Goal: Task Accomplishment & Management: Manage account settings

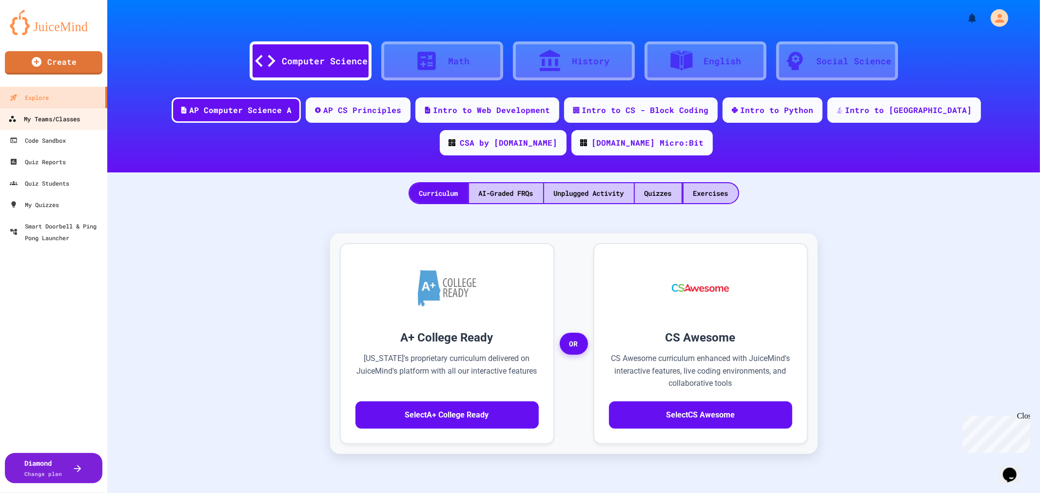
click at [67, 120] on div "My Teams/Classes" at bounding box center [44, 119] width 72 height 12
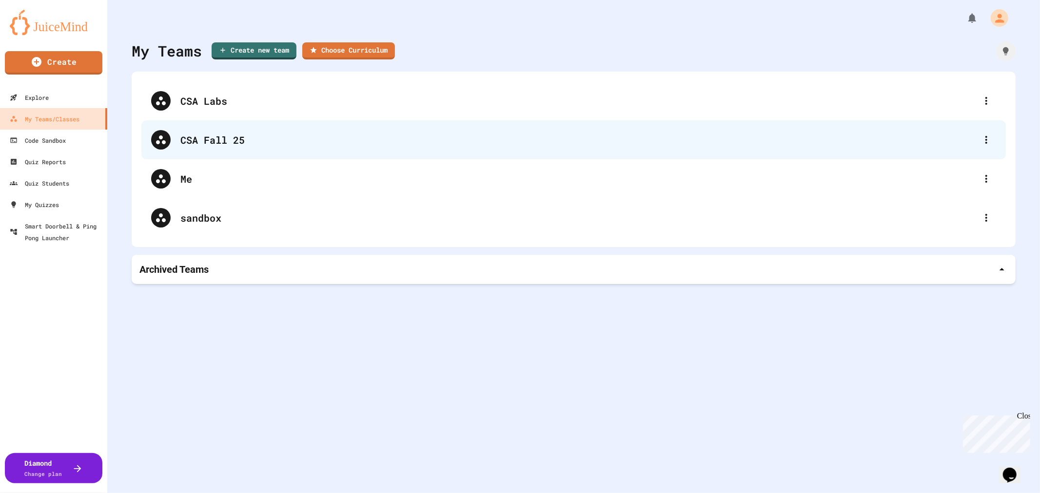
click at [267, 145] on div "CSA Fall 25" at bounding box center [578, 140] width 796 height 15
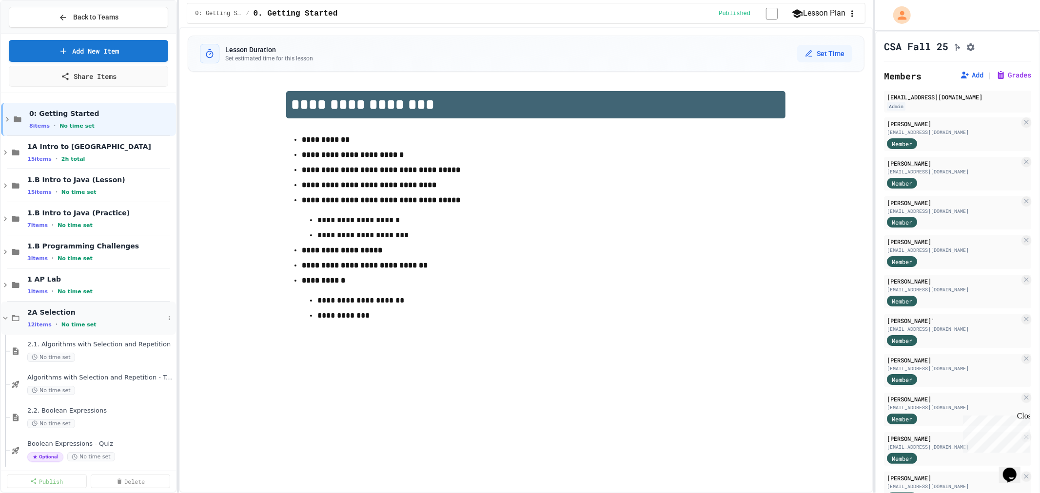
click at [7, 320] on icon at bounding box center [5, 318] width 9 height 9
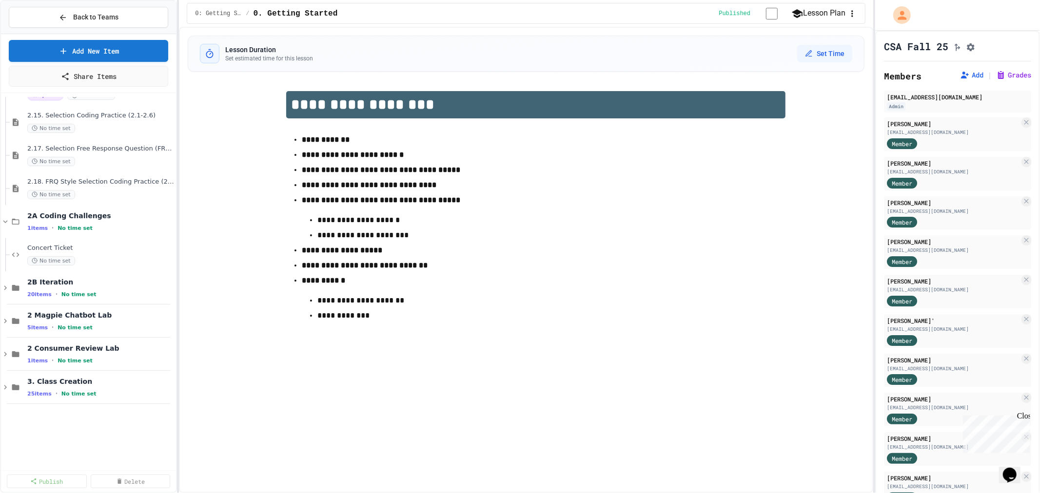
scroll to position [537, 0]
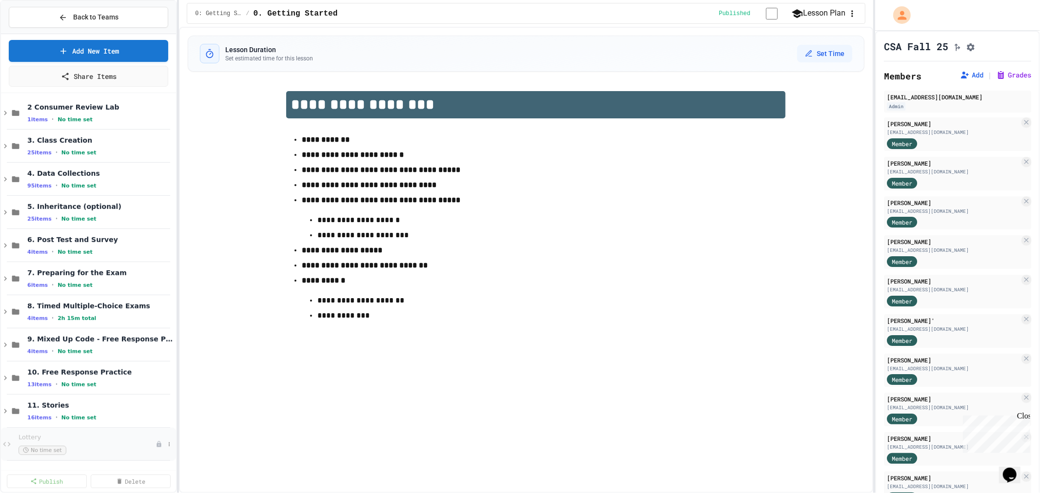
click at [24, 431] on div "Lottery No time set" at bounding box center [88, 444] width 175 height 33
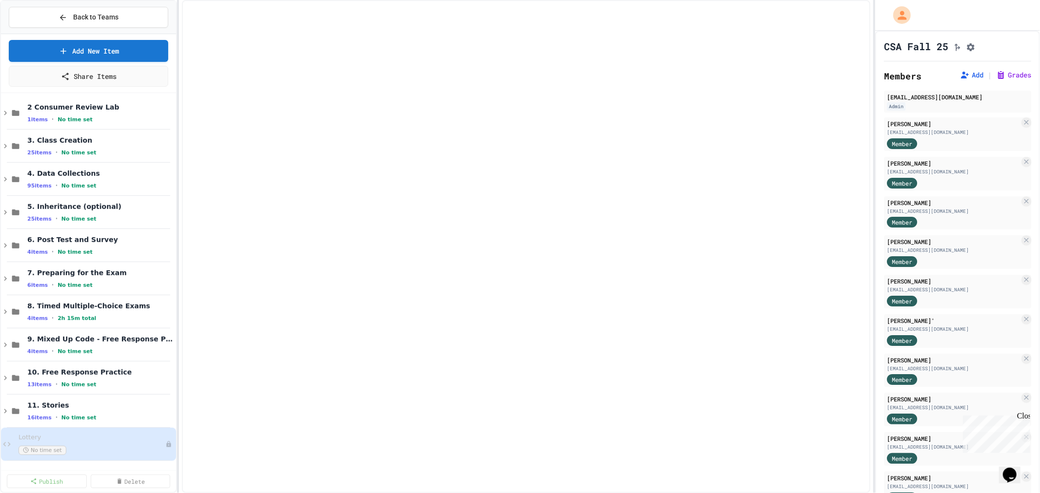
scroll to position [525, 0]
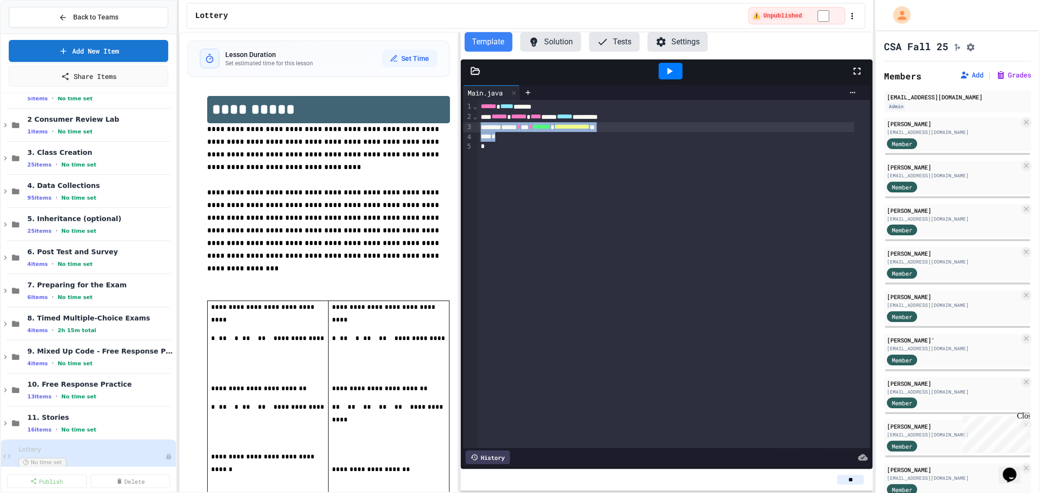
drag, startPoint x: 578, startPoint y: 129, endPoint x: 470, endPoint y: 127, distance: 108.3
click at [470, 127] on div "**********" at bounding box center [667, 274] width 408 height 349
click at [474, 125] on div at bounding box center [475, 127] width 5 height 10
click at [675, 130] on div "**********" at bounding box center [666, 127] width 376 height 10
drag, startPoint x: 666, startPoint y: 124, endPoint x: 450, endPoint y: 126, distance: 216.0
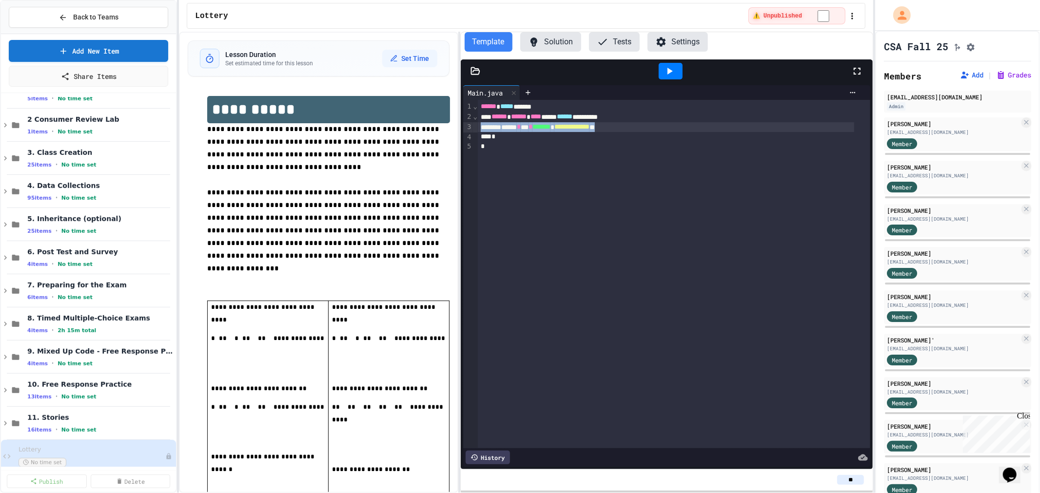
click at [450, 126] on div "**********" at bounding box center [526, 263] width 694 height 462
click at [554, 38] on button "Solution" at bounding box center [550, 42] width 61 height 20
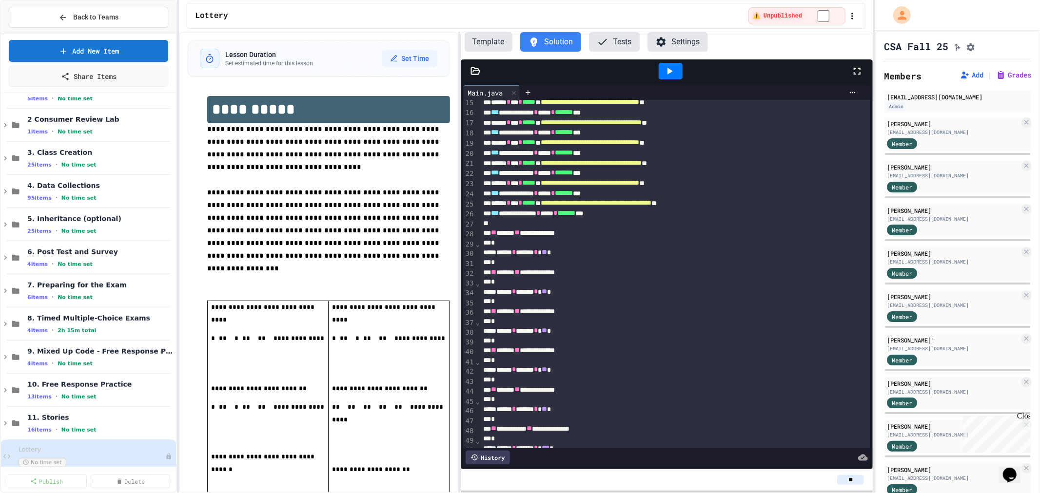
scroll to position [432, 0]
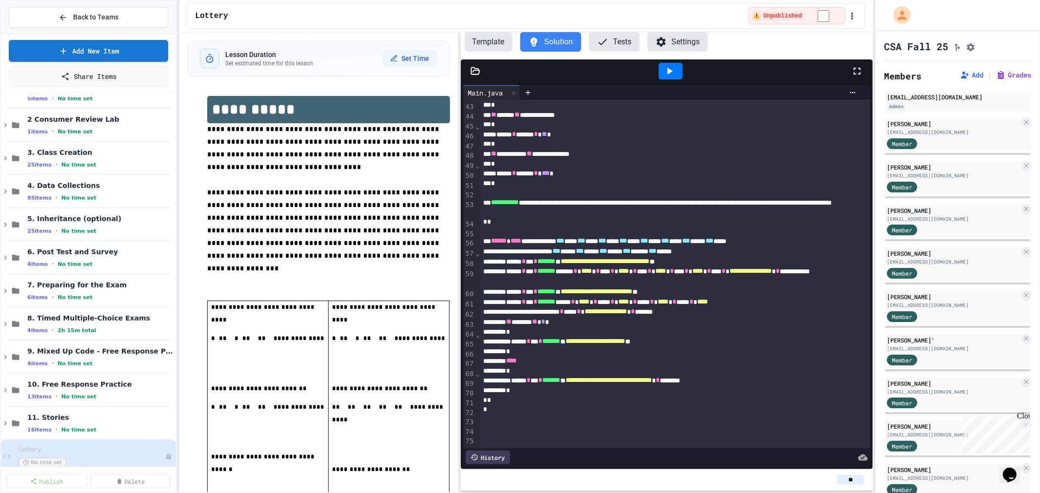
click at [673, 69] on icon at bounding box center [670, 71] width 12 height 12
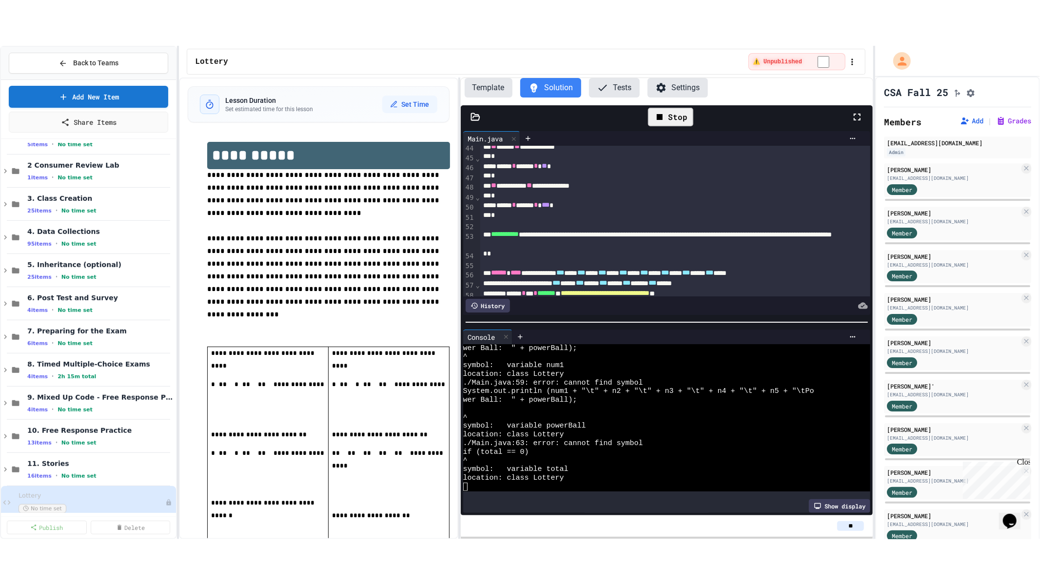
scroll to position [173, 0]
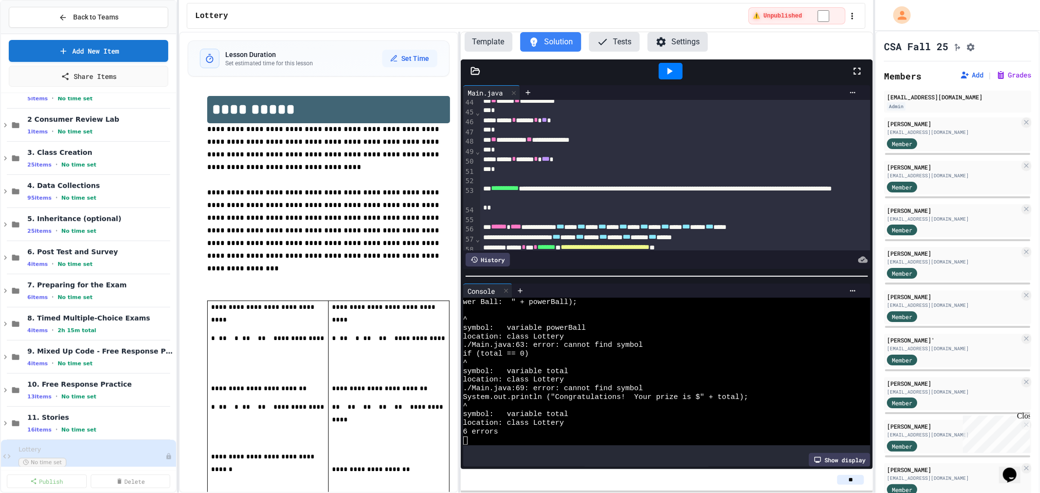
click at [861, 66] on icon at bounding box center [857, 71] width 12 height 12
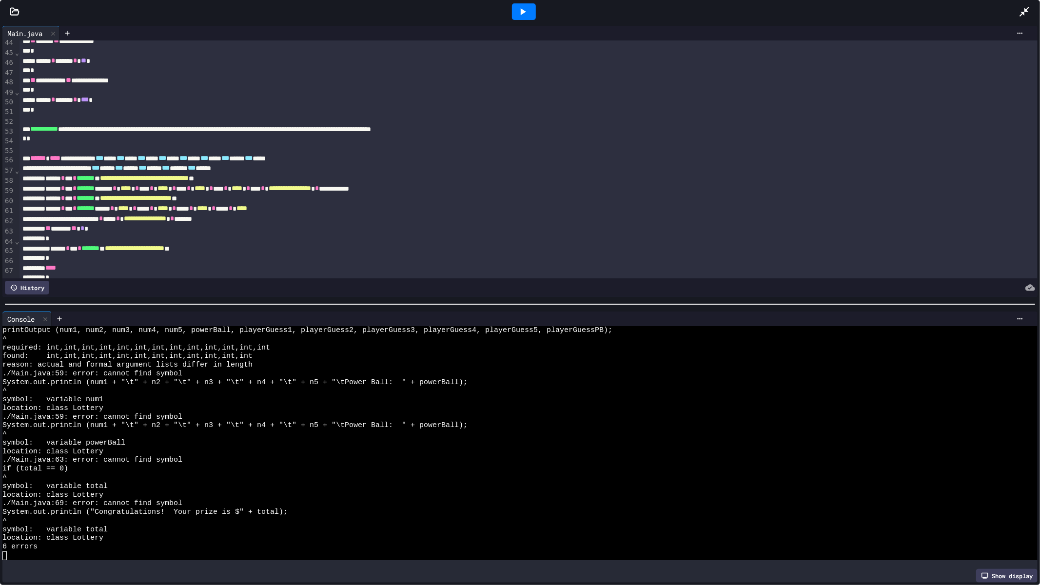
scroll to position [445, 0]
click at [56, 158] on div "**********" at bounding box center [517, 159] width 995 height 10
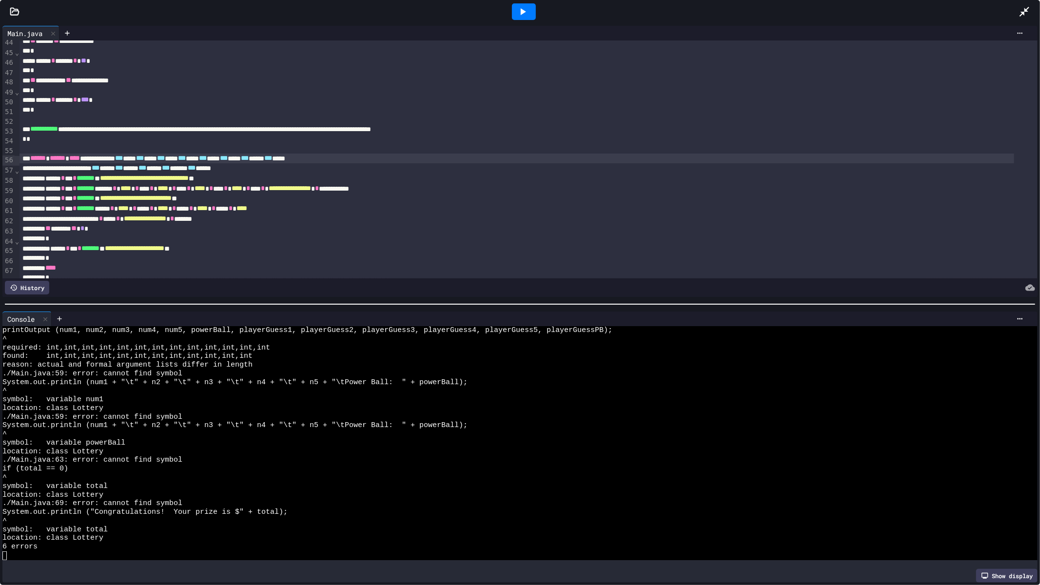
click at [530, 11] on div at bounding box center [524, 11] width 24 height 17
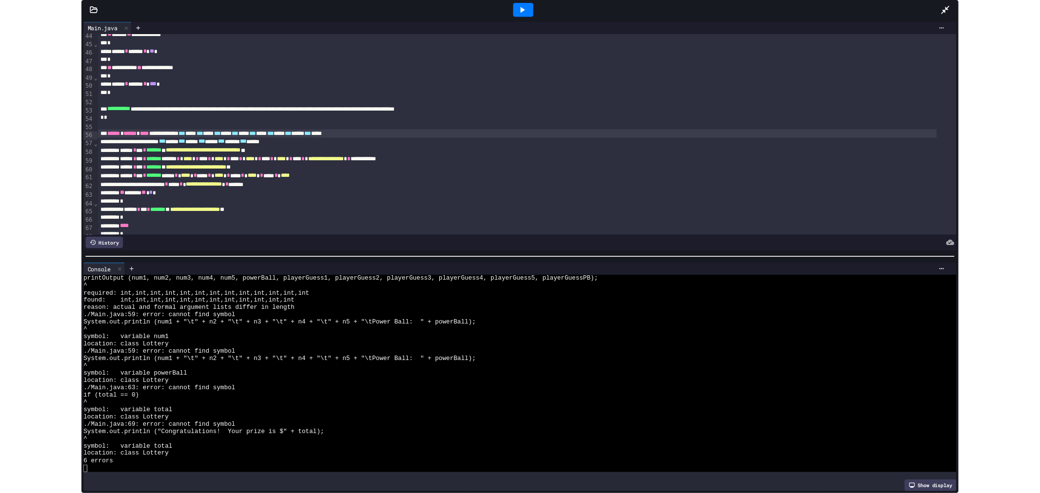
scroll to position [0, 0]
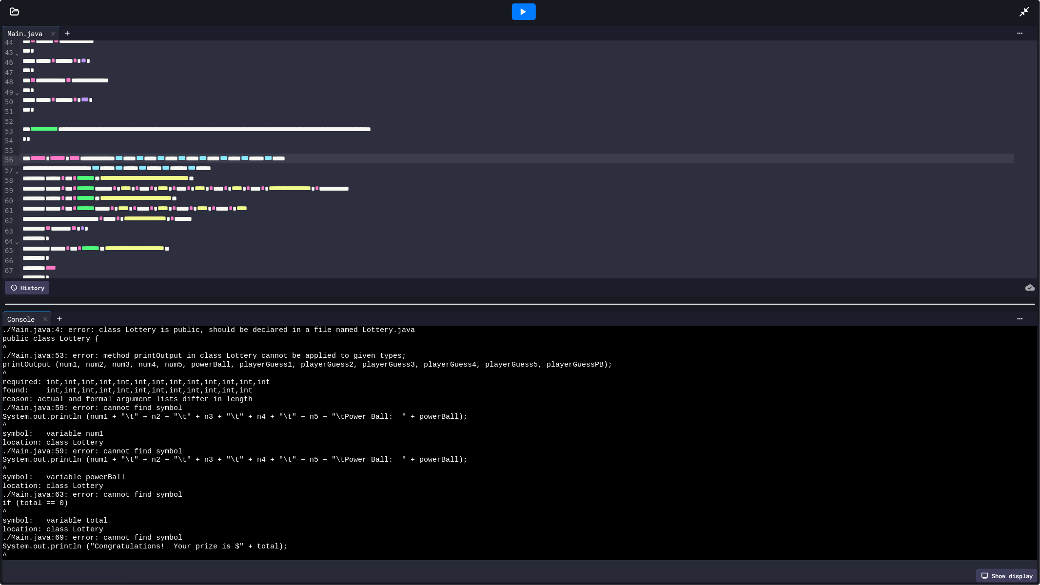
click at [172, 201] on span "**********" at bounding box center [136, 198] width 72 height 7
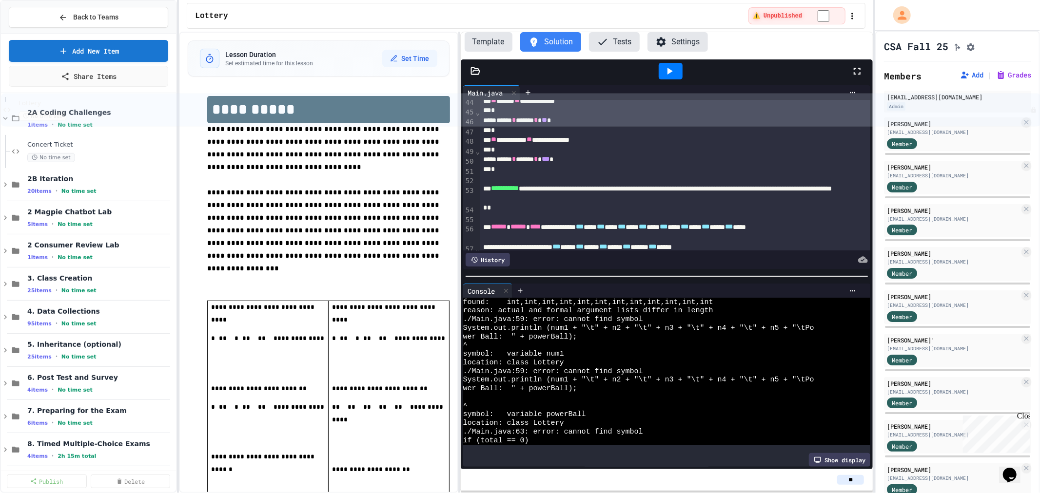
scroll to position [397, 0]
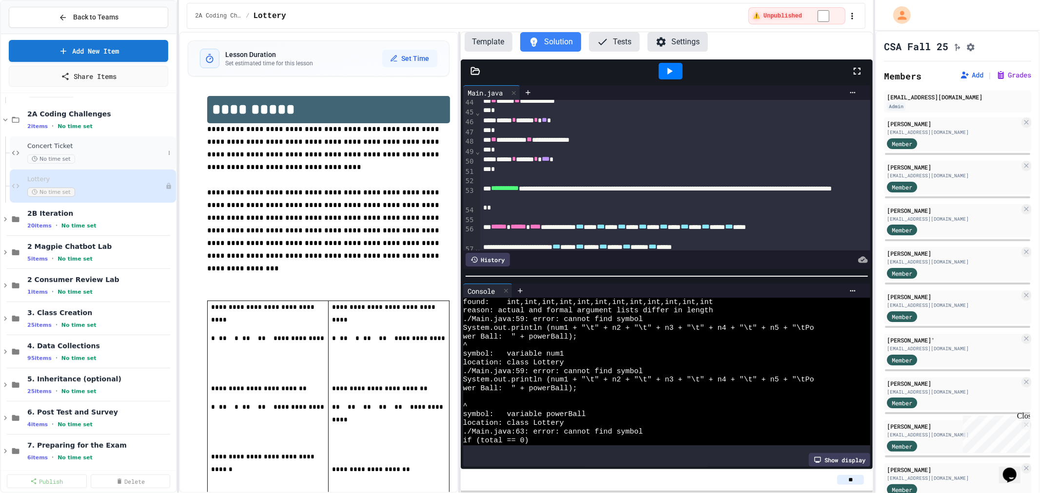
click at [45, 142] on span "Concert Ticket" at bounding box center [95, 146] width 137 height 8
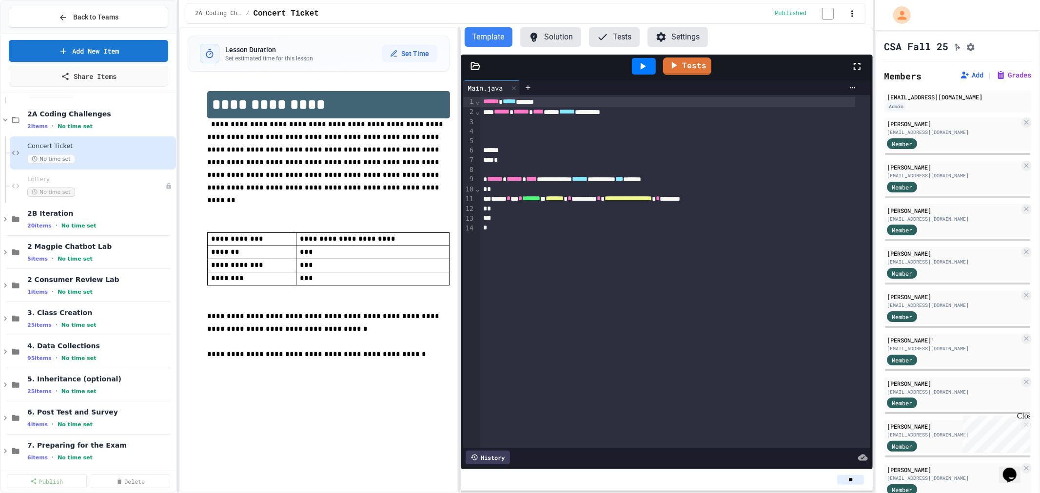
click at [570, 36] on button "Solution" at bounding box center [550, 37] width 61 height 20
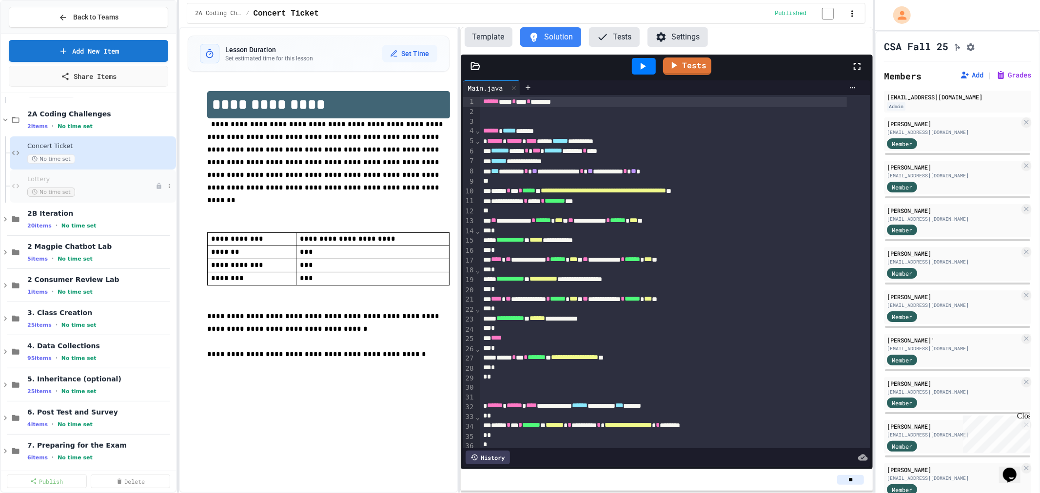
click at [56, 177] on span "Lottery" at bounding box center [91, 180] width 128 height 8
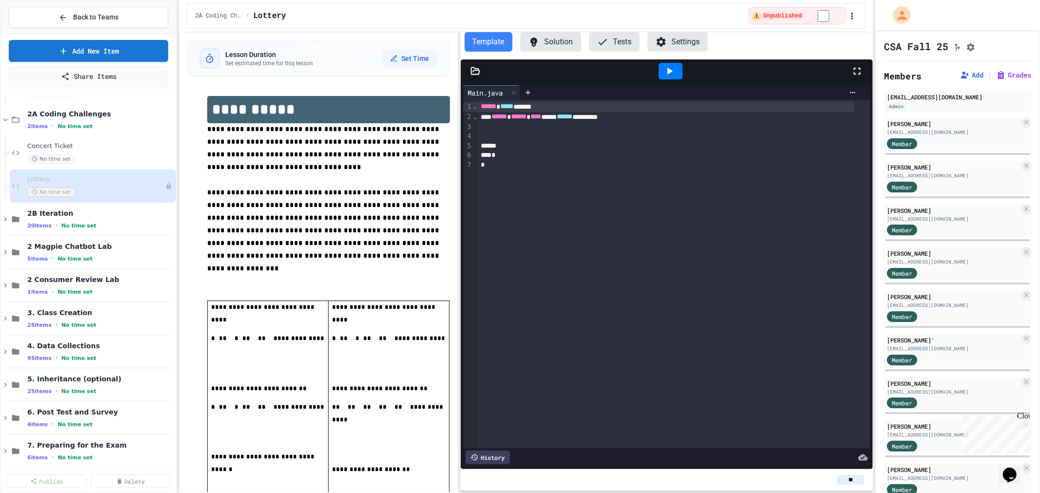
click at [549, 41] on button "Solution" at bounding box center [550, 42] width 61 height 20
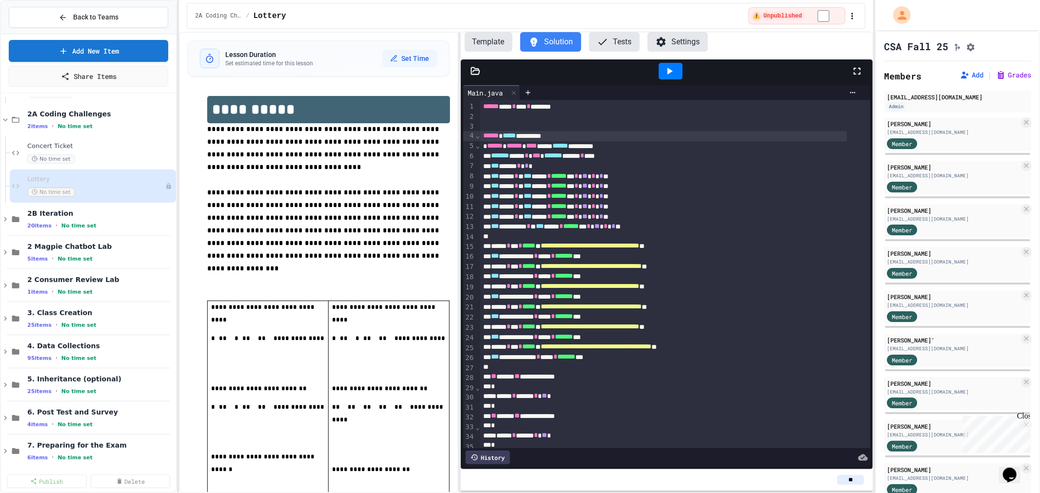
click at [530, 135] on div "****** ***** *********" at bounding box center [663, 136] width 367 height 10
click at [61, 142] on span "Concert Ticket" at bounding box center [95, 146] width 137 height 8
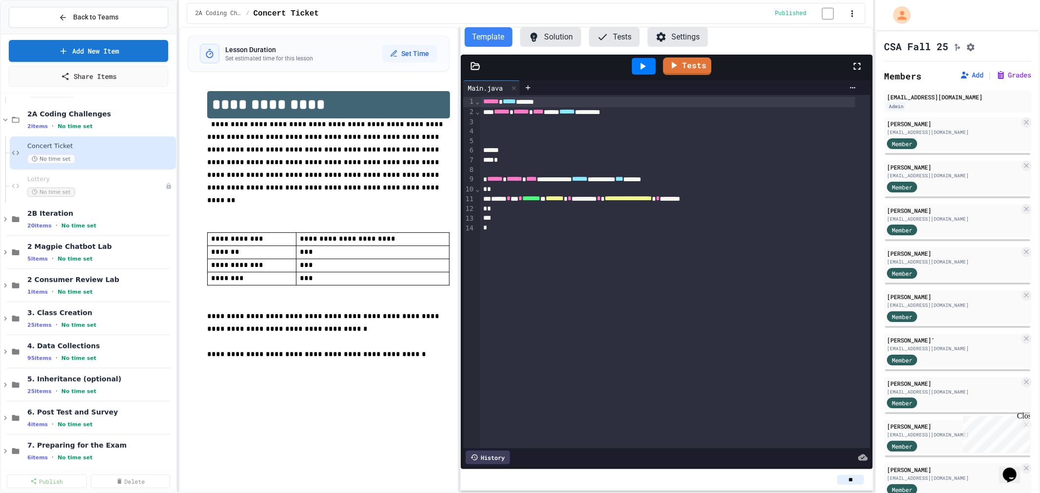
click at [551, 40] on button "Solution" at bounding box center [550, 37] width 61 height 20
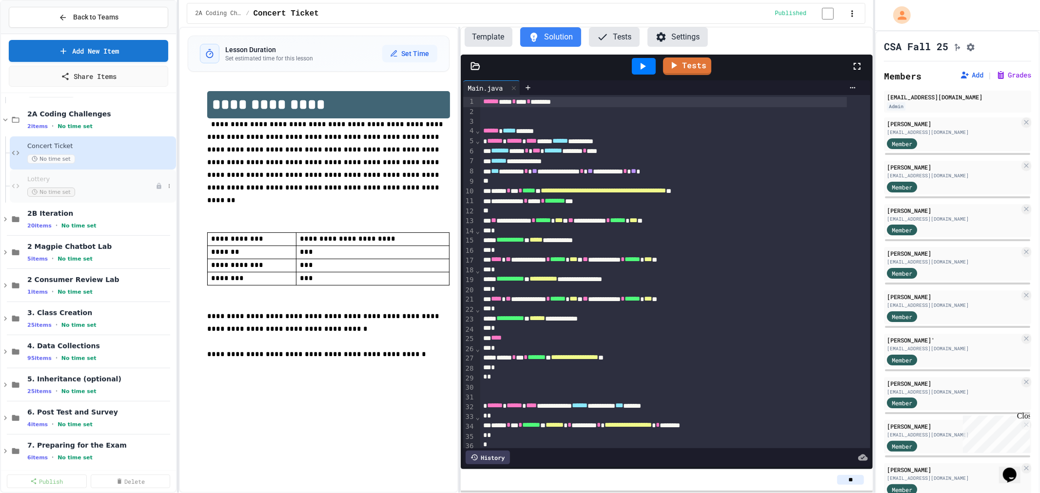
click at [63, 182] on span "Lottery" at bounding box center [91, 180] width 128 height 8
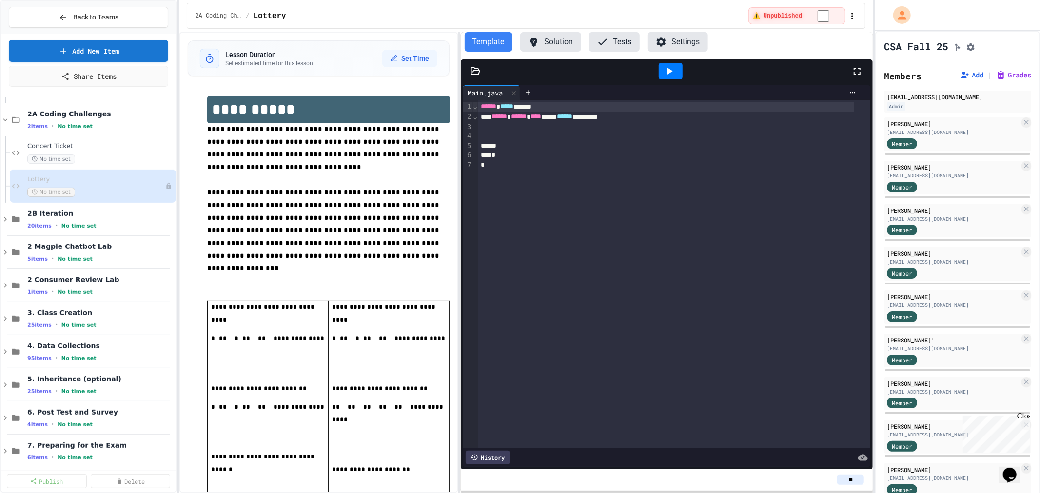
click at [554, 56] on div "Template Solution Tests Settings" at bounding box center [667, 45] width 412 height 27
click at [565, 42] on button "Solution" at bounding box center [550, 42] width 61 height 20
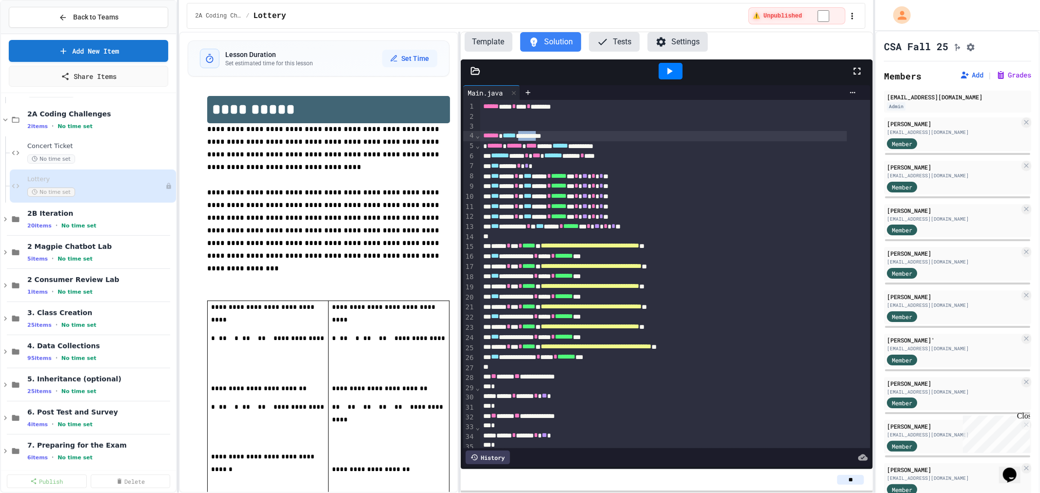
drag, startPoint x: 530, startPoint y: 135, endPoint x: 556, endPoint y: 135, distance: 26.3
click at [556, 135] on div "****** ***** *********" at bounding box center [663, 136] width 367 height 10
click at [857, 70] on icon at bounding box center [857, 71] width 12 height 12
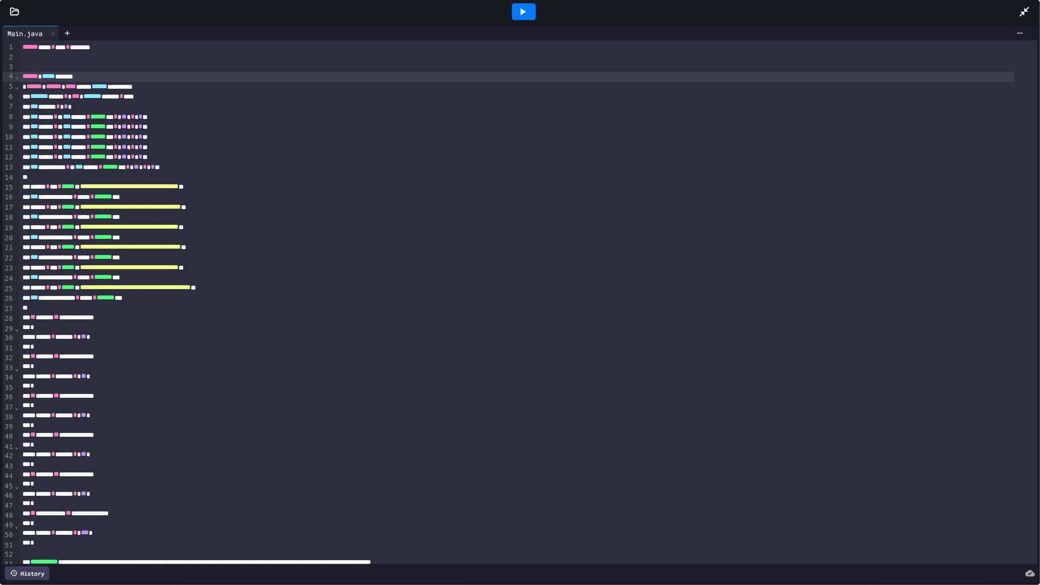
click at [529, 15] on div at bounding box center [524, 11] width 24 height 17
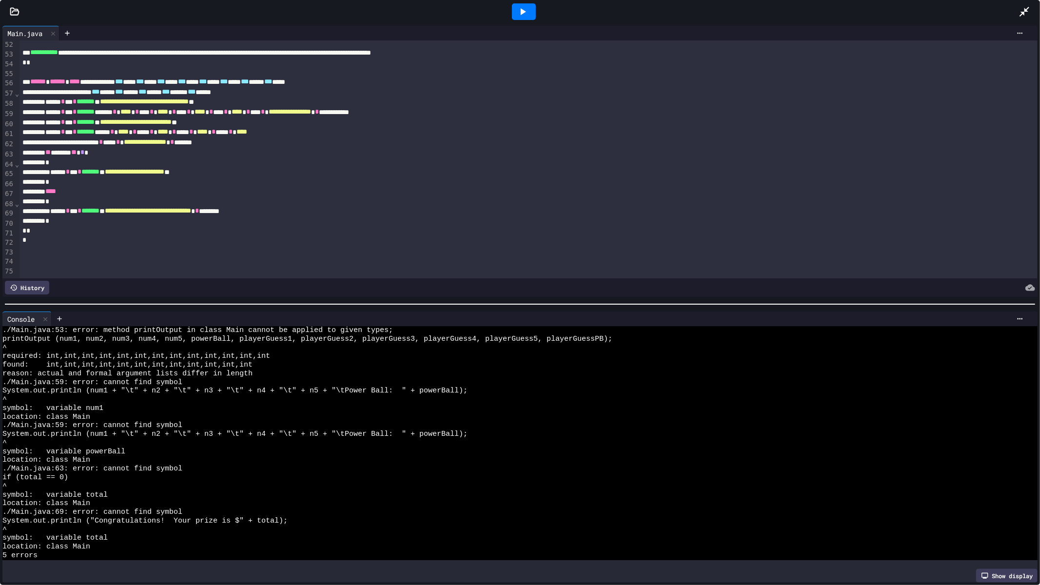
scroll to position [376, 0]
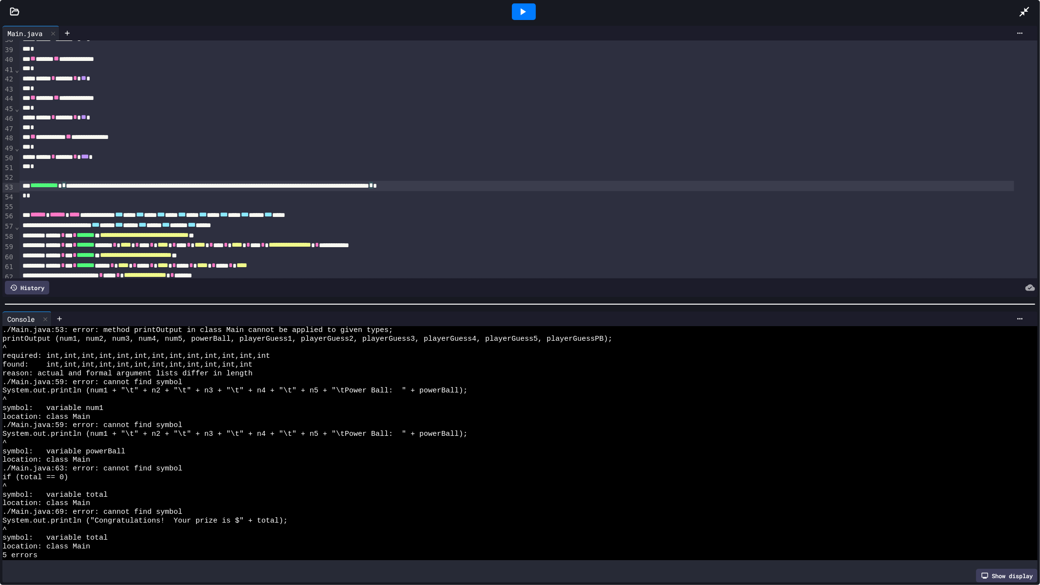
click at [548, 188] on div "**********" at bounding box center [517, 186] width 995 height 10
click at [524, 13] on icon at bounding box center [523, 12] width 12 height 12
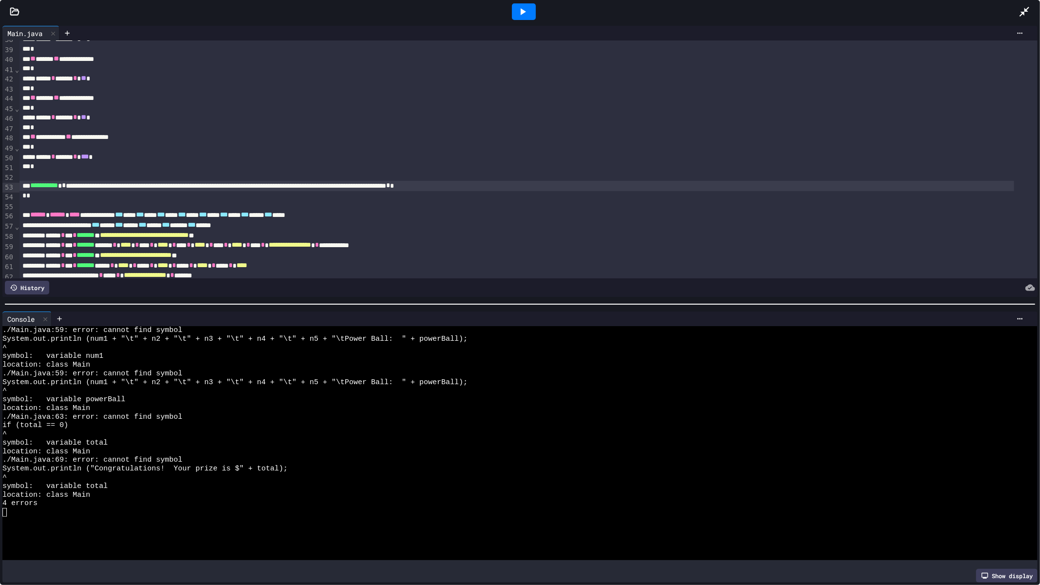
click at [140, 243] on div "**********" at bounding box center [517, 245] width 995 height 10
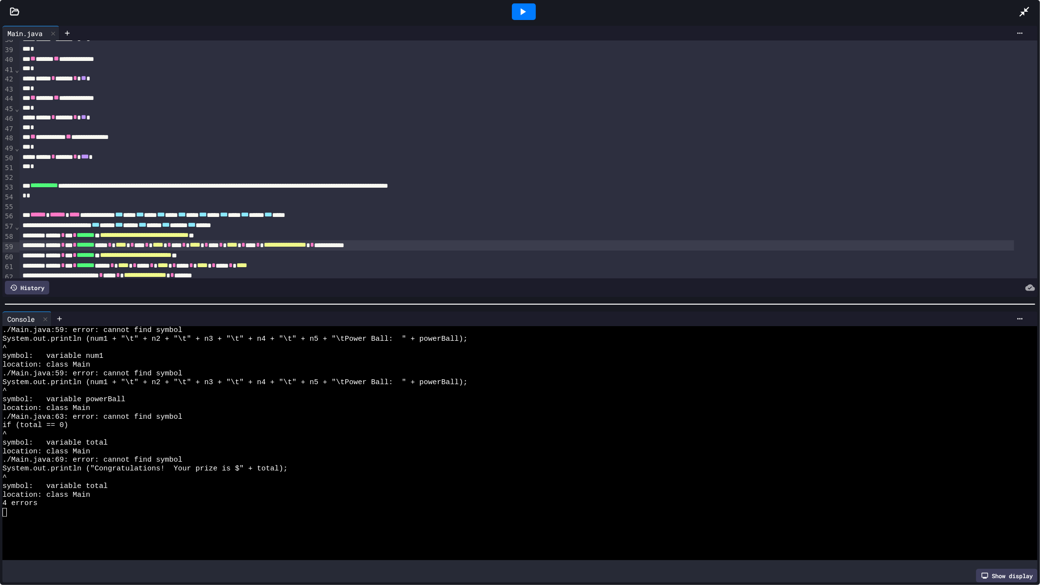
click at [517, 15] on icon at bounding box center [523, 12] width 12 height 12
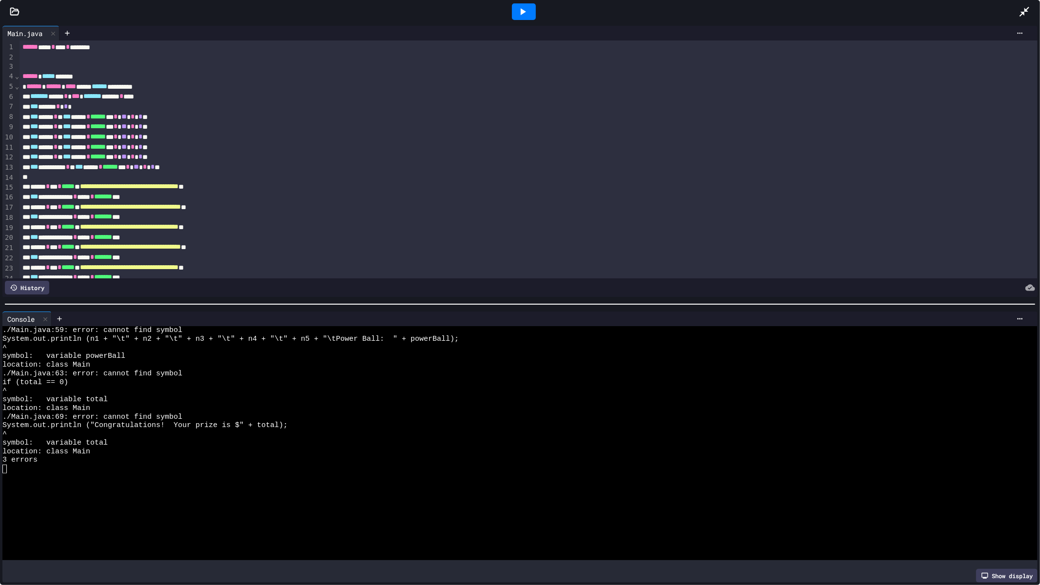
scroll to position [433, 0]
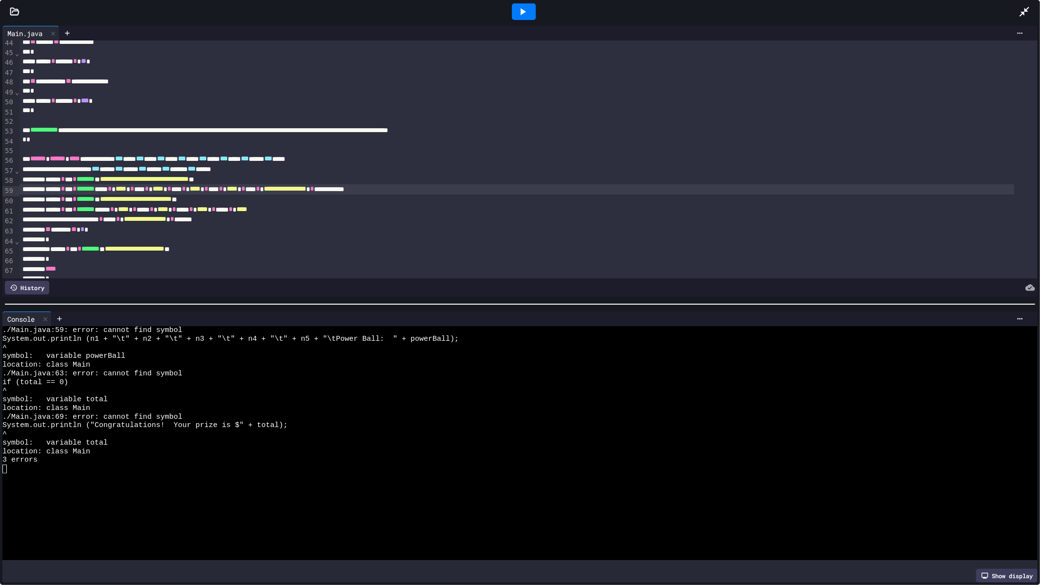
click at [90, 230] on div "** ****** ** * *" at bounding box center [517, 230] width 995 height 10
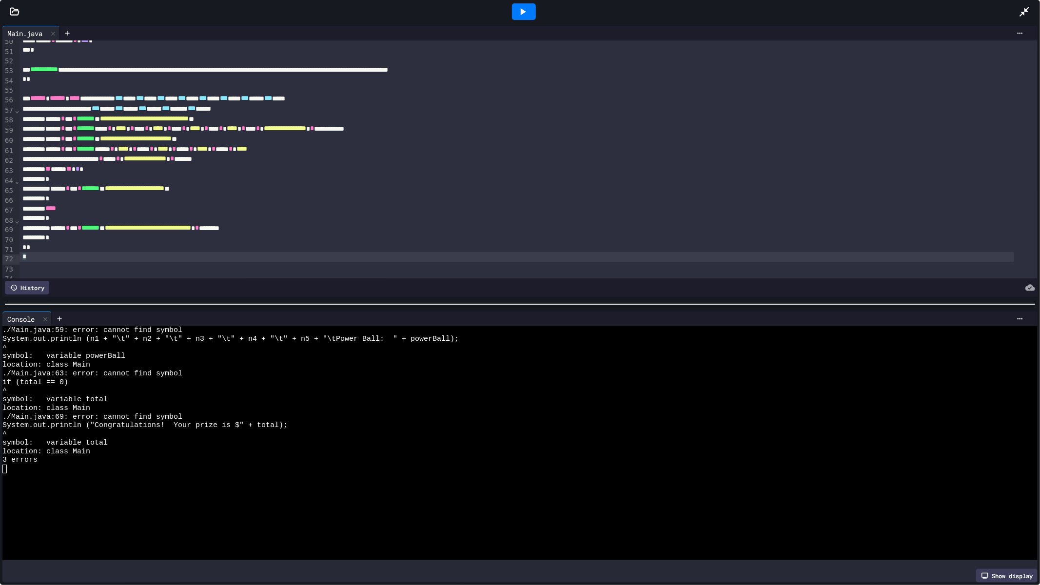
scroll to position [503, 0]
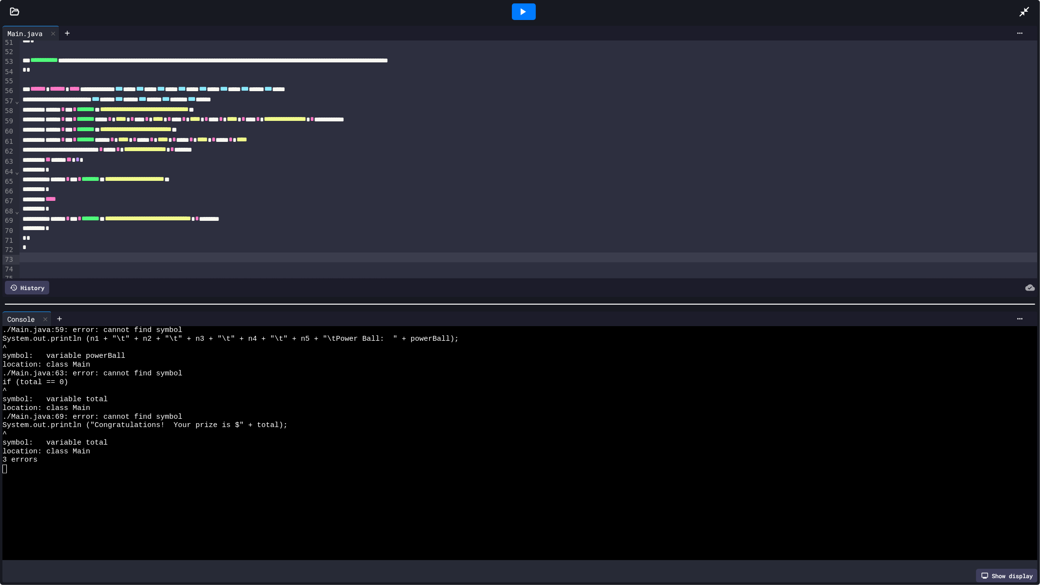
click at [526, 15] on icon at bounding box center [523, 12] width 12 height 12
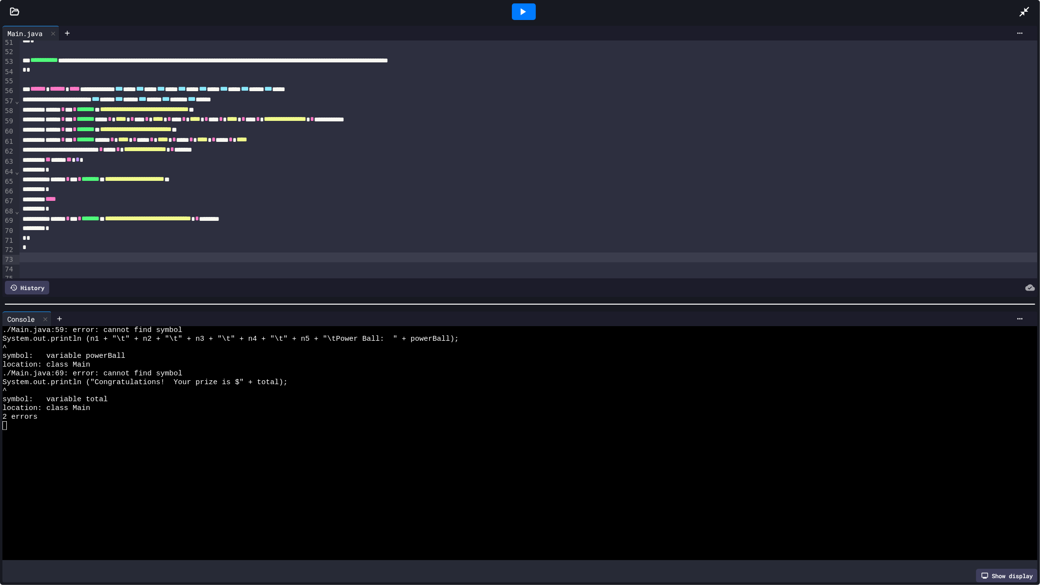
click at [406, 120] on div "**********" at bounding box center [517, 120] width 995 height 10
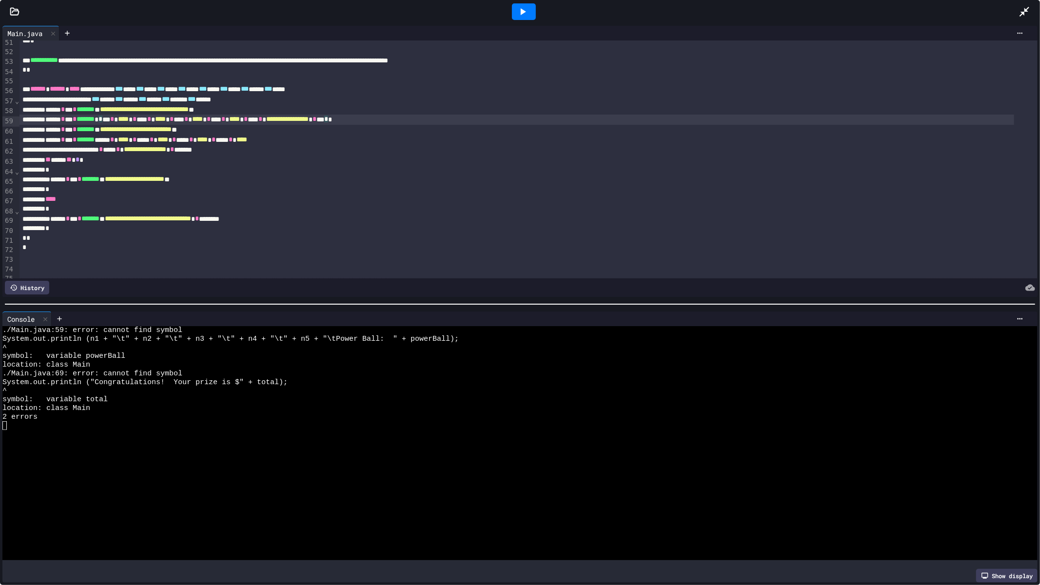
click at [526, 6] on icon at bounding box center [523, 12] width 12 height 12
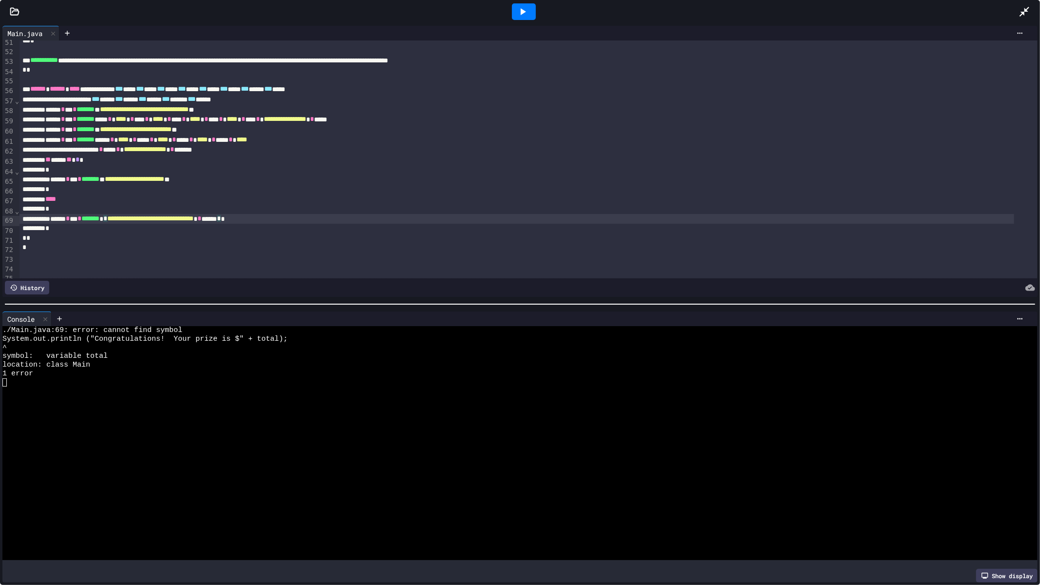
click at [299, 221] on div "**********" at bounding box center [517, 219] width 995 height 10
click at [530, 12] on div at bounding box center [524, 11] width 24 height 17
click at [218, 327] on div "Please enter your first number pick:" at bounding box center [511, 330] width 1018 height 9
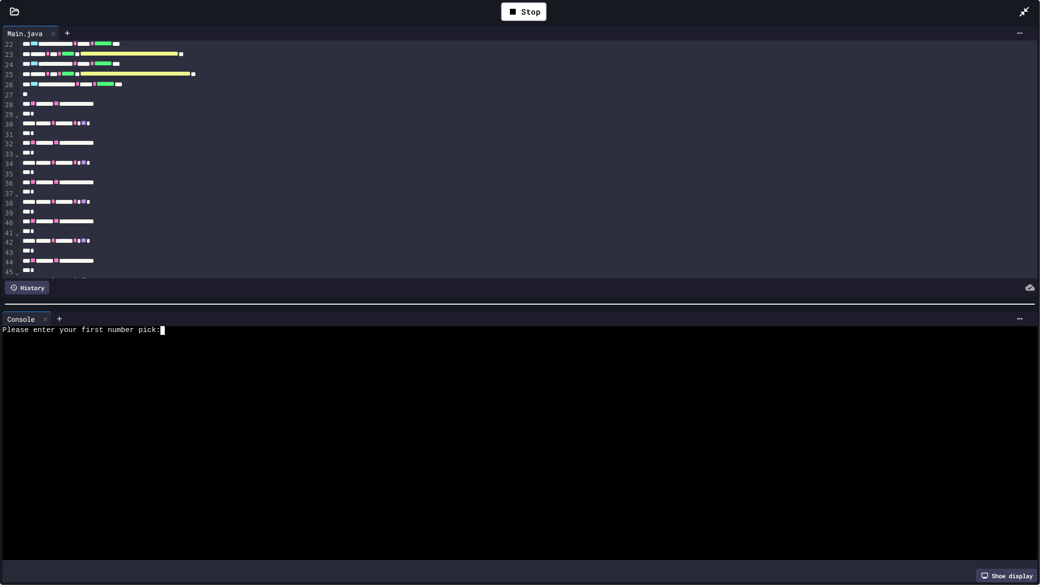
scroll to position [0, 0]
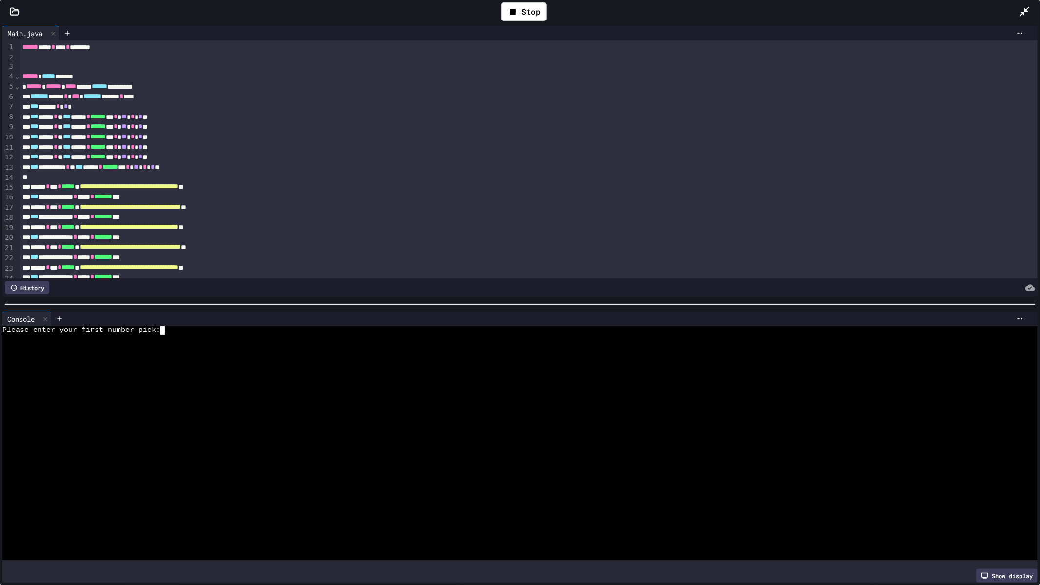
click at [173, 326] on textarea "Terminal input" at bounding box center [171, 330] width 4 height 9
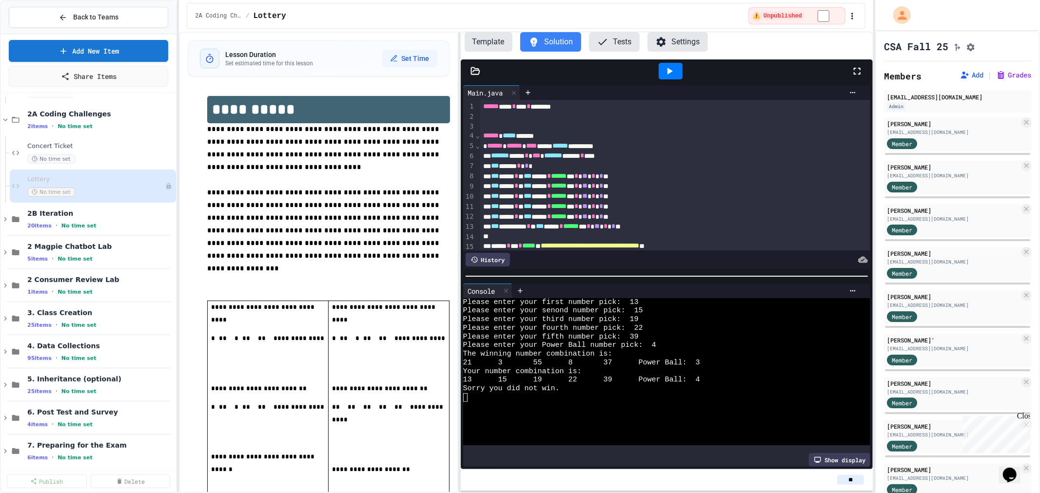
click at [623, 49] on button "Tests" at bounding box center [614, 42] width 51 height 20
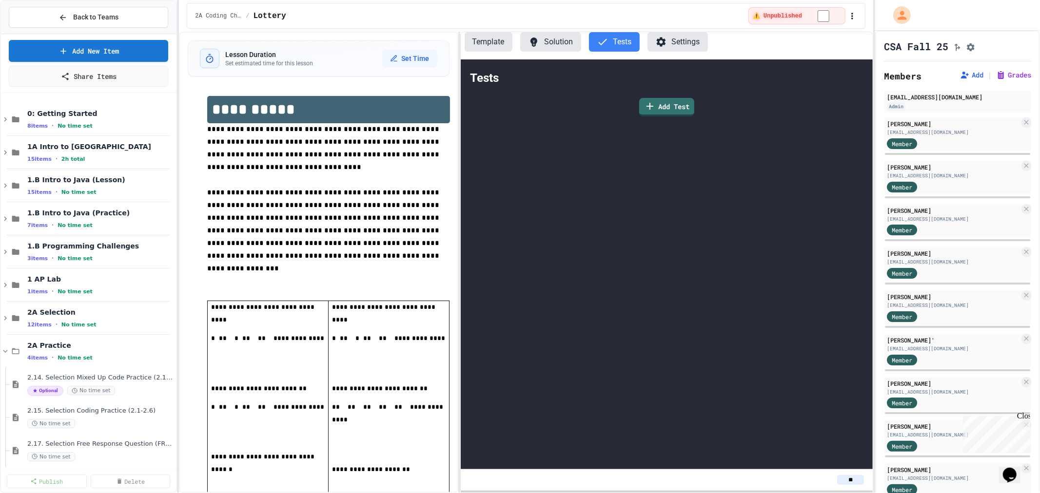
click at [567, 44] on button "Solution" at bounding box center [550, 42] width 61 height 20
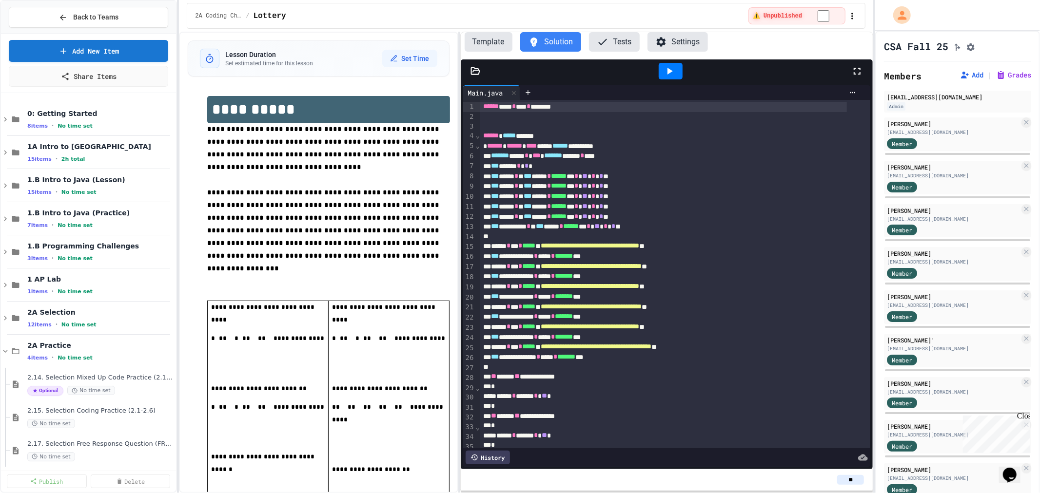
click at [612, 46] on button "Tests" at bounding box center [614, 42] width 51 height 20
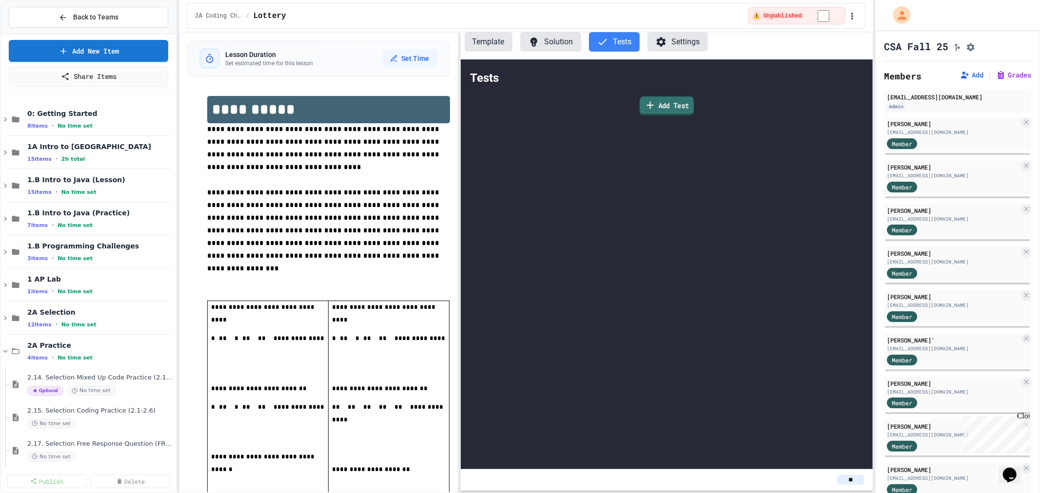
click at [660, 108] on link "Add Test" at bounding box center [667, 107] width 54 height 20
click at [613, 49] on button "Tests" at bounding box center [614, 42] width 51 height 20
click at [649, 104] on icon at bounding box center [651, 104] width 6 height 7
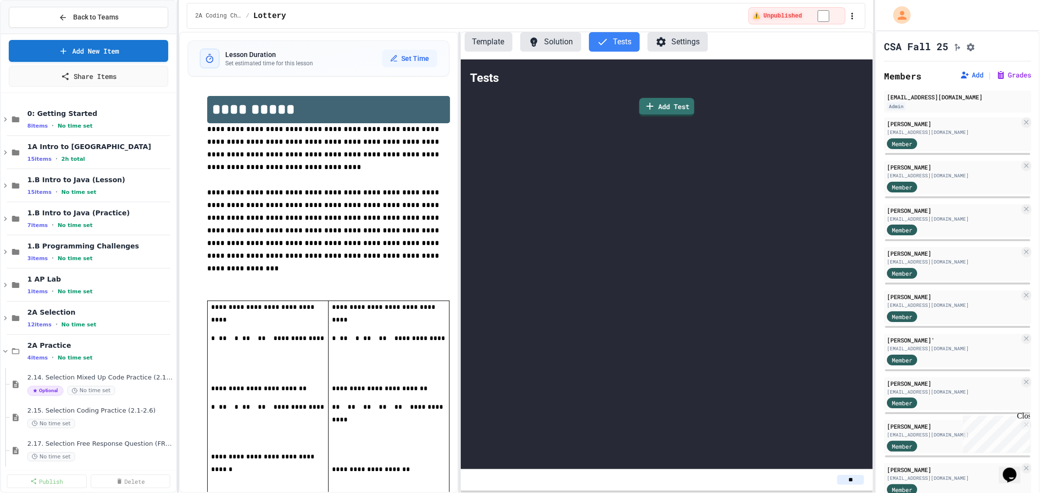
click at [517, 255] on body "**********" at bounding box center [520, 246] width 1040 height 493
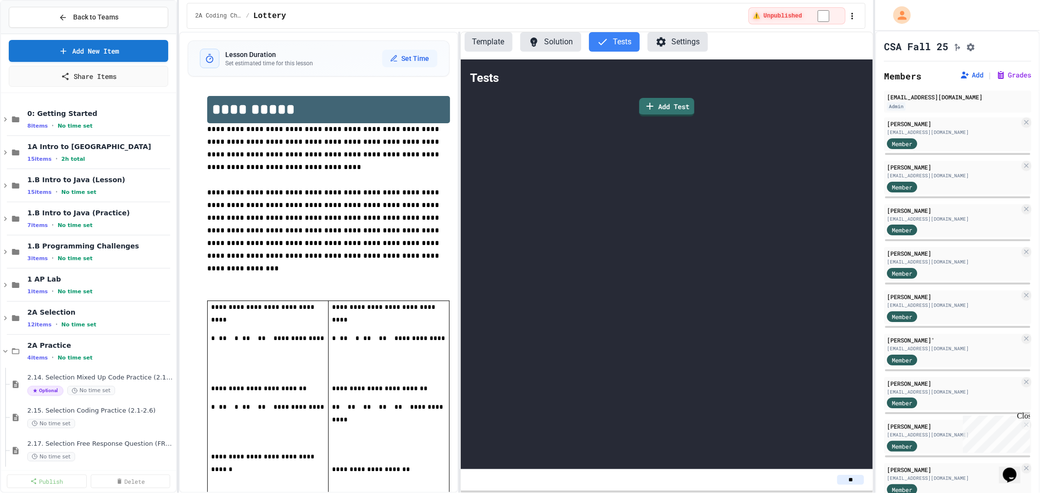
click at [545, 32] on div "Template Solution Tests Settings Tests Add Test **" at bounding box center [666, 263] width 413 height 462
click at [546, 45] on button "Solution" at bounding box center [550, 42] width 61 height 20
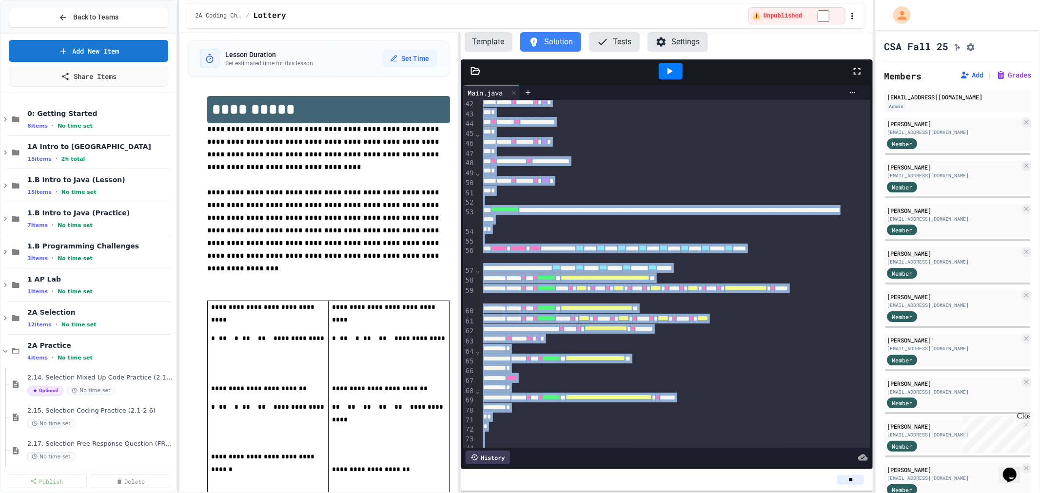
scroll to position [443, 0]
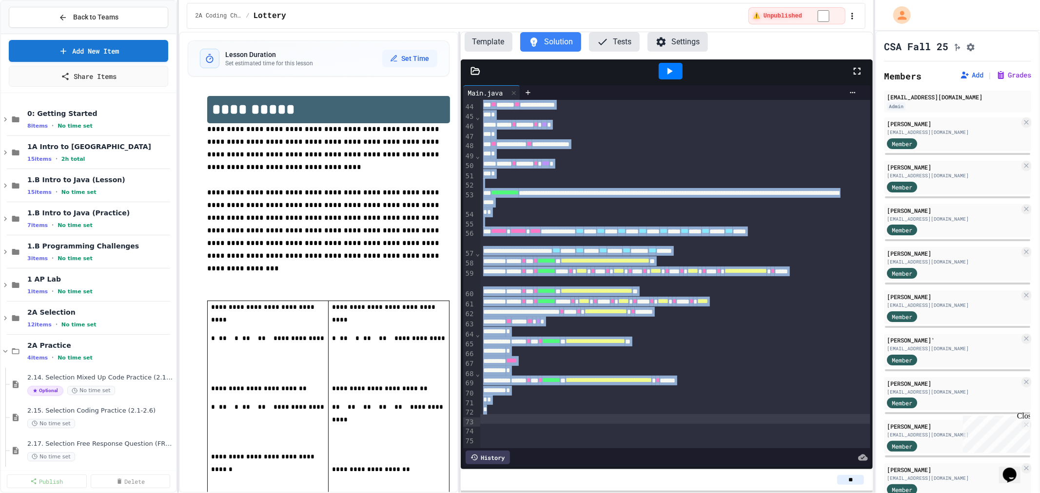
drag, startPoint x: 483, startPoint y: 109, endPoint x: 498, endPoint y: 405, distance: 296.8
copy div "**********"
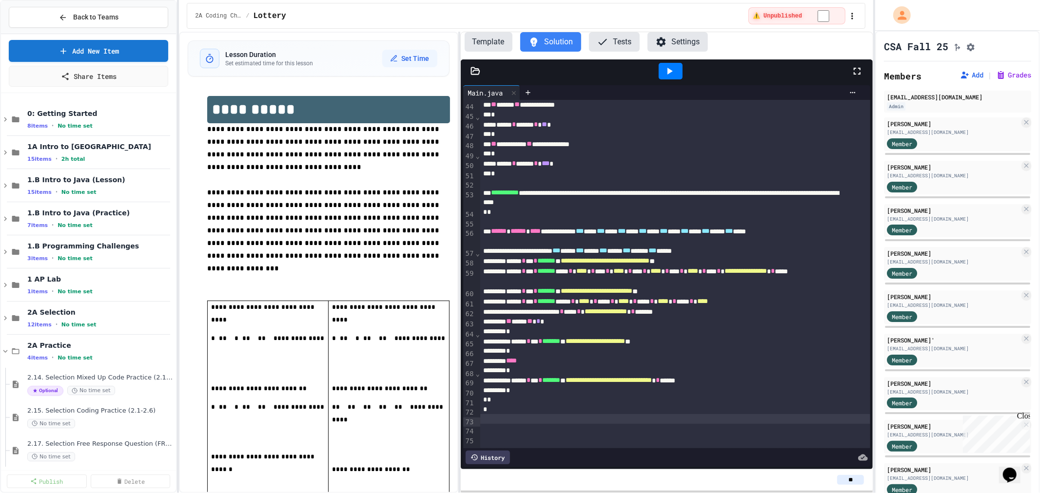
click at [621, 52] on div "Template Solution Tests Settings" at bounding box center [667, 45] width 412 height 27
click at [620, 51] on div "Template Solution Tests Settings" at bounding box center [667, 45] width 412 height 27
click at [620, 42] on button "Tests" at bounding box center [614, 42] width 51 height 20
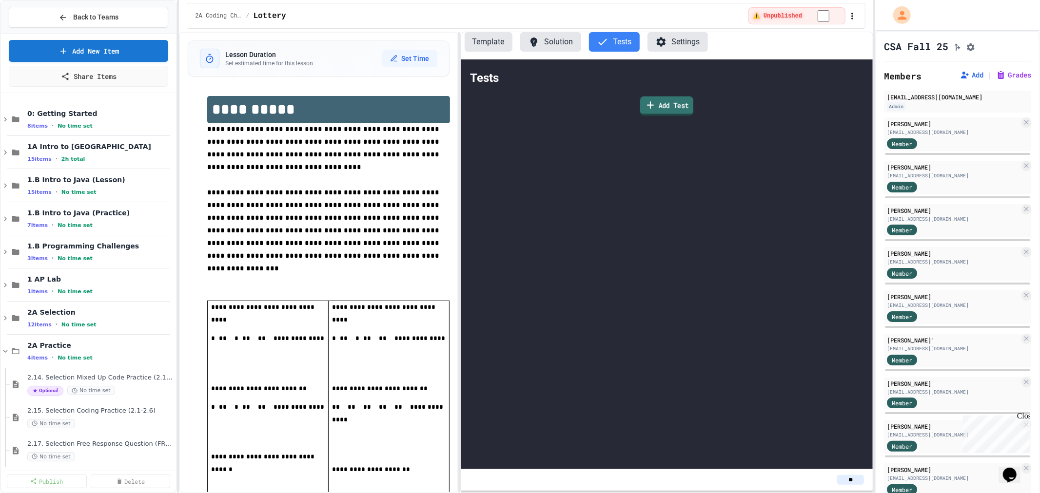
click at [685, 99] on link "Add Test" at bounding box center [666, 107] width 53 height 20
click at [411, 252] on body "**********" at bounding box center [520, 246] width 1040 height 493
click at [568, 277] on body "**********" at bounding box center [520, 246] width 1040 height 493
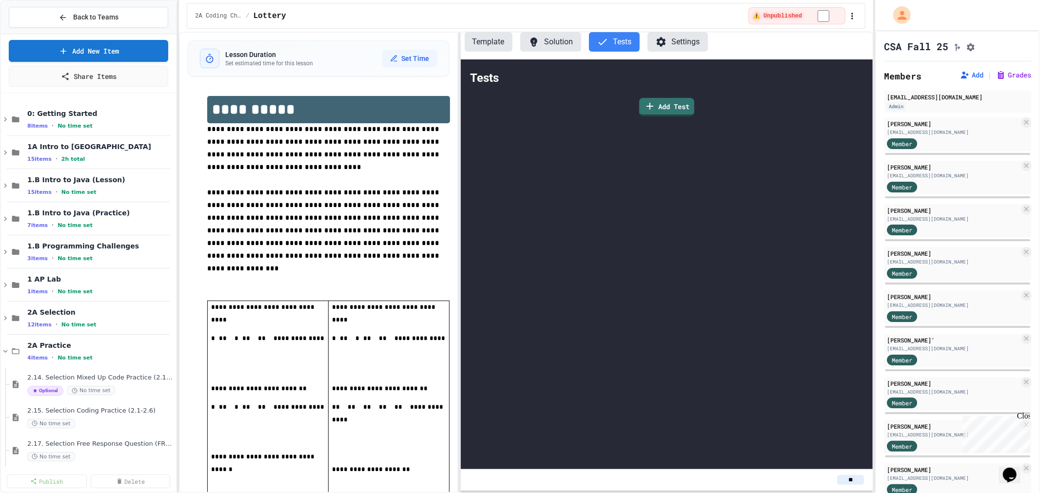
drag, startPoint x: 318, startPoint y: 316, endPoint x: 352, endPoint y: 405, distance: 95.4
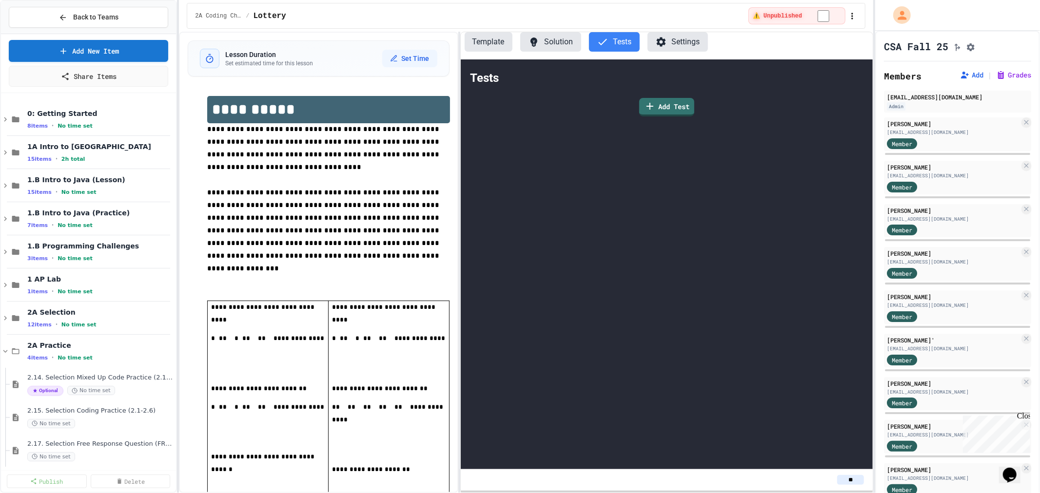
type input "*"
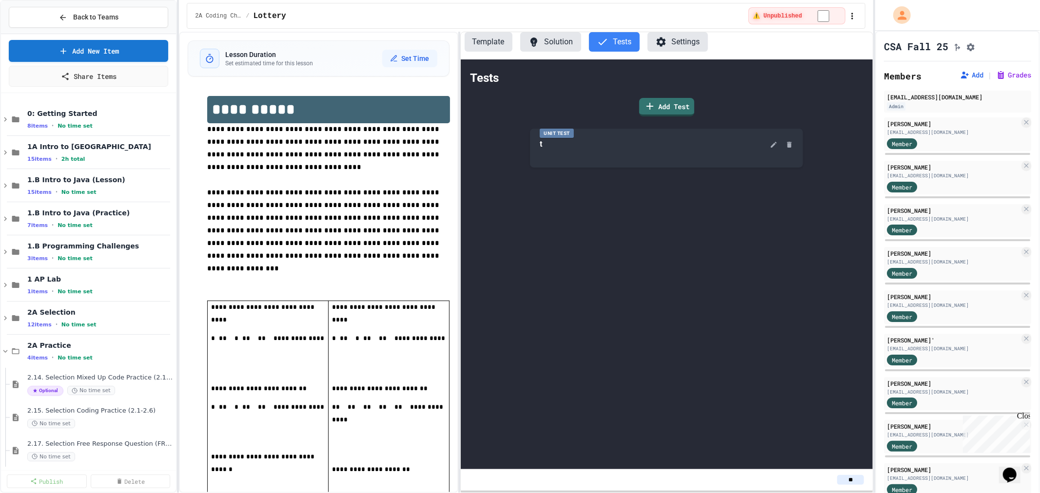
click at [571, 35] on button "Solution" at bounding box center [550, 42] width 61 height 20
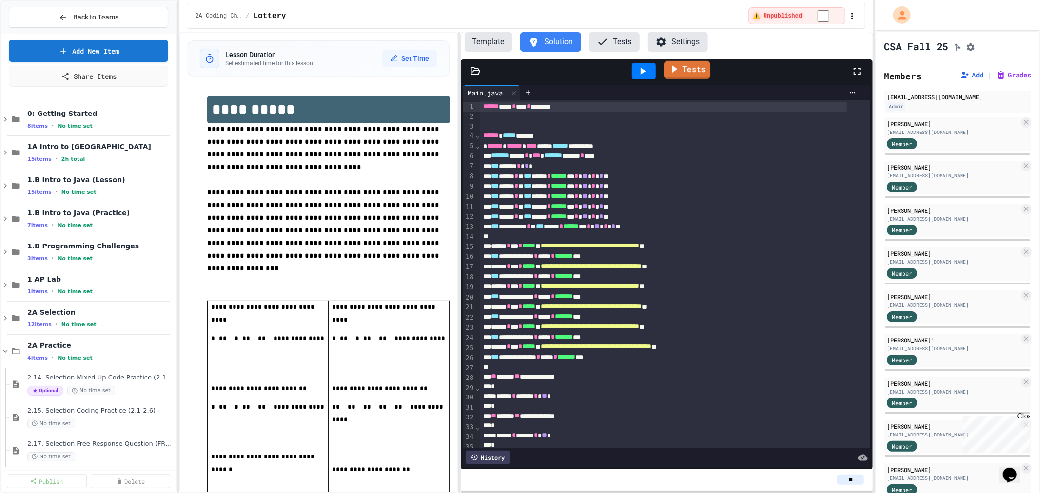
click at [696, 71] on link "Tests" at bounding box center [687, 70] width 47 height 19
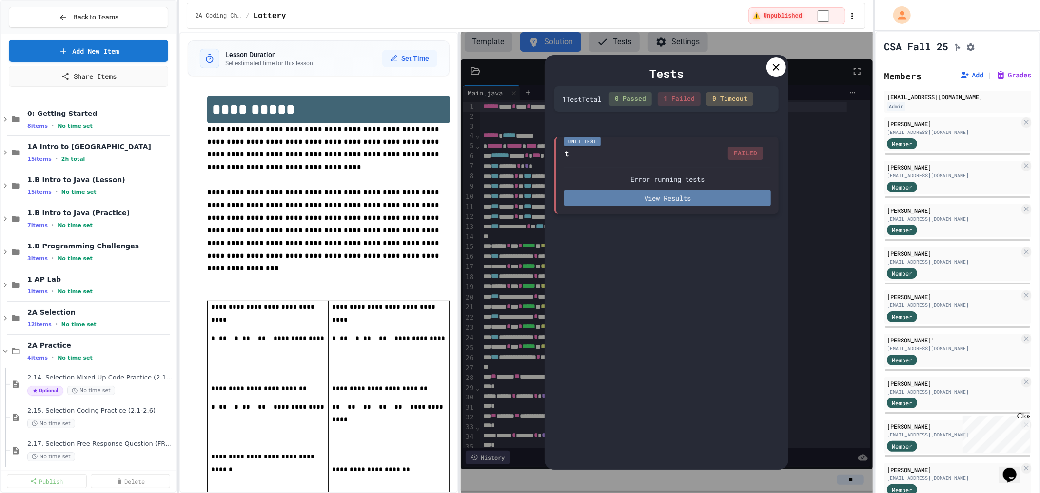
click at [656, 197] on button "View Results" at bounding box center [667, 198] width 207 height 16
click at [785, 64] on div at bounding box center [776, 68] width 20 height 20
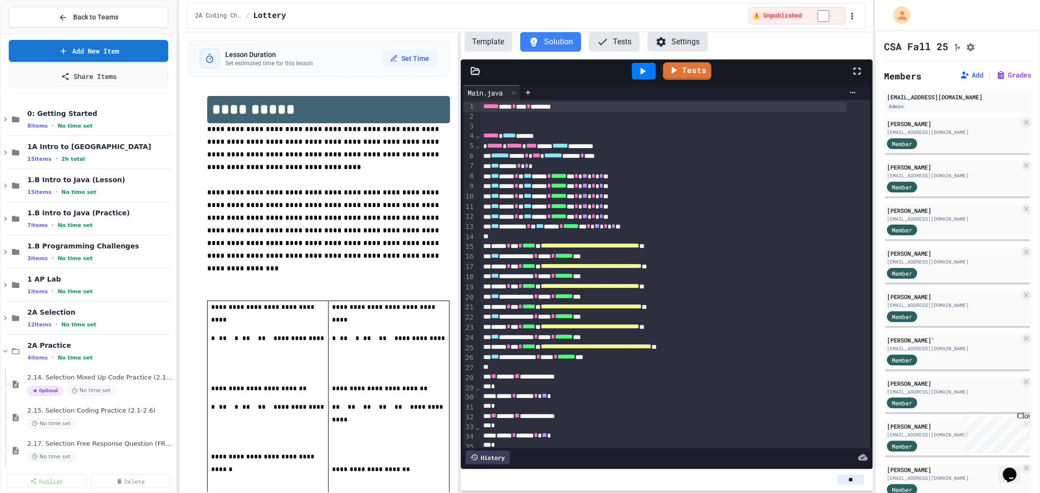
click at [611, 47] on button "Tests" at bounding box center [614, 42] width 51 height 20
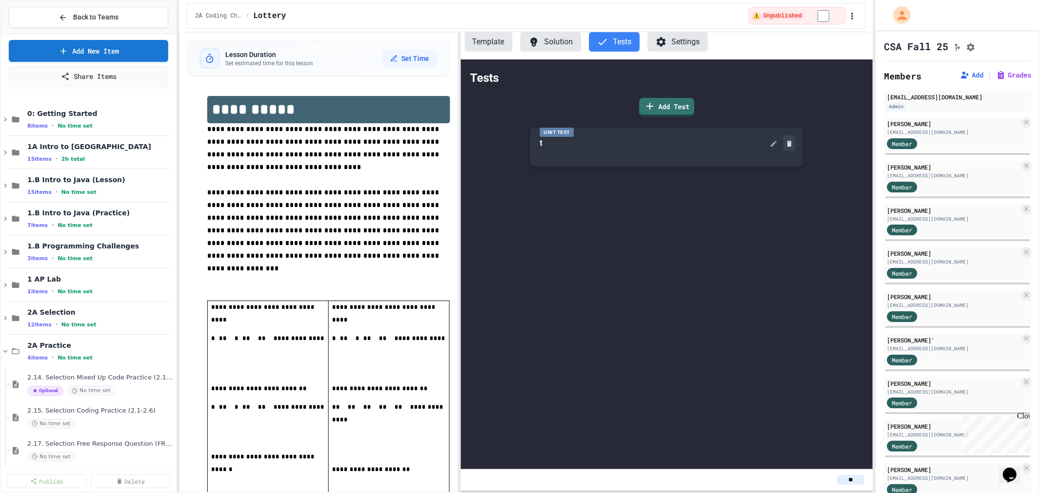
click at [787, 143] on icon at bounding box center [790, 144] width 8 height 8
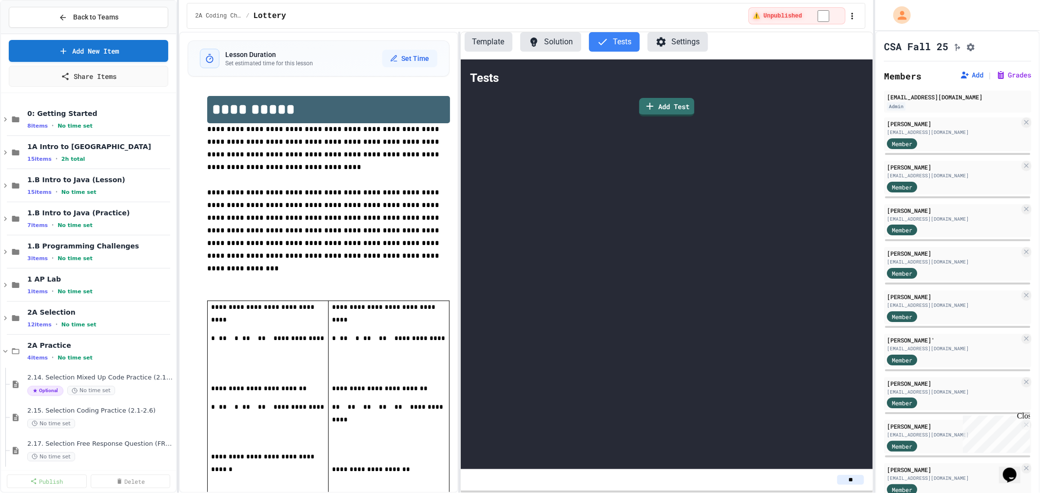
click at [553, 37] on button "Solution" at bounding box center [550, 42] width 61 height 20
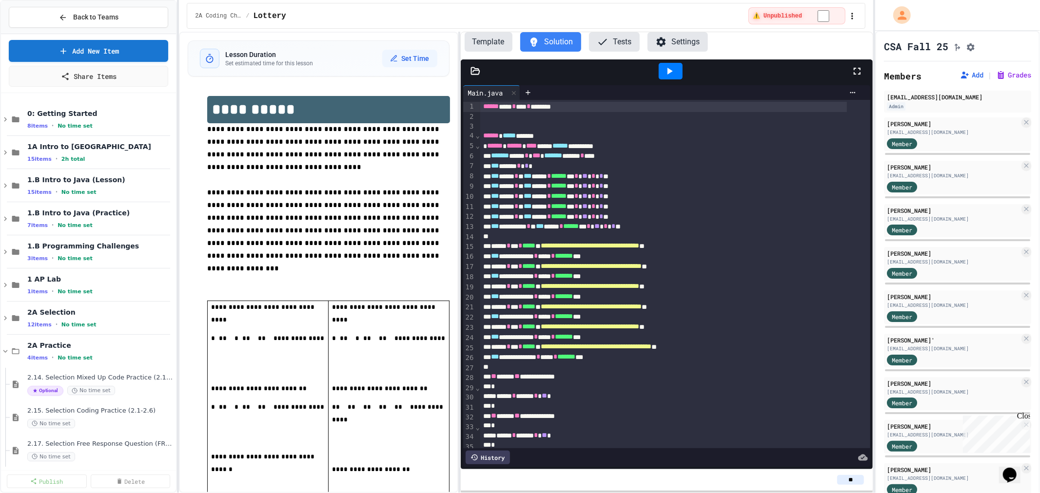
click at [639, 247] on span "**********" at bounding box center [590, 245] width 98 height 7
copy span "******"
click at [642, 267] on span "**********" at bounding box center [591, 266] width 101 height 7
click at [668, 348] on span "**********" at bounding box center [605, 346] width 128 height 7
click at [674, 75] on icon at bounding box center [670, 71] width 12 height 12
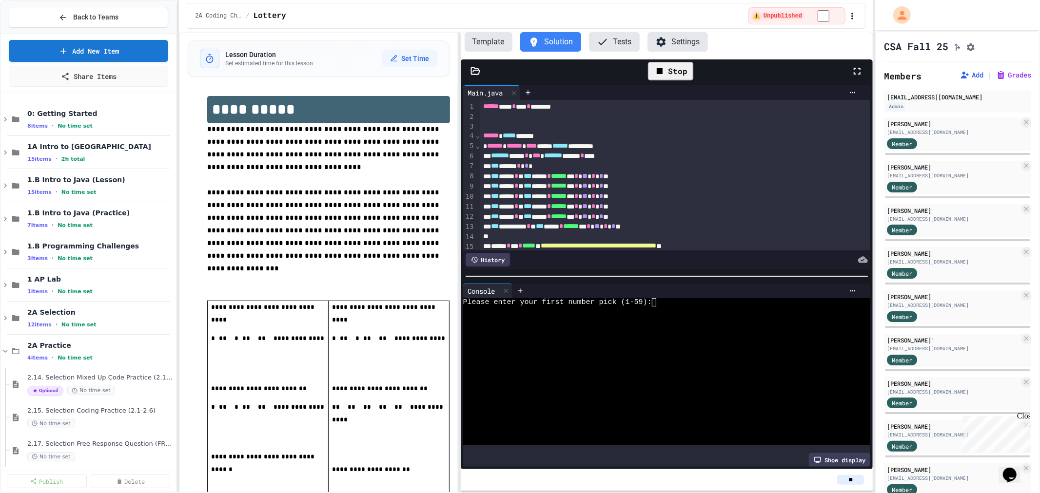
click at [675, 65] on div "Stop" at bounding box center [670, 71] width 45 height 19
click at [406, 432] on p at bounding box center [388, 444] width 113 height 25
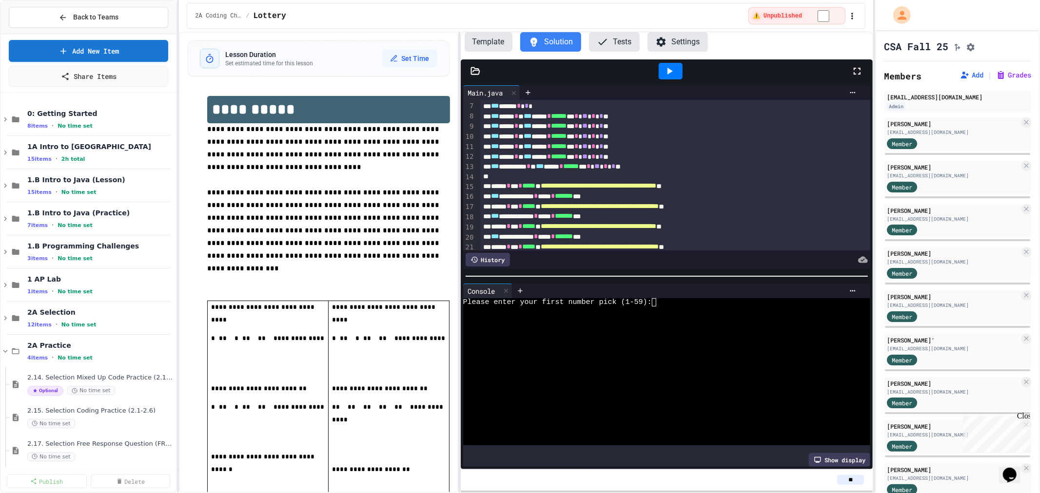
scroll to position [0, 0]
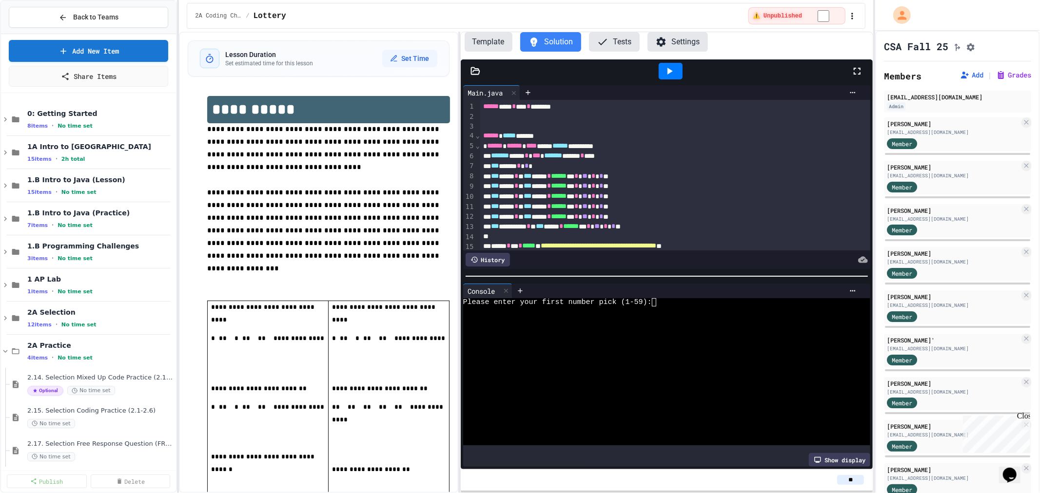
click at [662, 298] on textarea "Terminal input" at bounding box center [663, 302] width 4 height 9
click at [672, 310] on div at bounding box center [658, 311] width 391 height 9
click at [2, 152] on icon at bounding box center [5, 152] width 9 height 9
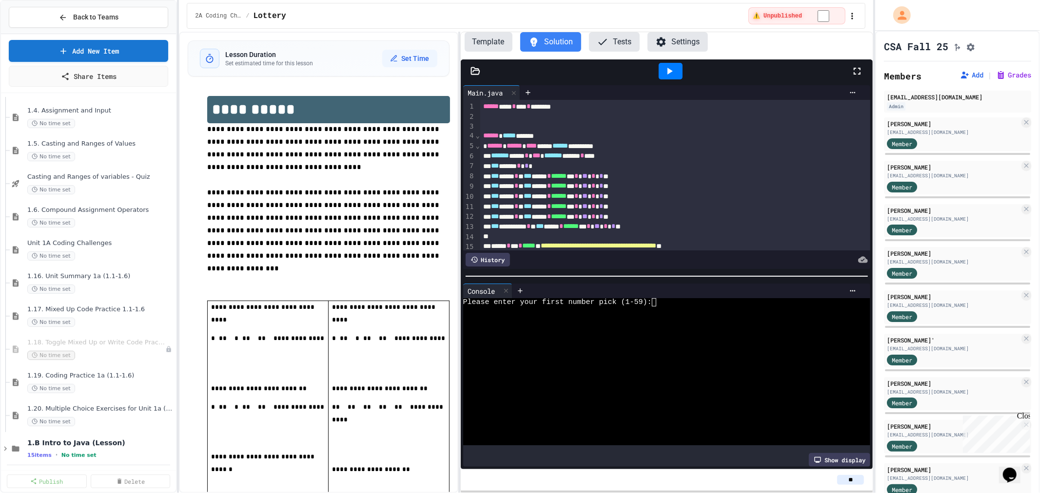
scroll to position [299, 0]
click at [103, 177] on span "Unit 1A Coding Challenges" at bounding box center [95, 179] width 137 height 8
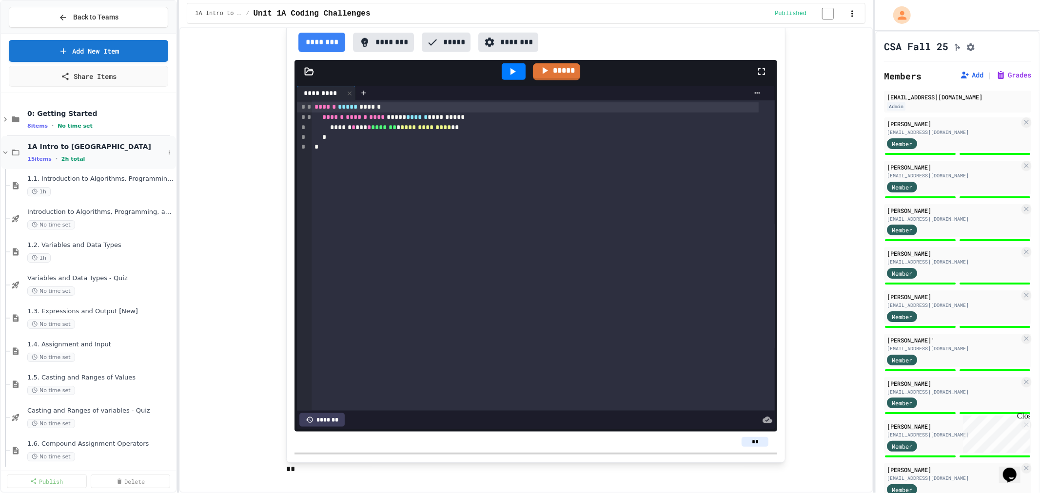
click at [58, 153] on div "1A Intro to Java 15 items • 2h total" at bounding box center [95, 152] width 137 height 20
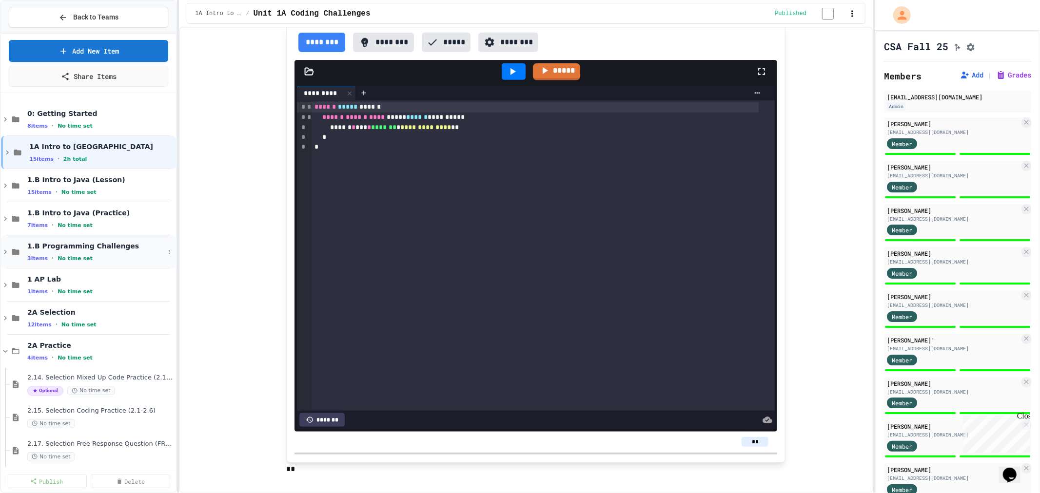
click at [109, 249] on span "1.B Programming Challenges" at bounding box center [95, 246] width 137 height 9
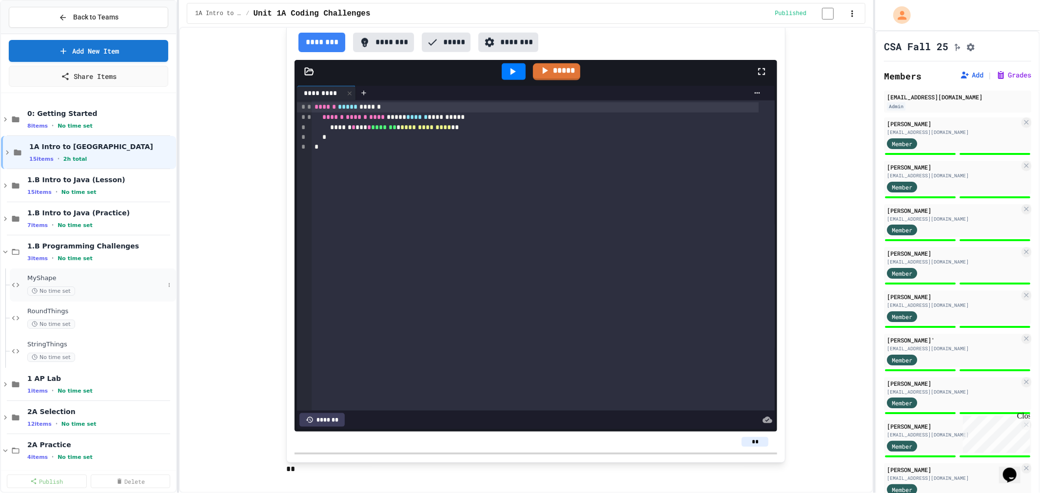
click at [72, 276] on span "MyShape" at bounding box center [95, 279] width 137 height 8
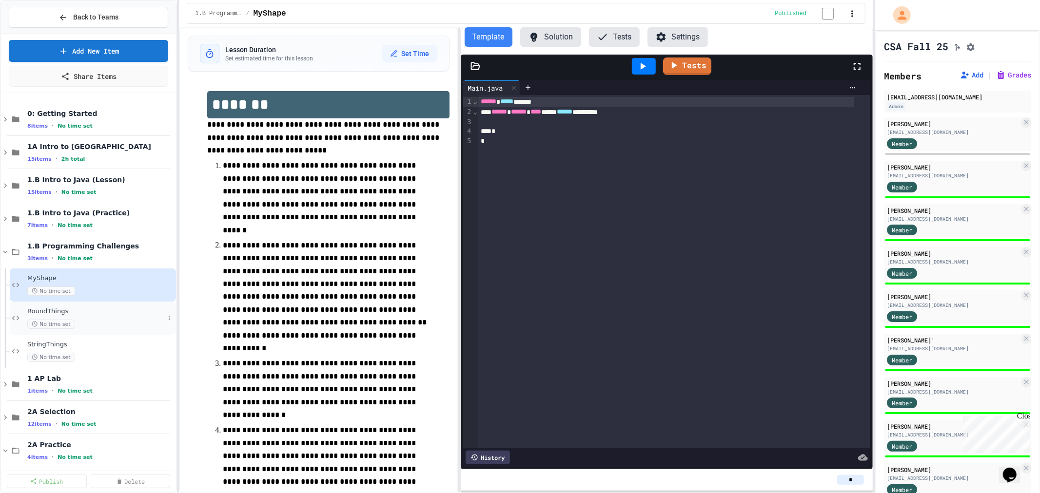
click at [81, 311] on span "RoundThings" at bounding box center [95, 312] width 137 height 8
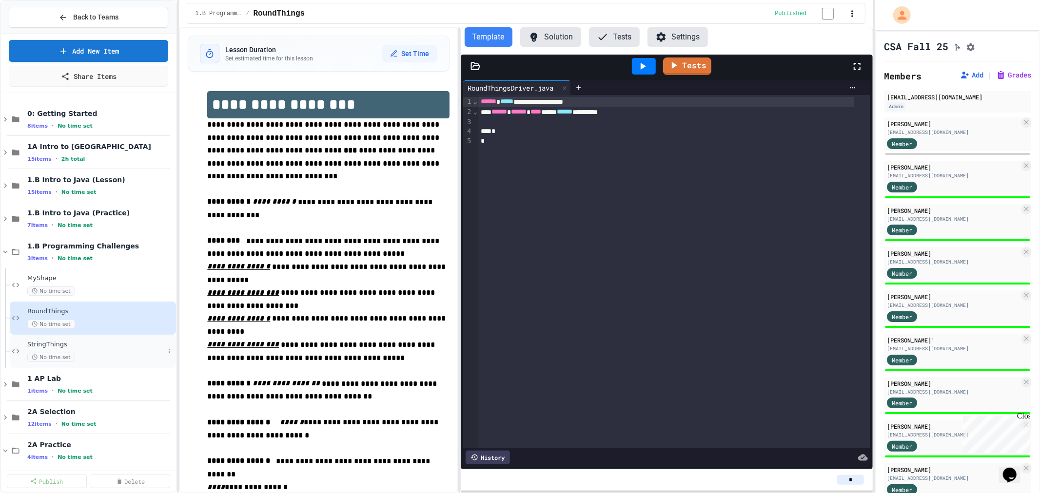
click at [84, 343] on span "StringThings" at bounding box center [95, 345] width 137 height 8
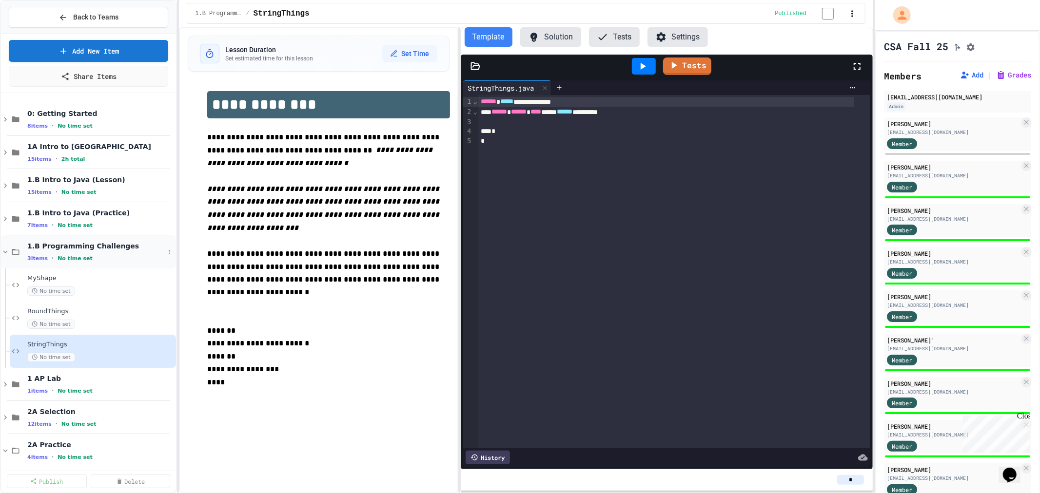
click at [59, 255] on span "No time set" at bounding box center [75, 258] width 35 height 6
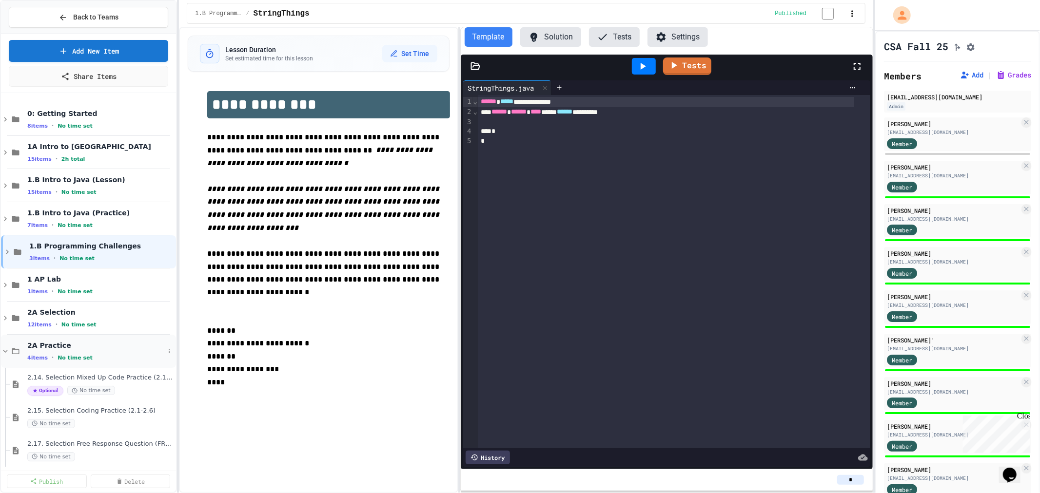
click at [65, 339] on div "2A Practice 4 items • No time set" at bounding box center [88, 351] width 175 height 33
click at [65, 379] on span "2A Coding Challenges" at bounding box center [95, 378] width 137 height 9
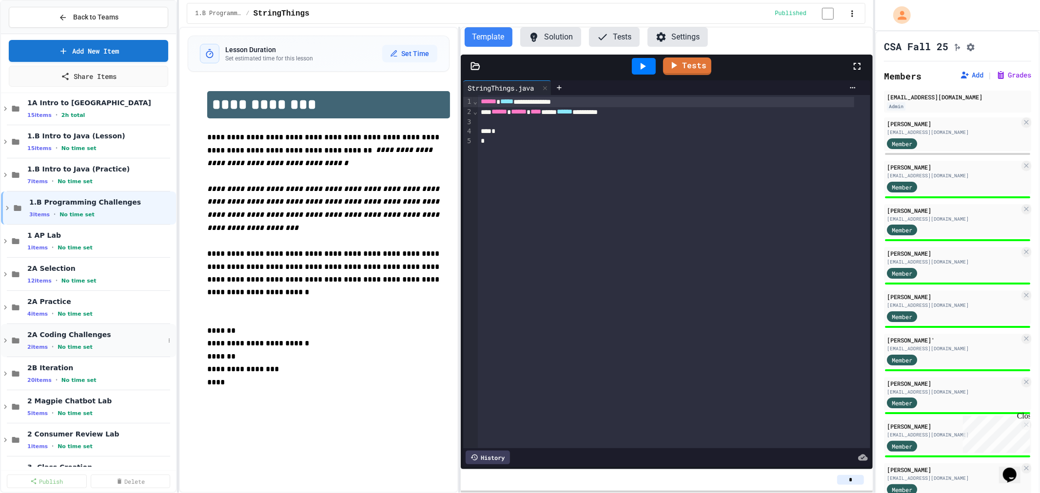
click at [81, 337] on span "2A Coding Challenges" at bounding box center [95, 335] width 137 height 9
click at [83, 365] on span "Concert Ticket" at bounding box center [95, 367] width 137 height 8
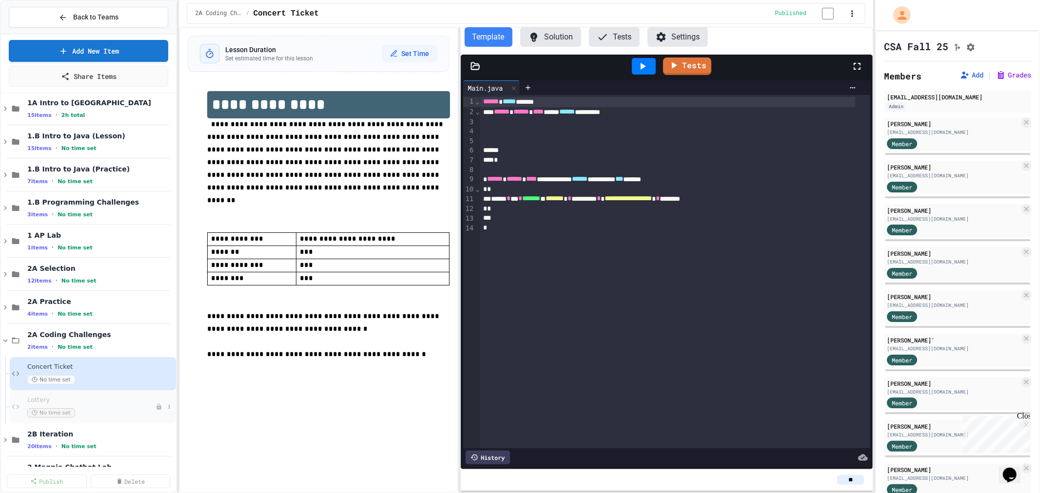
click at [37, 396] on span "Lottery" at bounding box center [91, 400] width 128 height 8
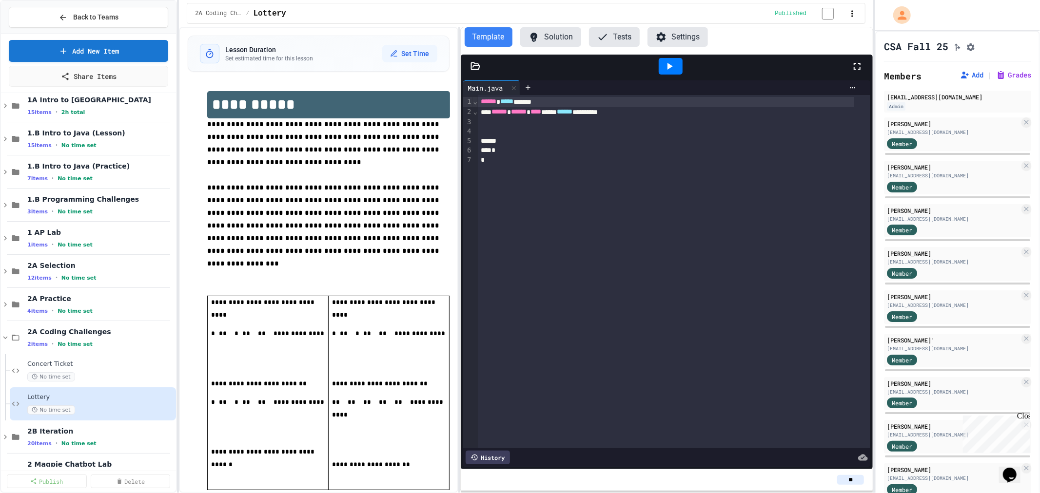
scroll to position [67, 0]
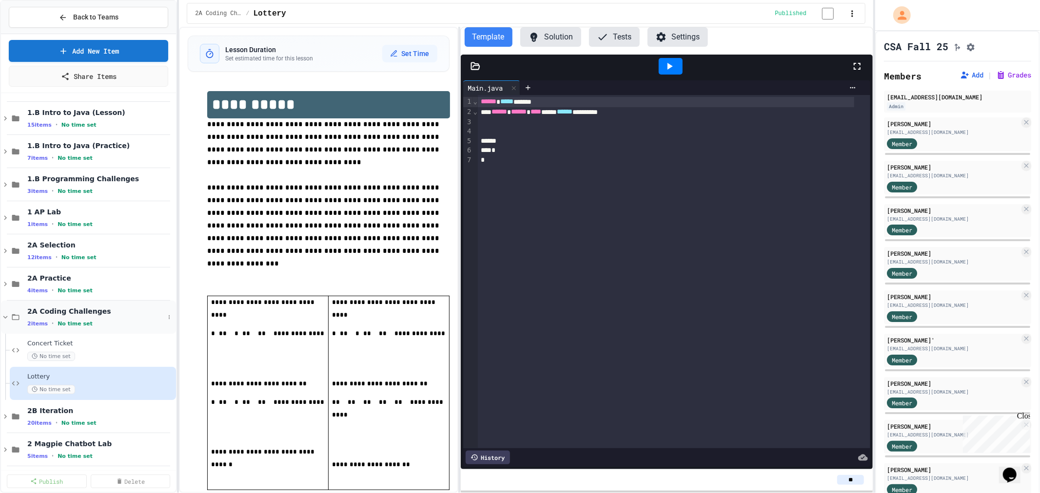
click at [7, 315] on icon at bounding box center [5, 317] width 9 height 9
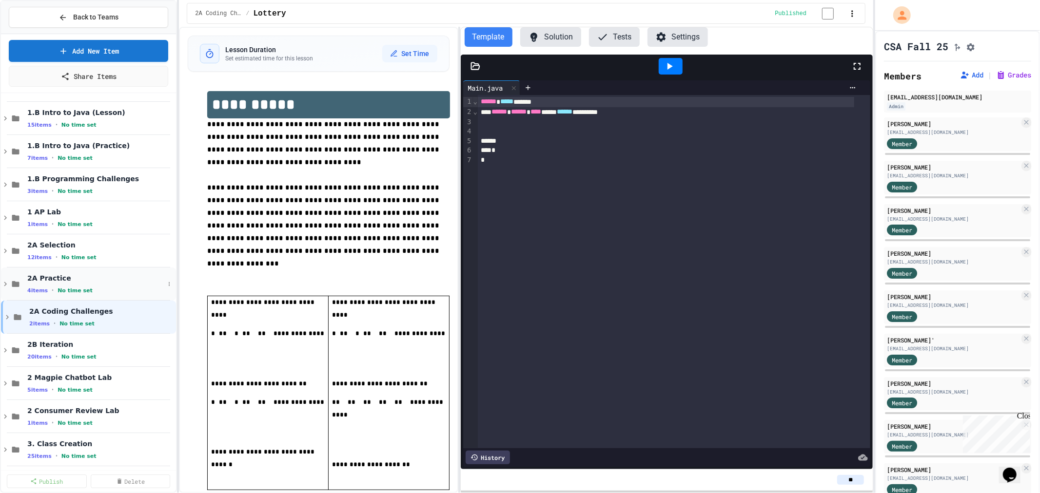
click at [51, 275] on span "2A Practice" at bounding box center [95, 278] width 137 height 9
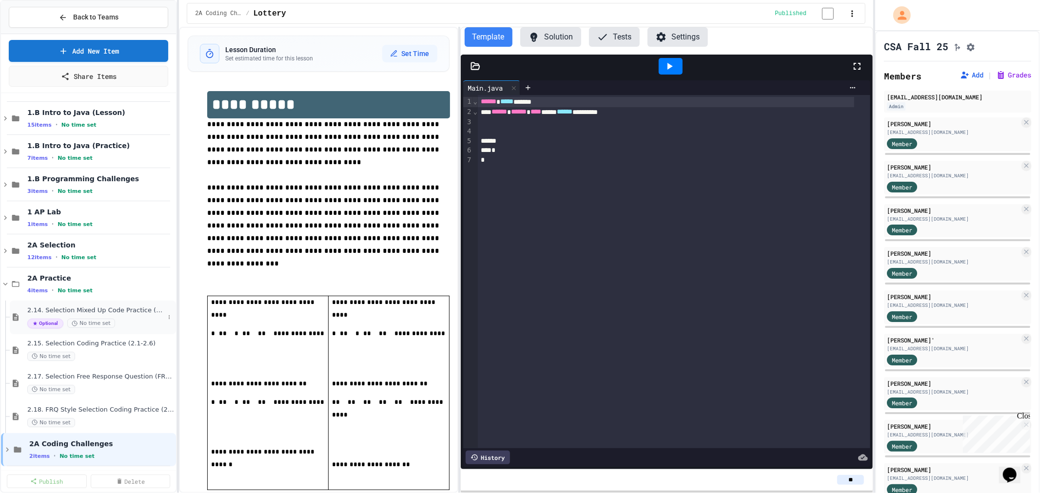
click at [124, 307] on span "2.14. Selection Mixed Up Code Practice (2.1-2.6)" at bounding box center [95, 311] width 137 height 8
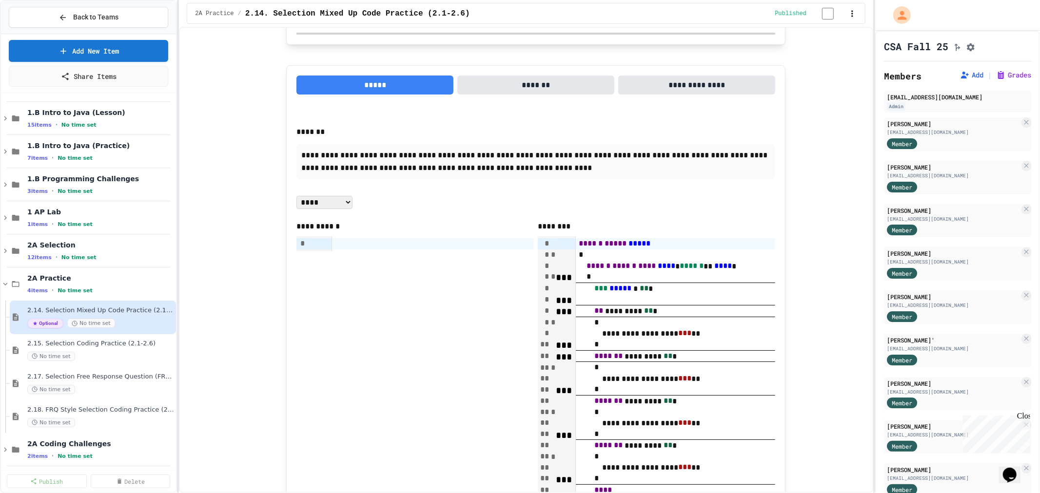
scroll to position [4366, 0]
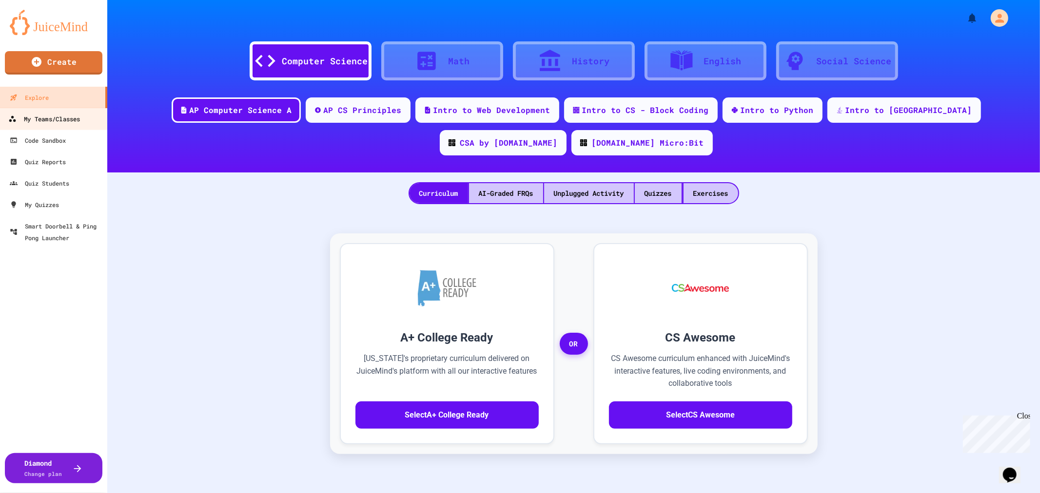
click at [64, 122] on div "My Teams/Classes" at bounding box center [44, 119] width 72 height 12
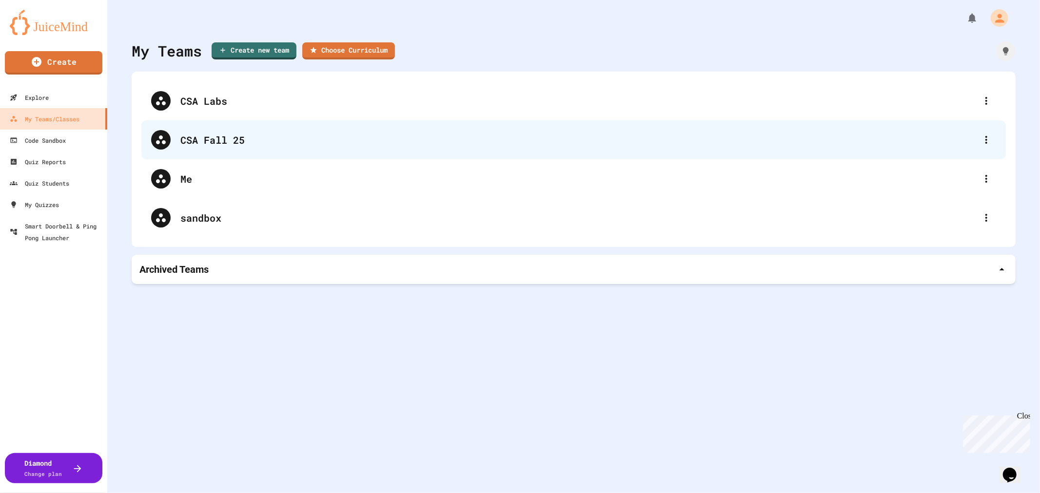
click at [190, 141] on div "CSA Fall 25" at bounding box center [578, 140] width 796 height 15
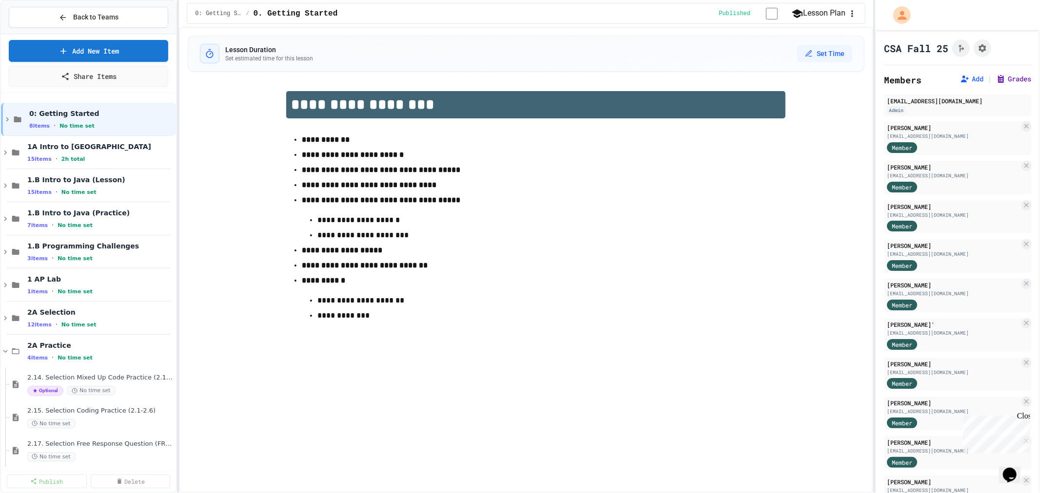
click at [1002, 75] on button "Grades" at bounding box center [1013, 79] width 35 height 10
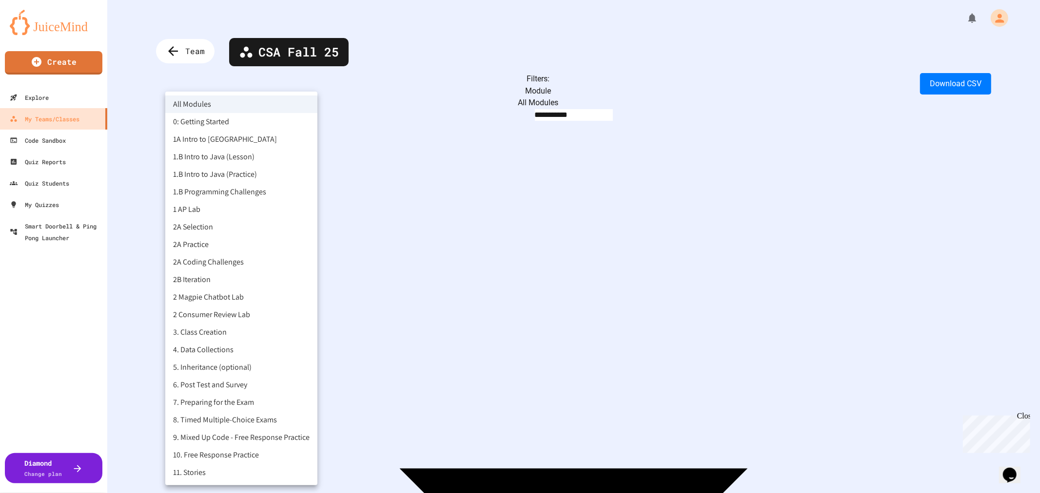
click at [259, 91] on body "**********" at bounding box center [520, 246] width 1040 height 493
click at [203, 230] on li "2A Selection" at bounding box center [241, 227] width 152 height 18
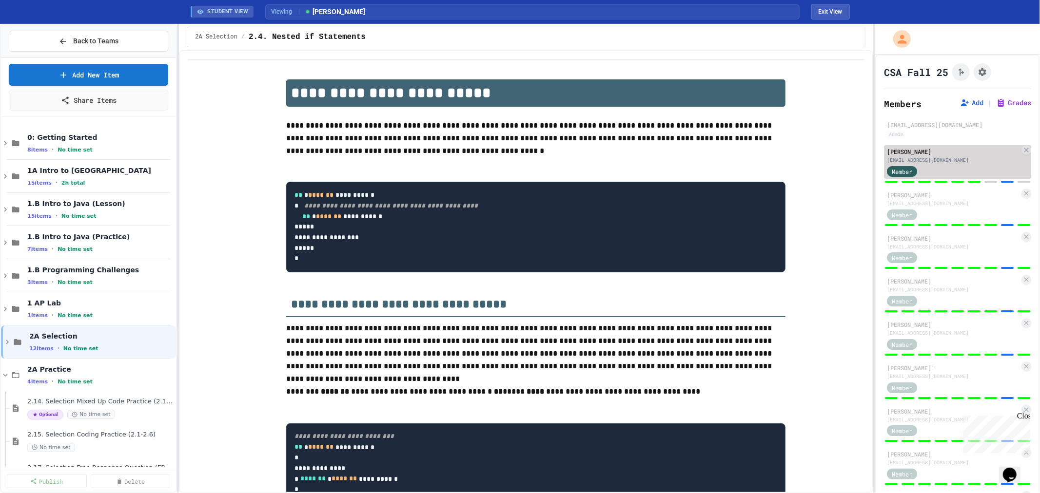
click at [933, 153] on div "[PERSON_NAME]" at bounding box center [953, 151] width 133 height 9
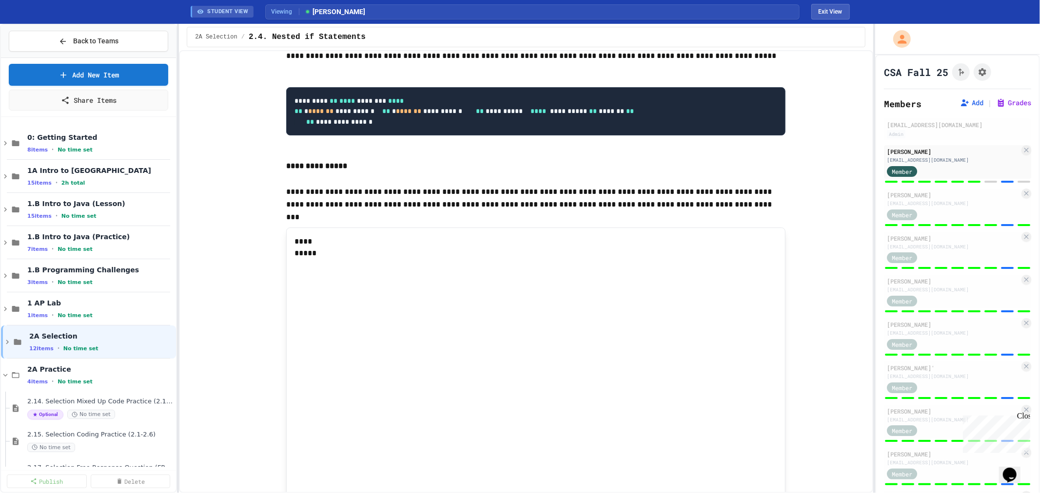
scroll to position [4158, 0]
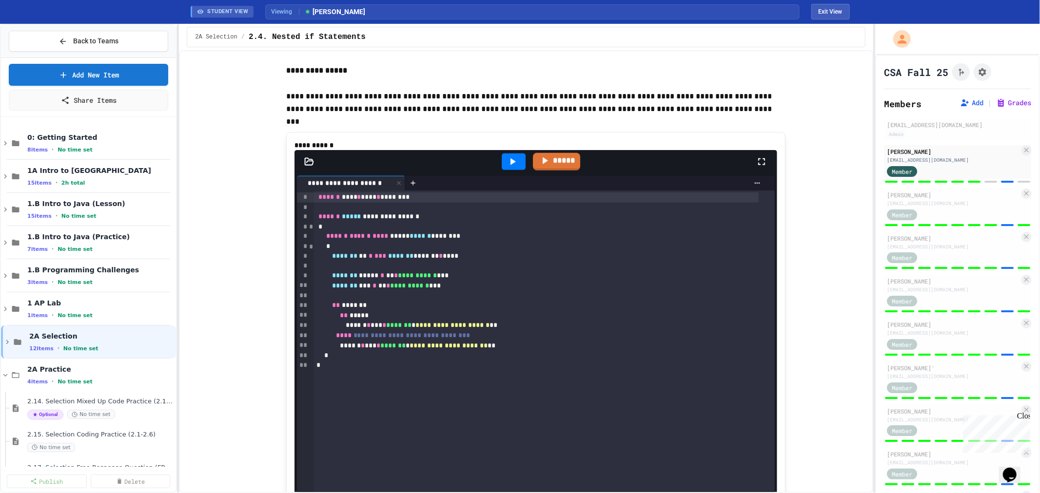
click at [1001, 181] on div at bounding box center [1007, 182] width 13 height 2
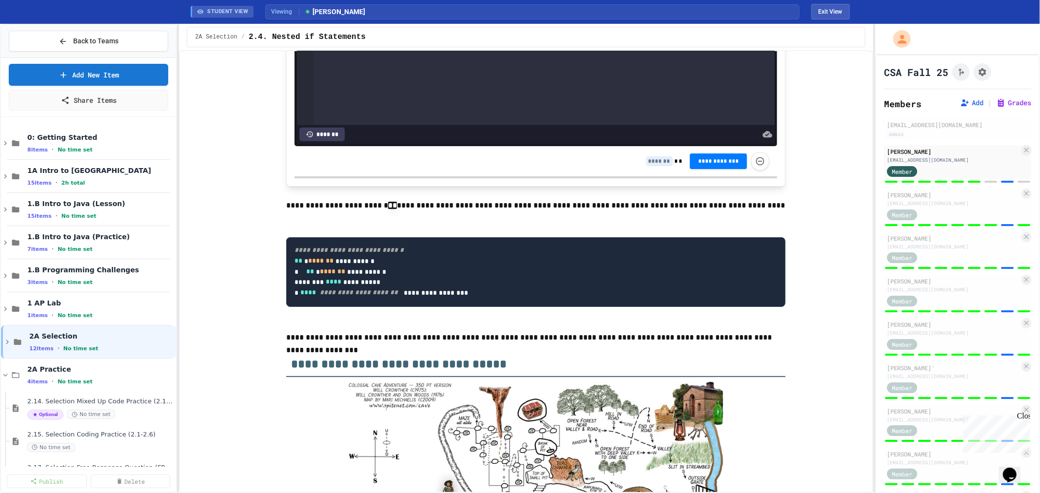
scroll to position [4408, 0]
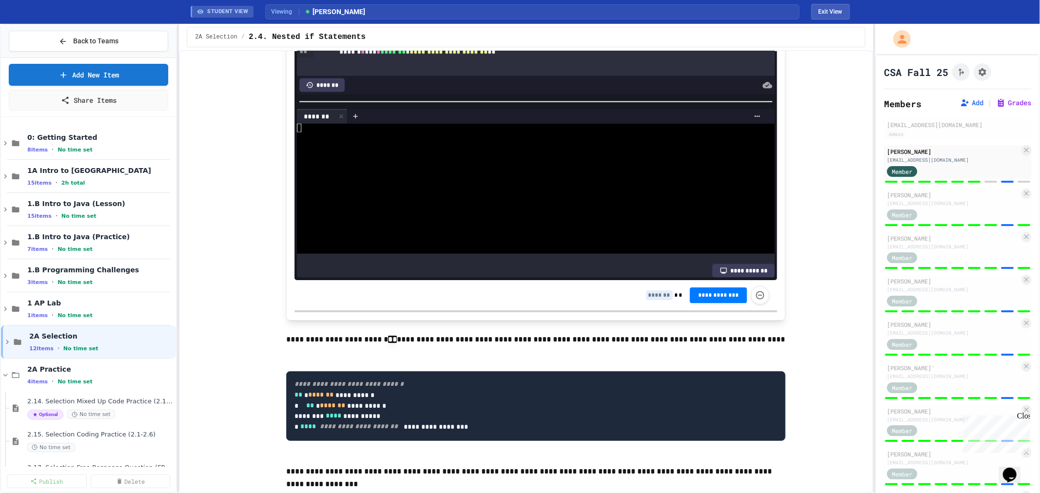
scroll to position [64, 0]
click at [389, 158] on div at bounding box center [527, 154] width 461 height 9
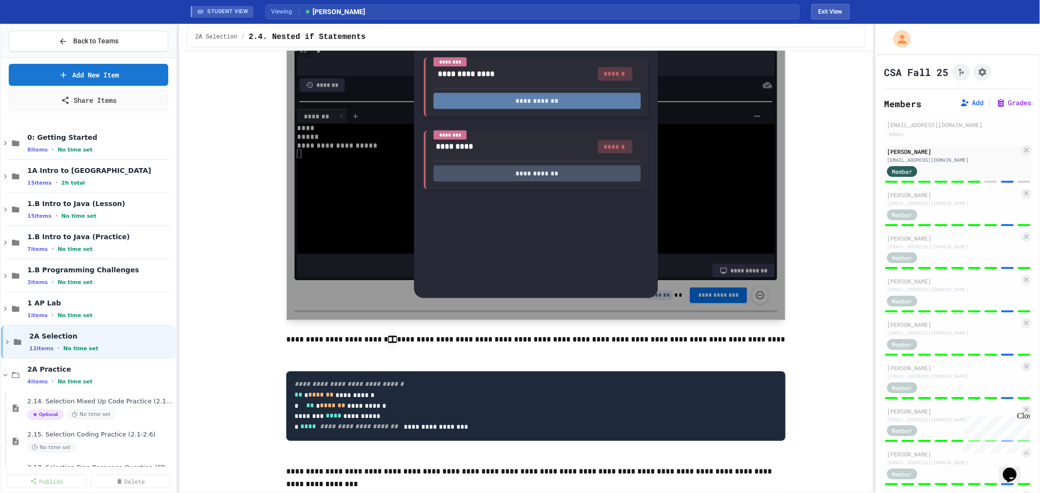
click at [494, 109] on button "**********" at bounding box center [536, 101] width 207 height 16
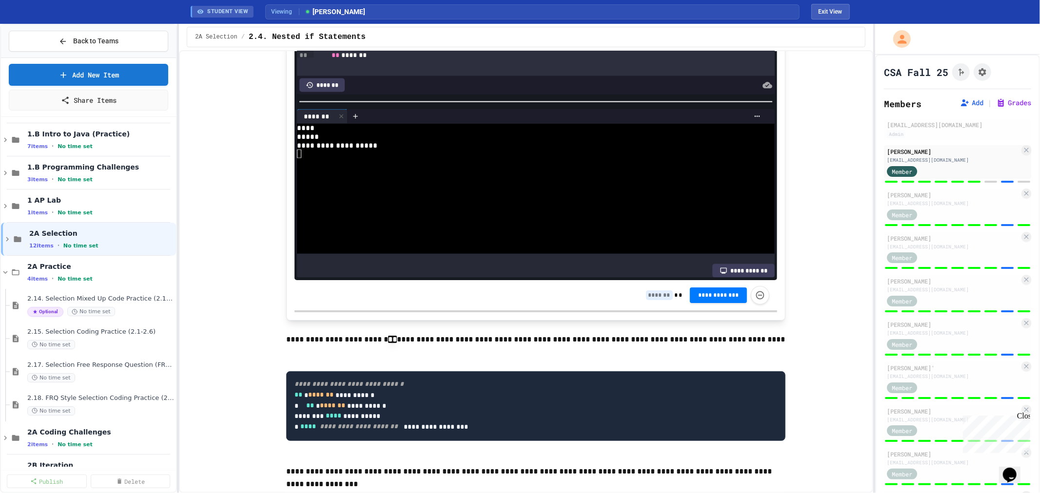
scroll to position [105, 0]
click at [122, 368] on div "2.17. Selection Free Response Question (FRQ) Game Practice (2.1-2.6) No time set" at bounding box center [95, 369] width 137 height 21
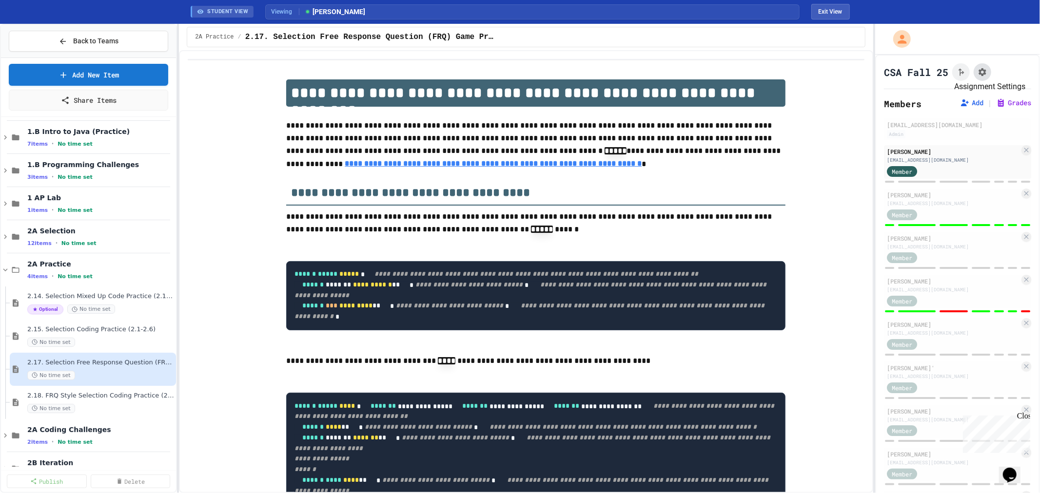
click at [981, 69] on icon "Assignment Settings" at bounding box center [983, 72] width 10 height 10
click at [101, 395] on span "2.18. FRQ Style Selection Coding Practice (2.1-2.6)" at bounding box center [95, 396] width 137 height 8
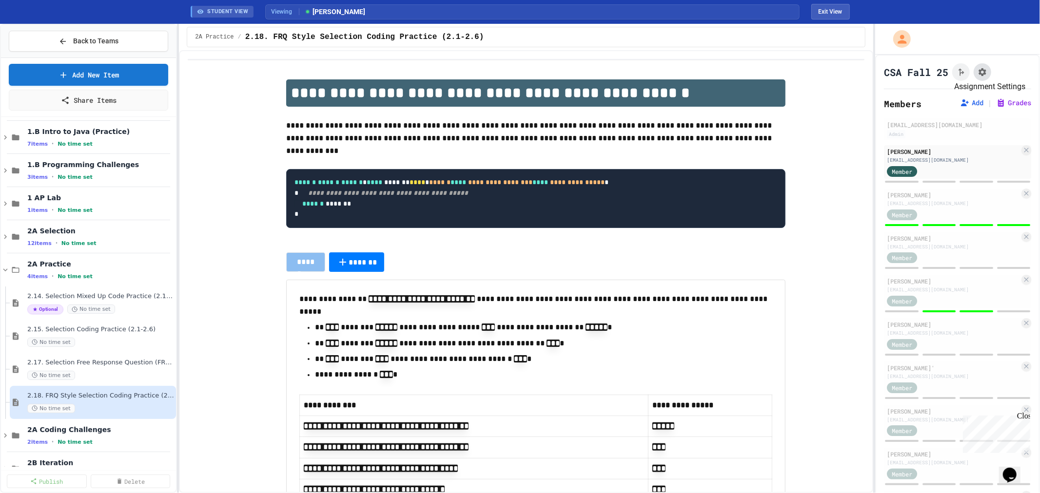
click at [984, 72] on icon "Assignment Settings" at bounding box center [983, 72] width 8 height 8
click at [76, 426] on span "2A Coding Challenges" at bounding box center [95, 430] width 137 height 9
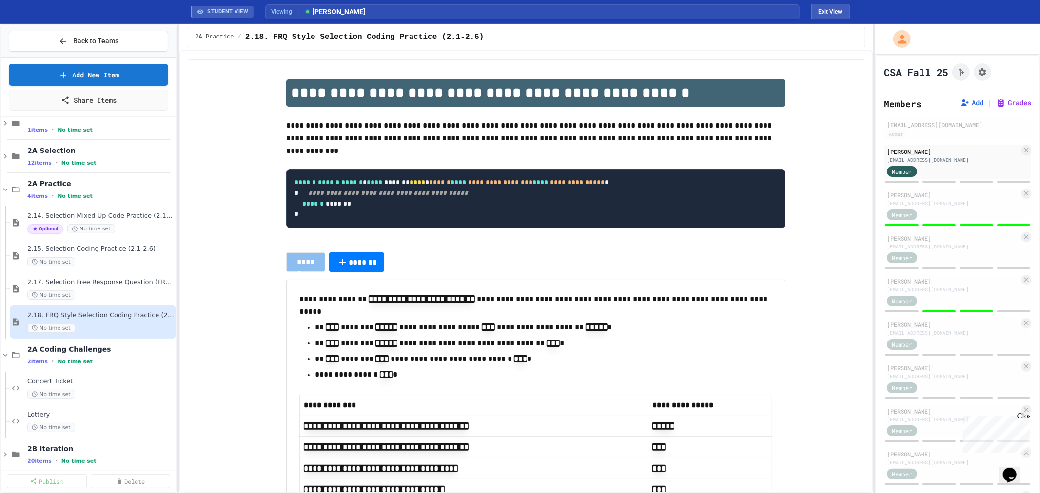
scroll to position [194, 0]
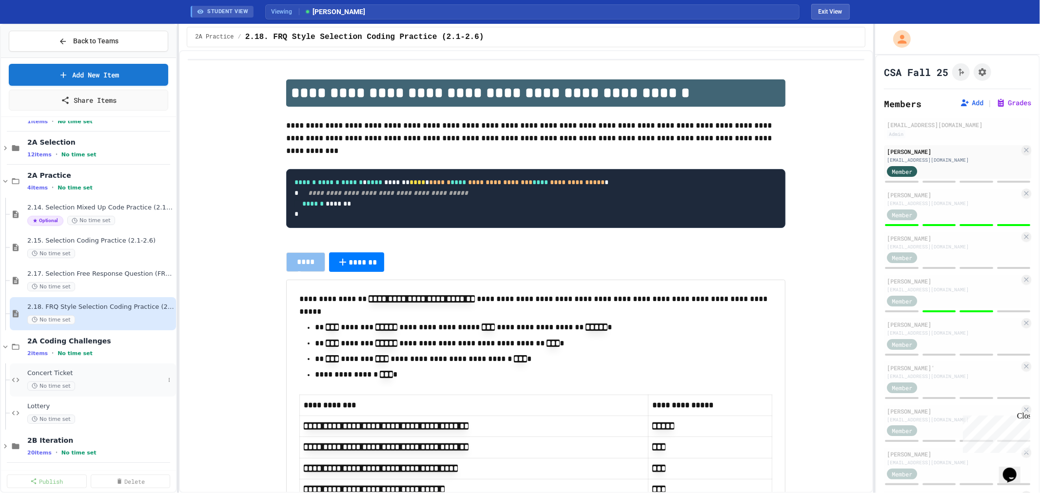
click at [74, 372] on span "Concert Ticket" at bounding box center [95, 374] width 137 height 8
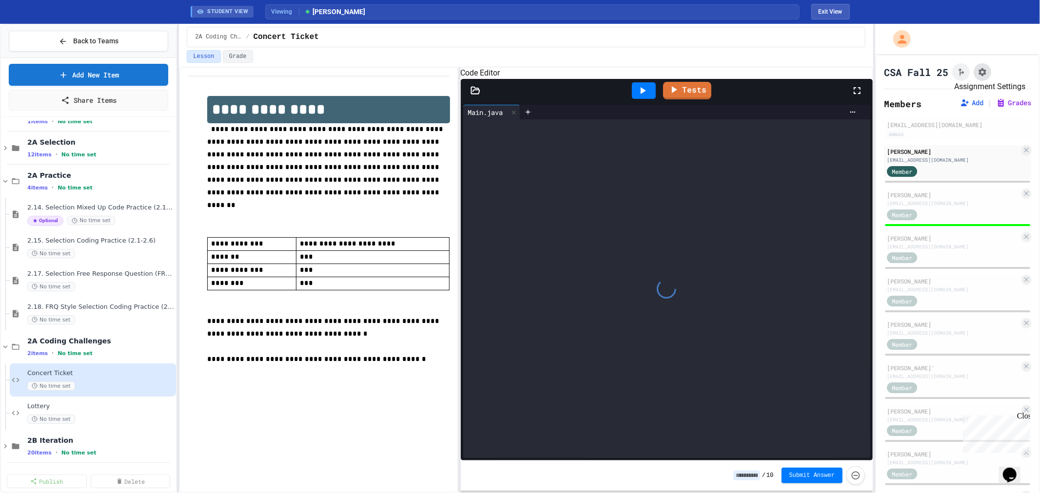
click at [982, 69] on icon "Assignment Settings" at bounding box center [983, 72] width 8 height 8
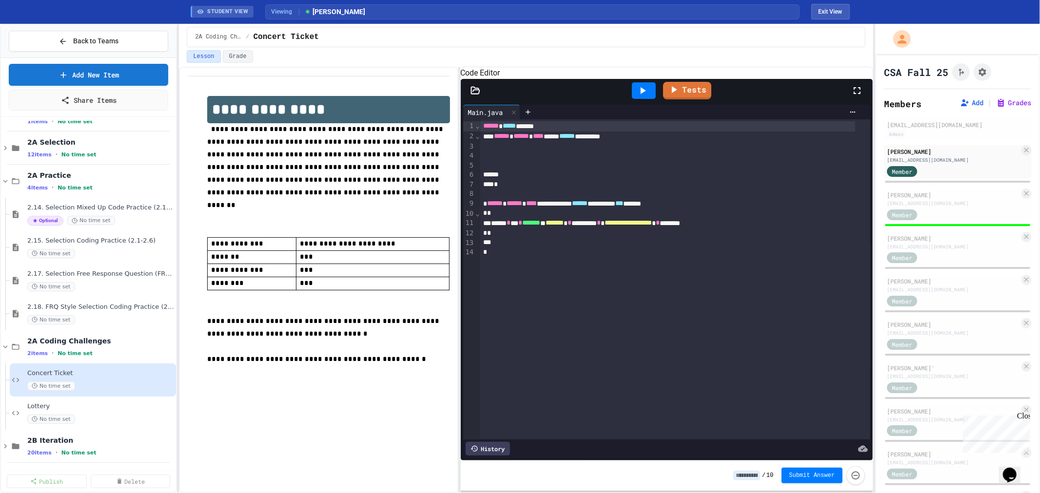
click at [55, 405] on span "Lottery" at bounding box center [95, 407] width 137 height 8
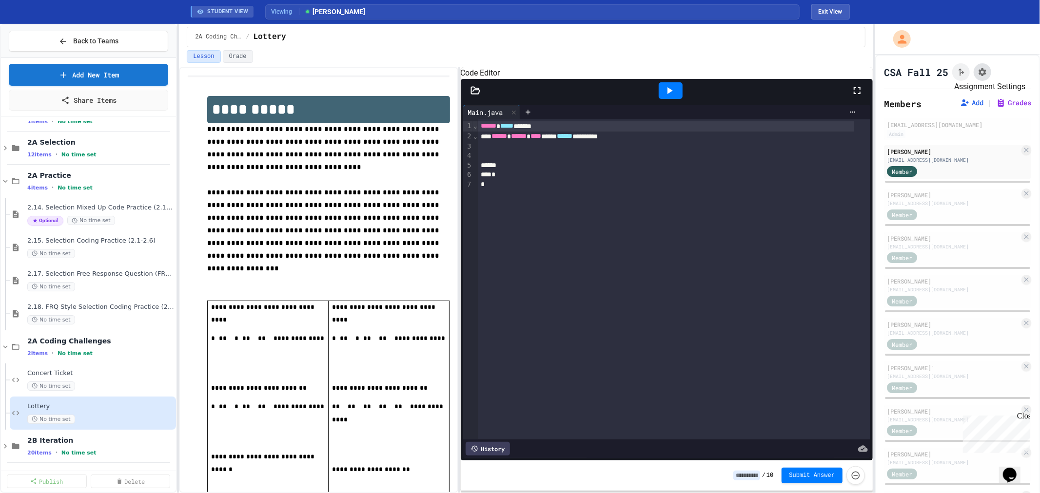
click at [982, 71] on icon "Assignment Settings" at bounding box center [983, 72] width 10 height 10
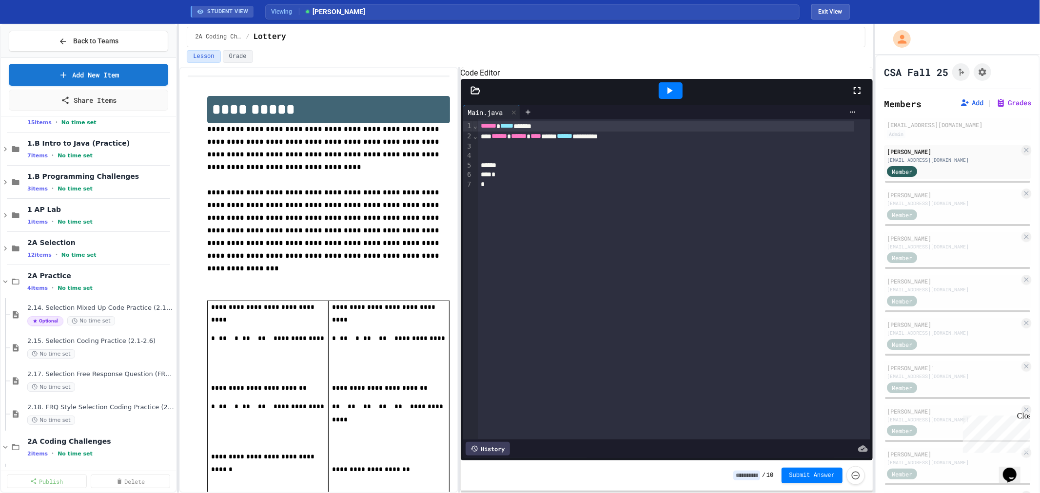
scroll to position [66, 0]
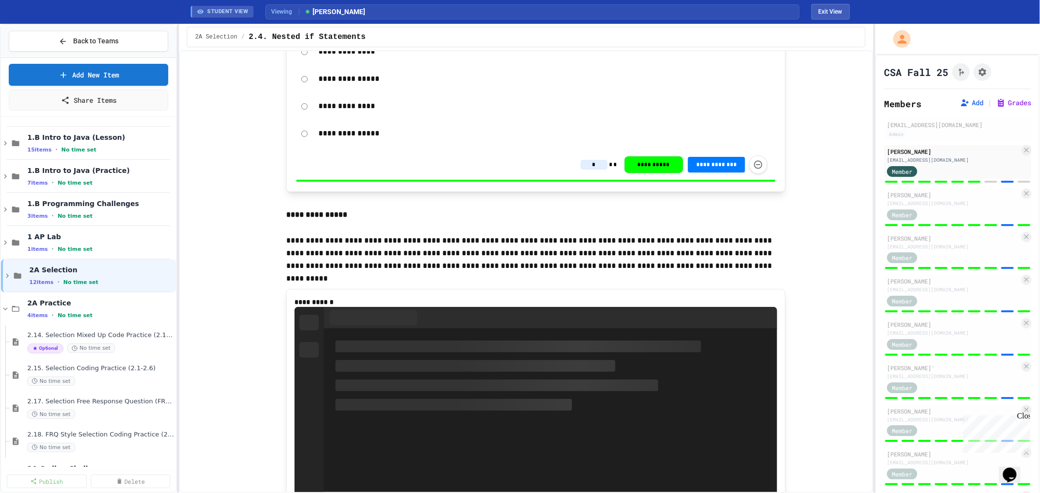
scroll to position [2612, 0]
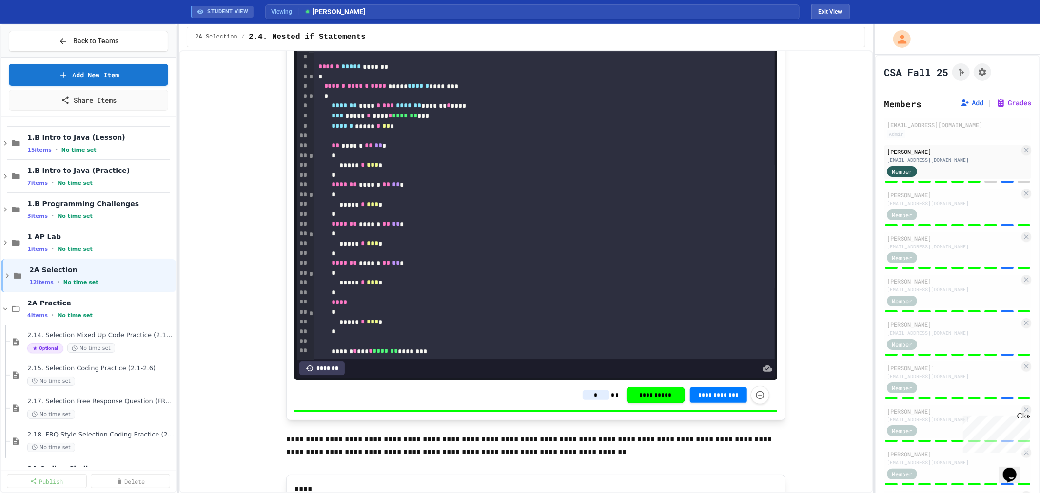
click at [1001, 225] on div at bounding box center [1007, 225] width 13 height 2
click at [924, 200] on div "[EMAIL_ADDRESS][DOMAIN_NAME]" at bounding box center [953, 203] width 133 height 7
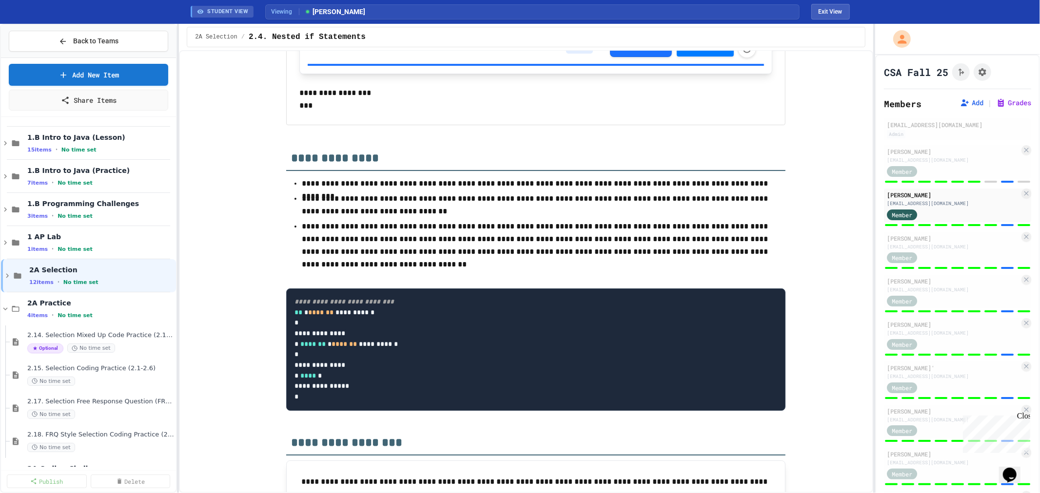
scroll to position [6050, 0]
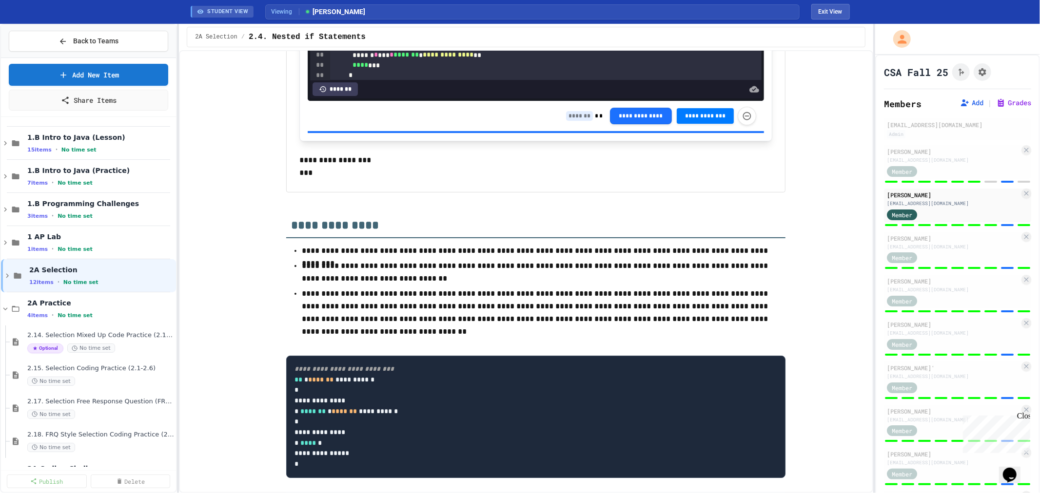
click at [575, 121] on input at bounding box center [579, 116] width 27 height 10
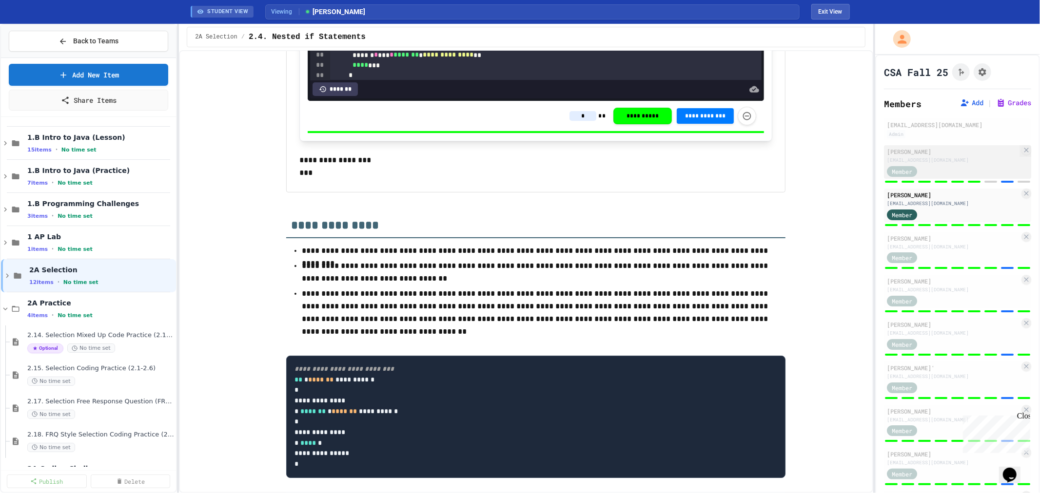
type input "*"
click at [969, 172] on div "Member" at bounding box center [953, 171] width 133 height 12
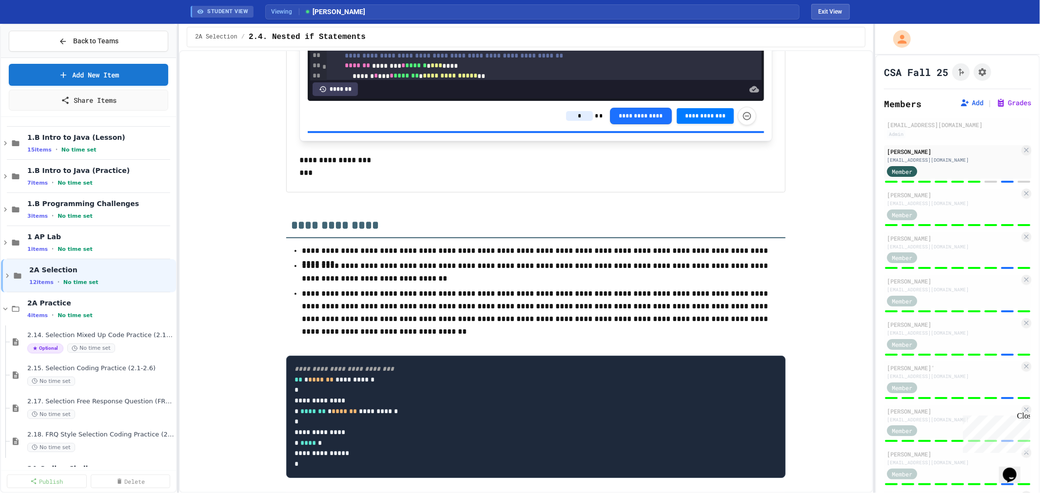
scroll to position [5791, 0]
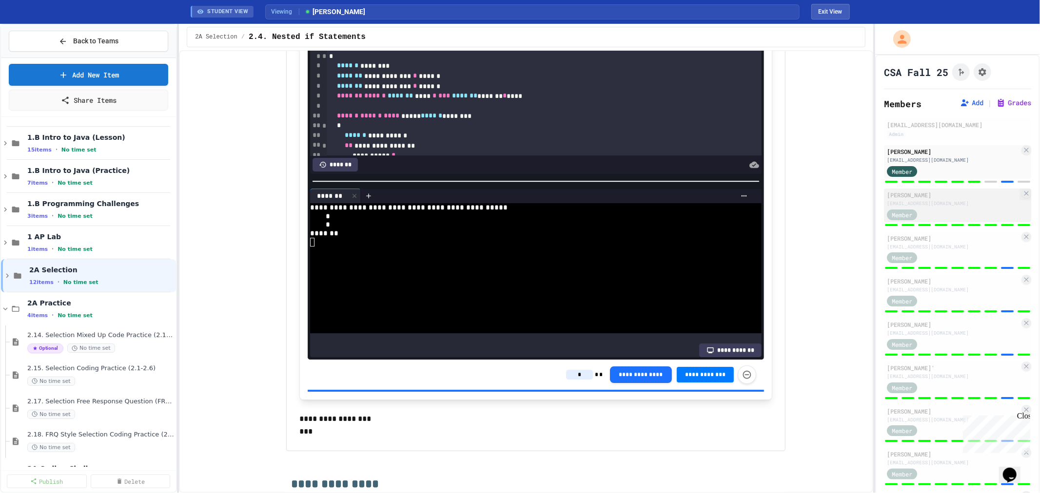
click at [937, 216] on div "Member" at bounding box center [953, 214] width 133 height 12
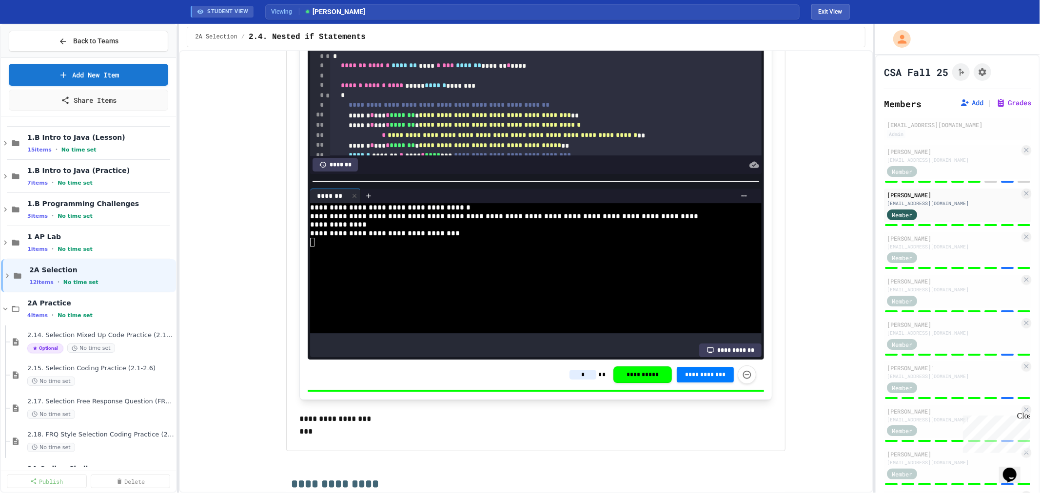
click at [484, 238] on div "**********" at bounding box center [527, 233] width 434 height 9
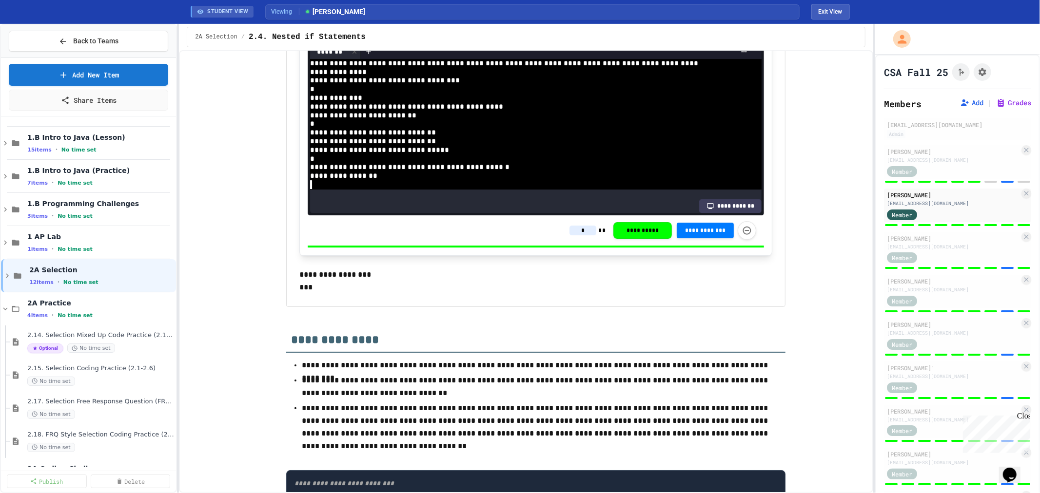
scroll to position [8, 0]
click at [939, 252] on div "Member" at bounding box center [953, 258] width 133 height 12
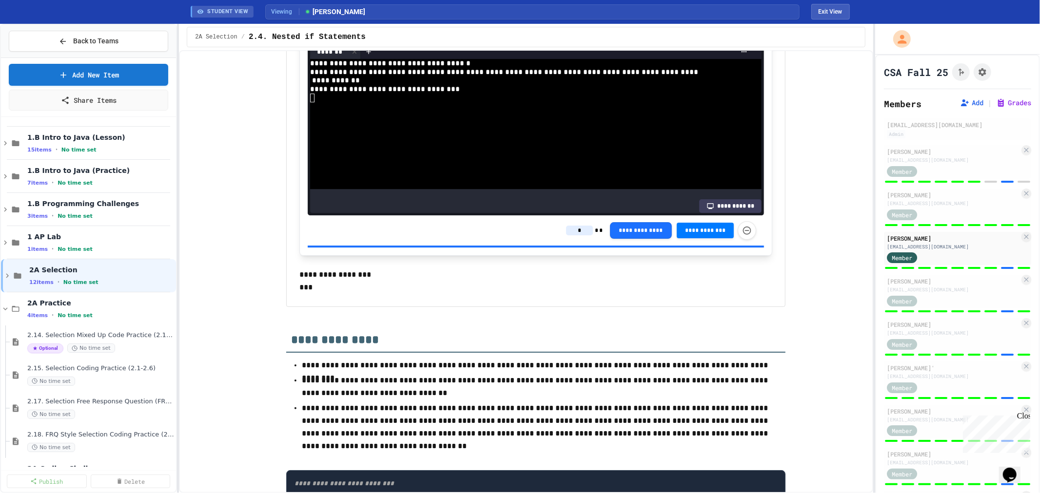
click at [330, 111] on div at bounding box center [527, 106] width 434 height 9
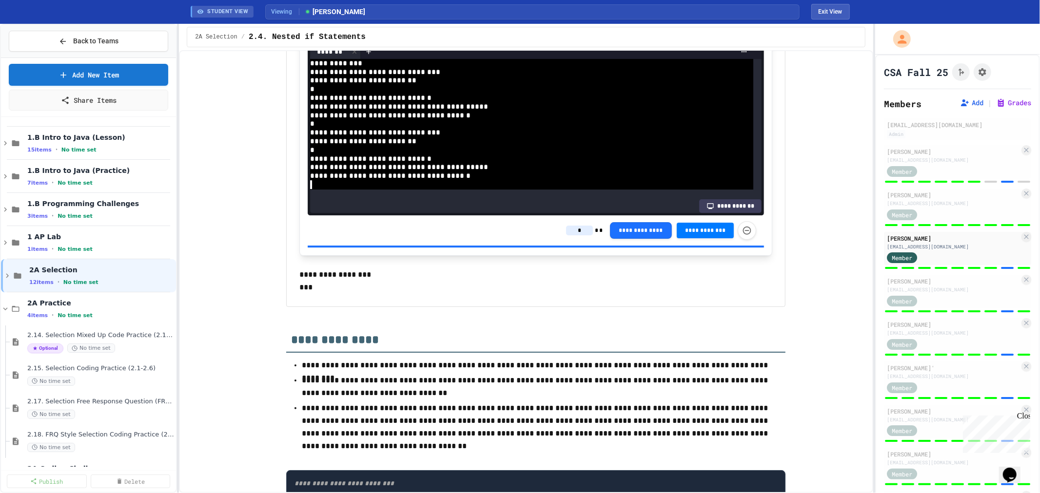
scroll to position [43, 0]
click at [568, 236] on input "*" at bounding box center [579, 231] width 27 height 10
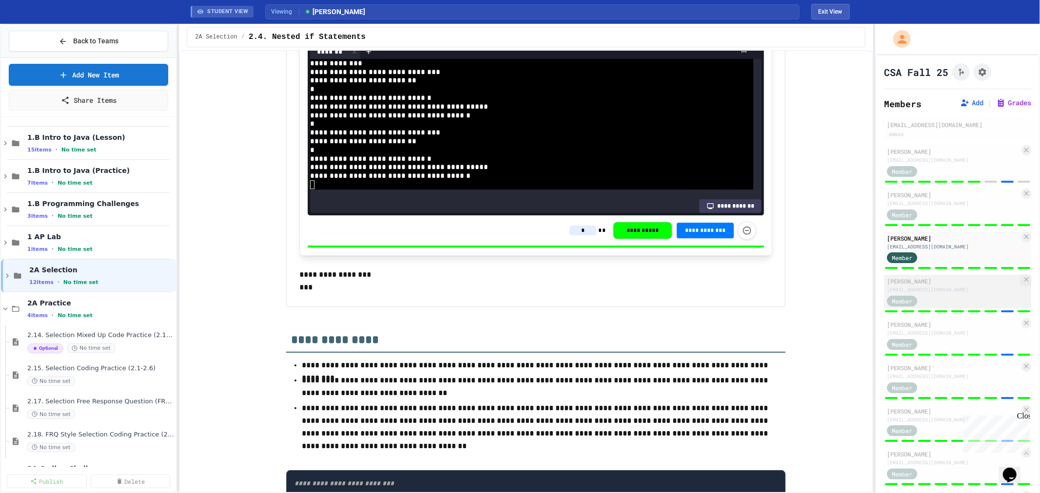
type input "*"
click at [935, 288] on div "[EMAIL_ADDRESS][DOMAIN_NAME]" at bounding box center [953, 289] width 133 height 7
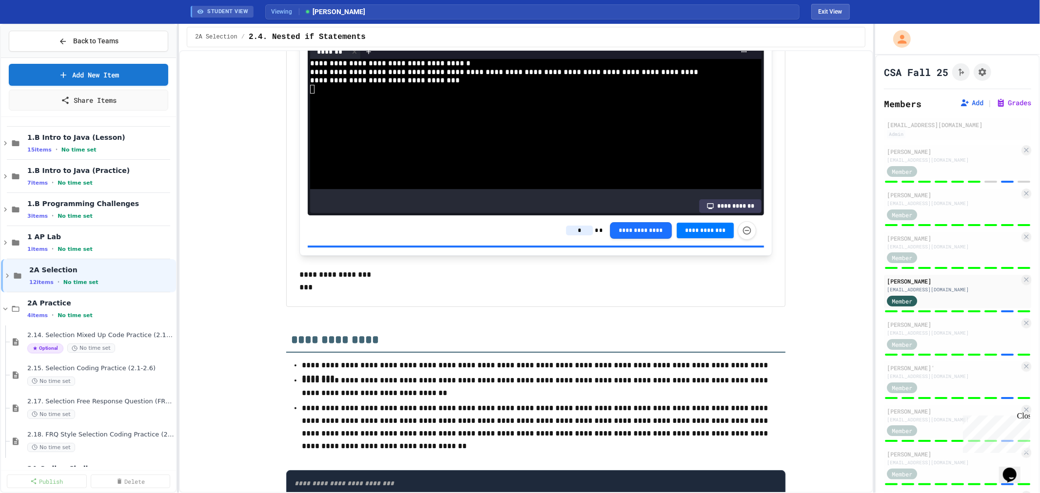
click at [369, 111] on div at bounding box center [527, 106] width 434 height 9
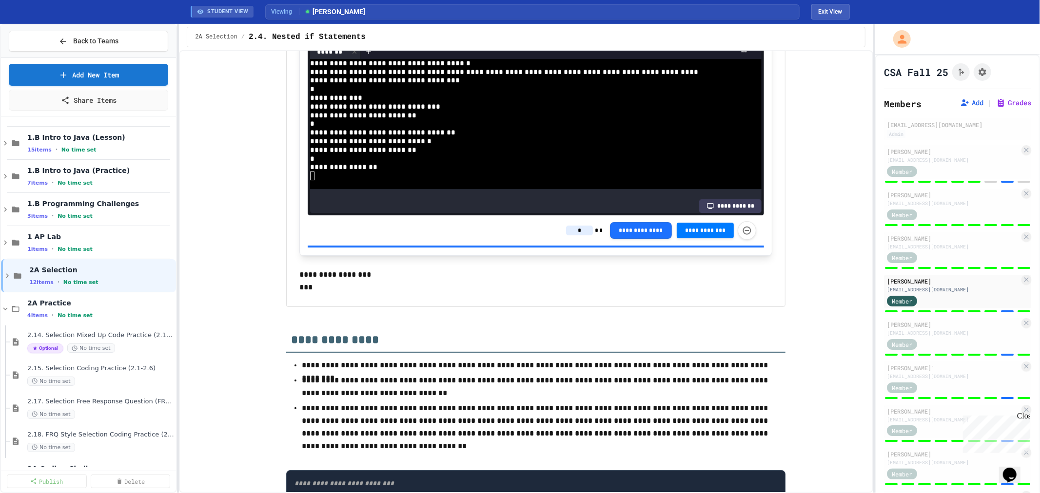
click at [572, 236] on input "*" at bounding box center [579, 231] width 27 height 10
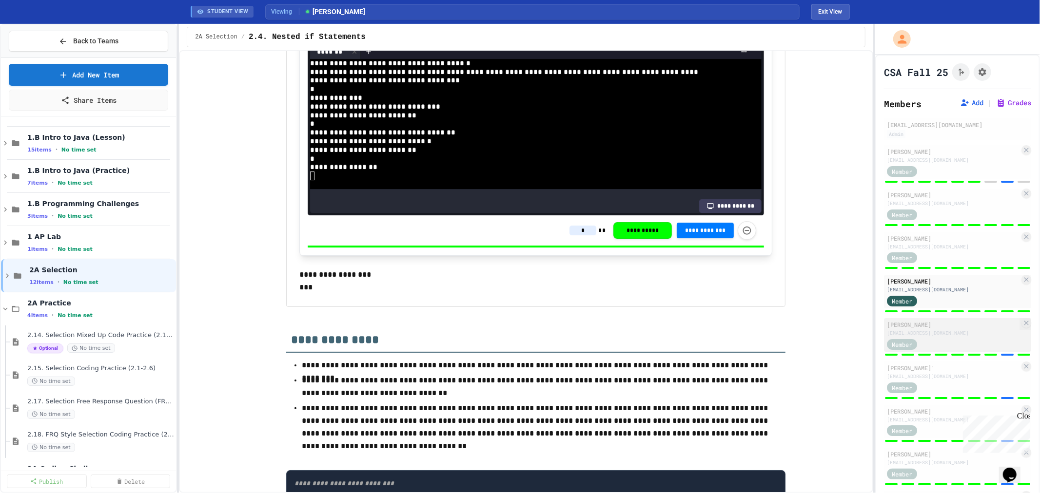
type input "*"
click at [924, 332] on div "[EMAIL_ADDRESS][DOMAIN_NAME]" at bounding box center [953, 333] width 133 height 7
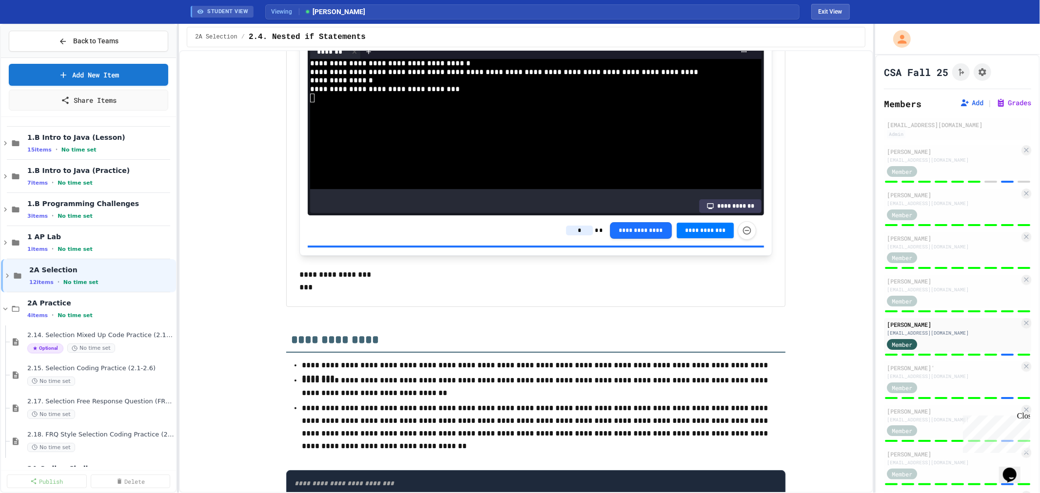
click at [357, 111] on div at bounding box center [527, 106] width 434 height 9
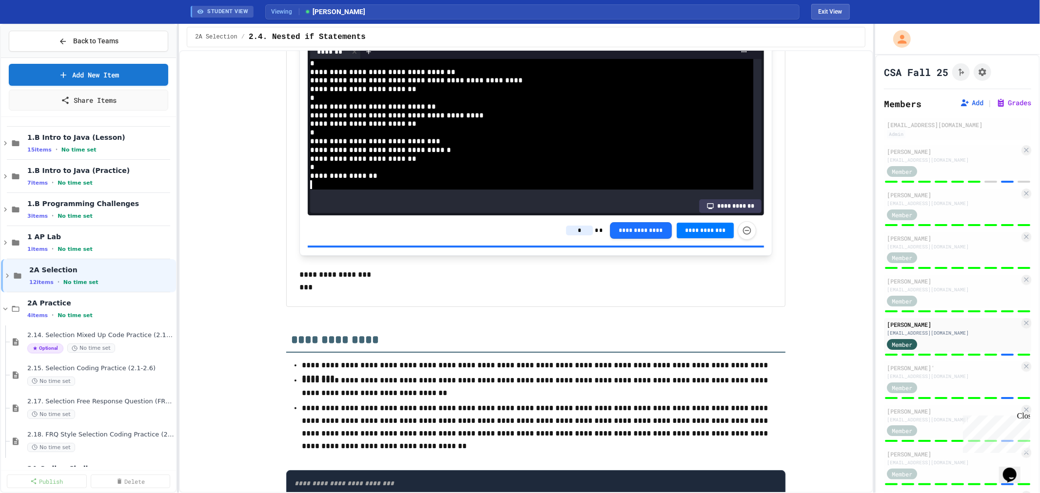
scroll to position [69, 0]
click at [578, 236] on input "*" at bounding box center [579, 231] width 27 height 10
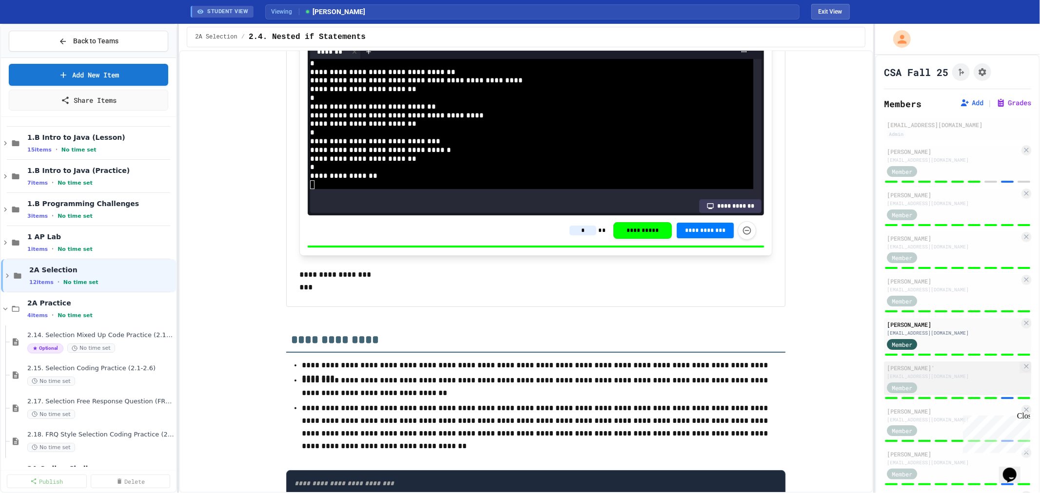
type input "*"
click at [949, 371] on div "[PERSON_NAME]'" at bounding box center [953, 368] width 133 height 9
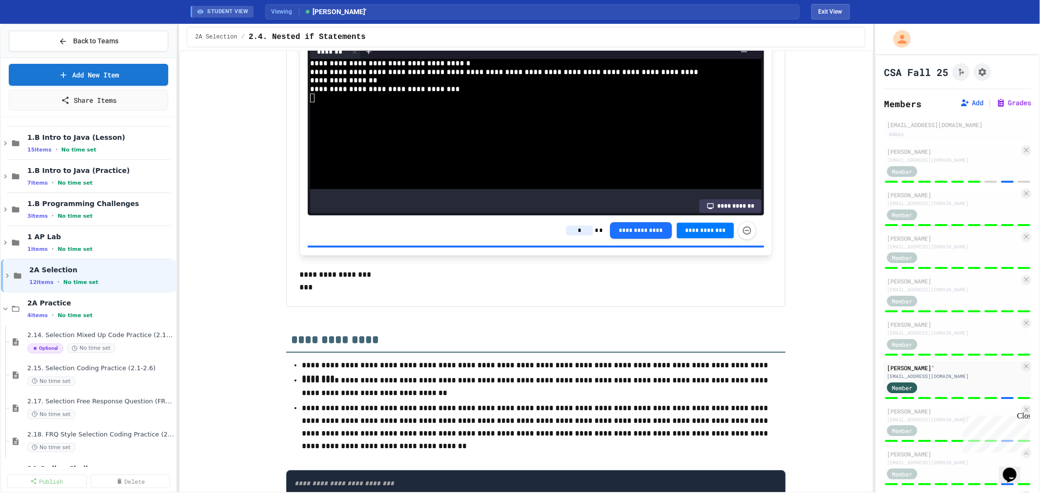
click at [582, 236] on input "*" at bounding box center [579, 231] width 27 height 10
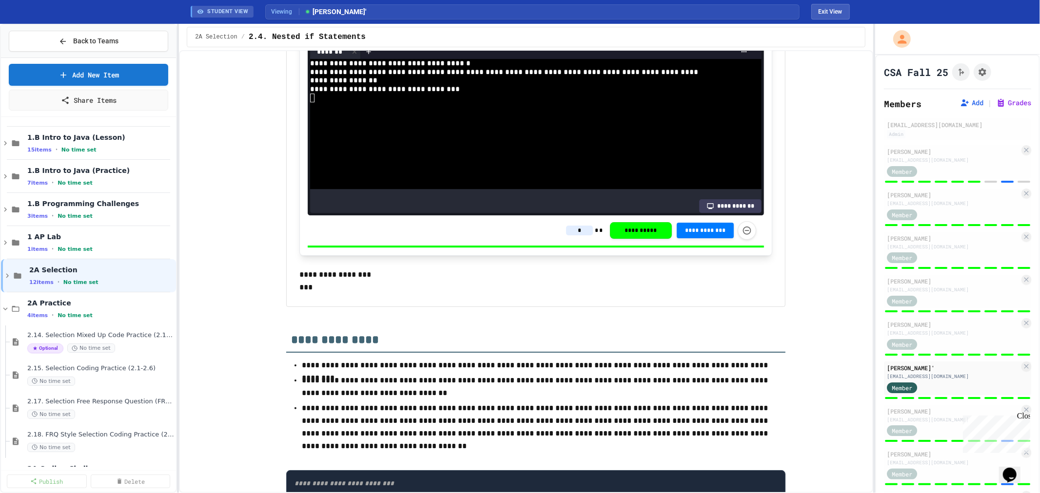
type input "*"
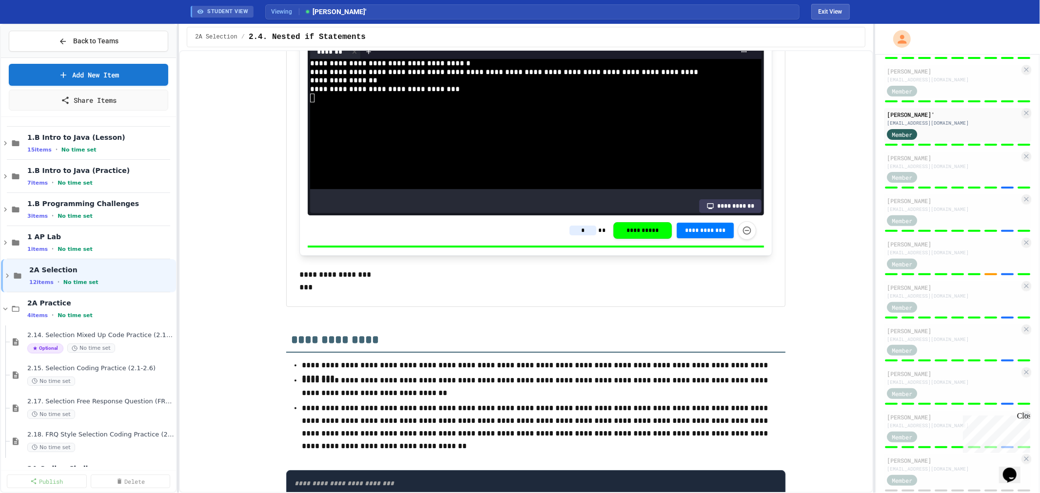
scroll to position [246, 0]
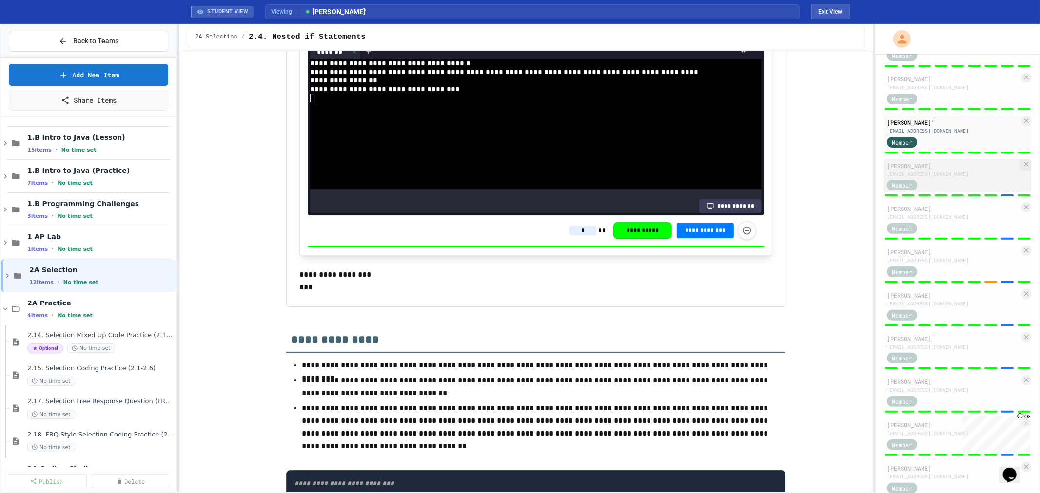
click at [949, 182] on div "Member" at bounding box center [953, 185] width 133 height 12
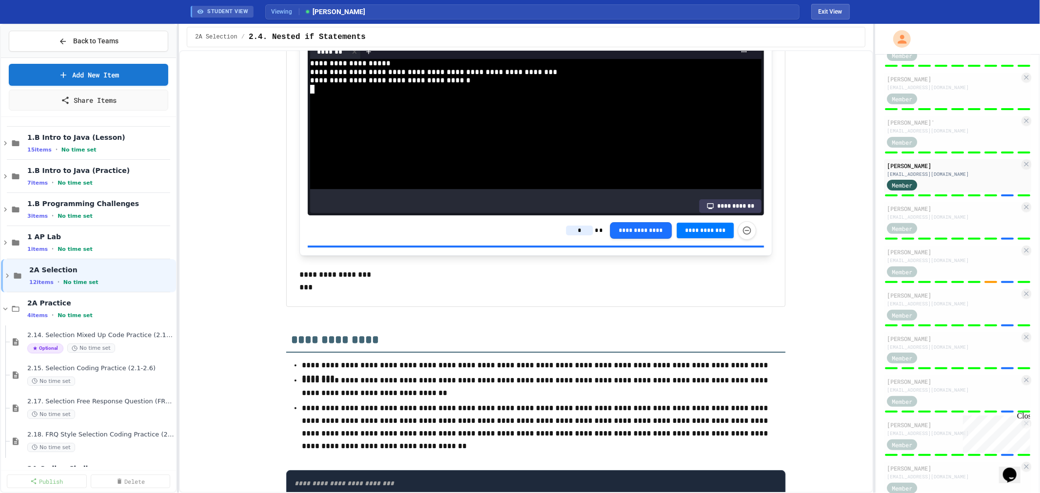
click at [374, 120] on div at bounding box center [527, 115] width 434 height 9
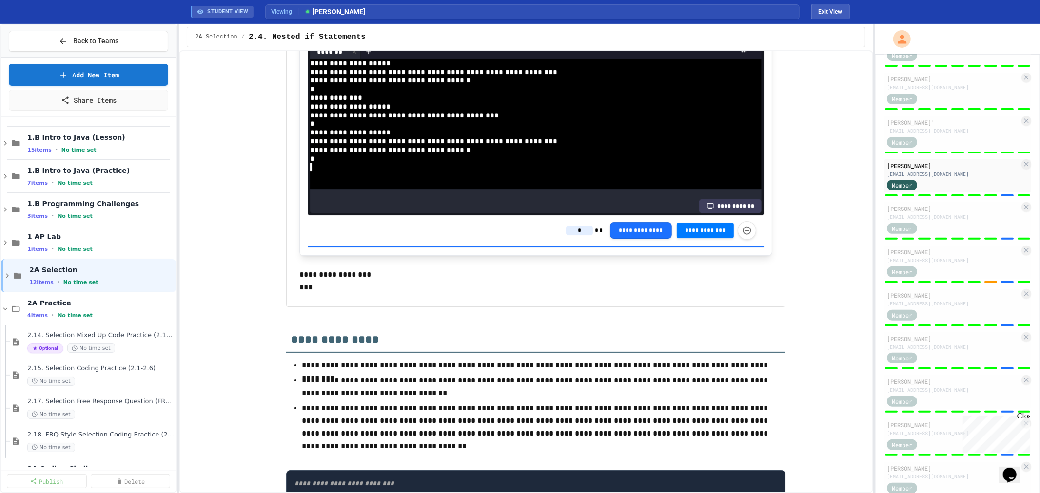
scroll to position [8, 0]
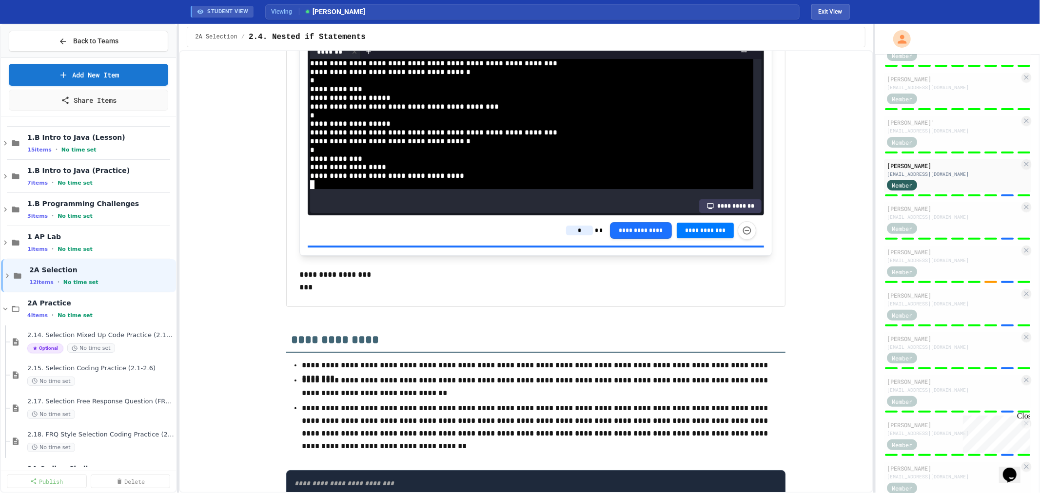
click at [377, 189] on div at bounding box center [527, 184] width 434 height 9
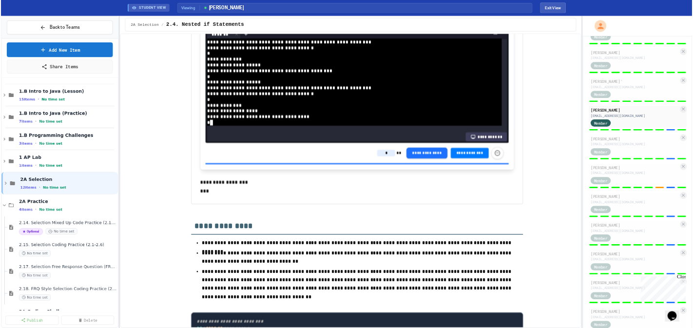
scroll to position [43, 0]
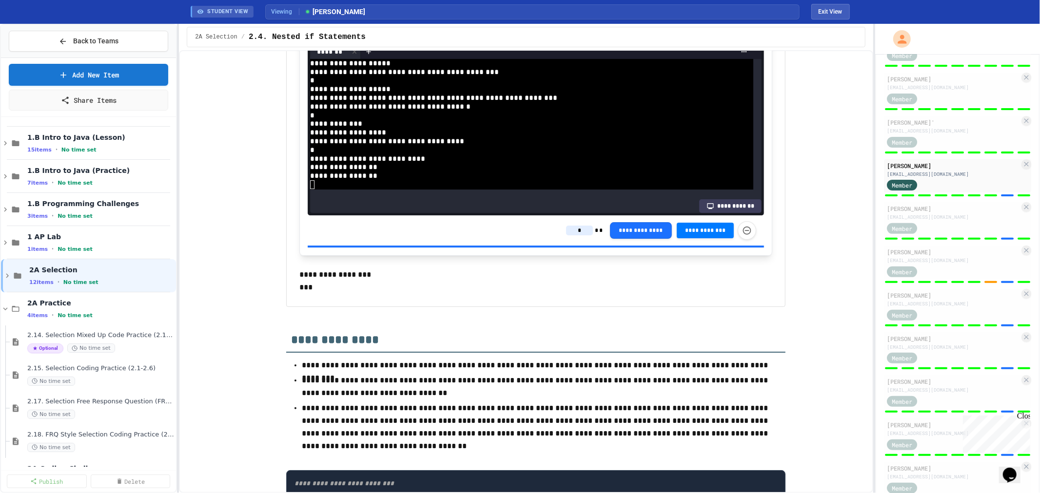
click at [588, 240] on div "**********" at bounding box center [661, 230] width 190 height 19
click at [578, 236] on input "*" at bounding box center [579, 231] width 27 height 10
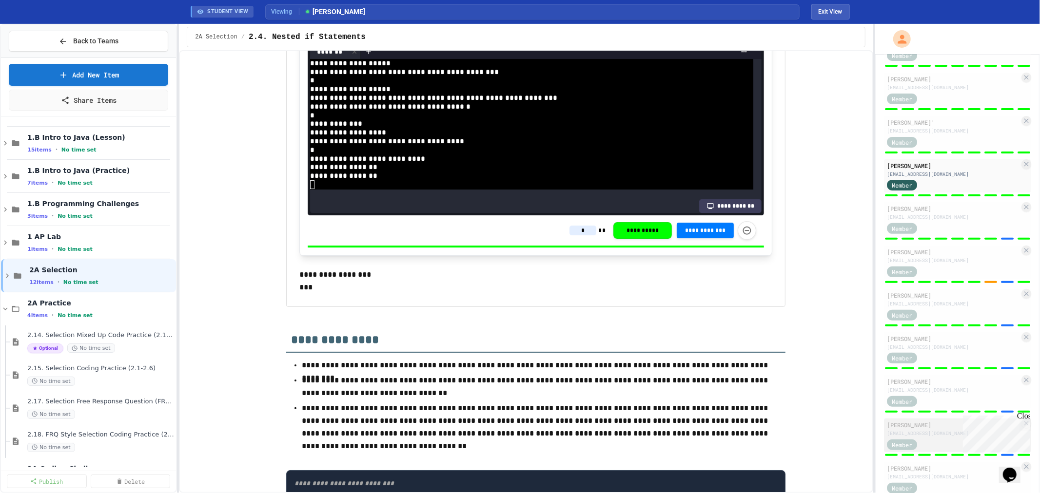
type input "*"
click at [974, 222] on div "Member" at bounding box center [953, 228] width 133 height 12
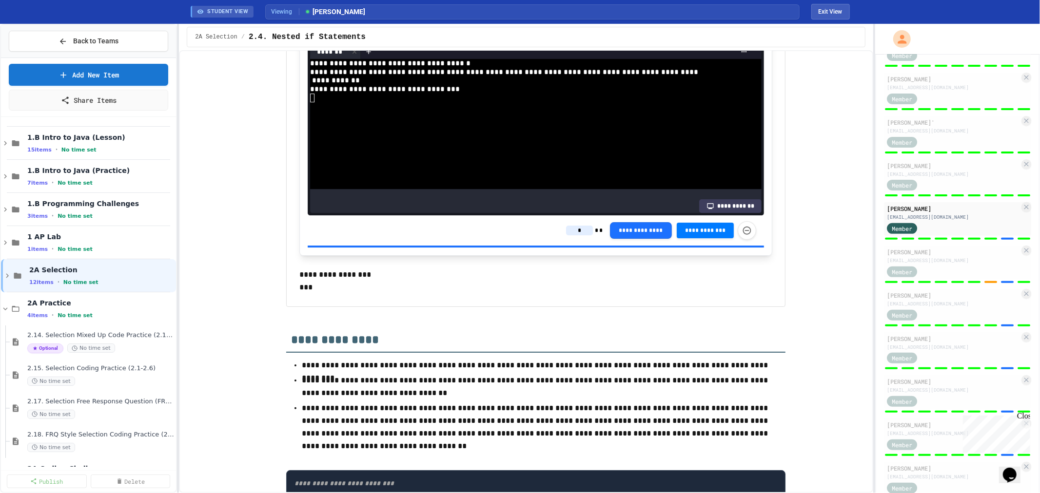
click at [576, 236] on input "*" at bounding box center [579, 231] width 27 height 10
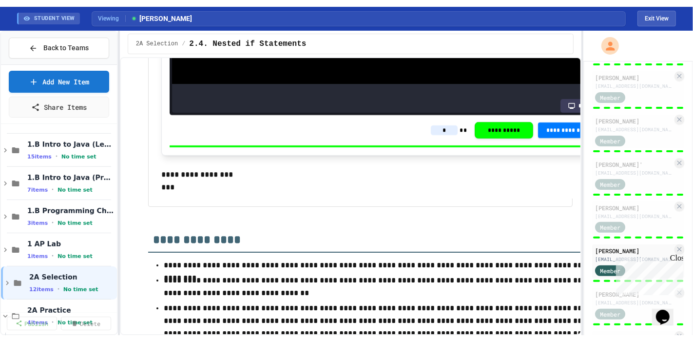
scroll to position [312, 0]
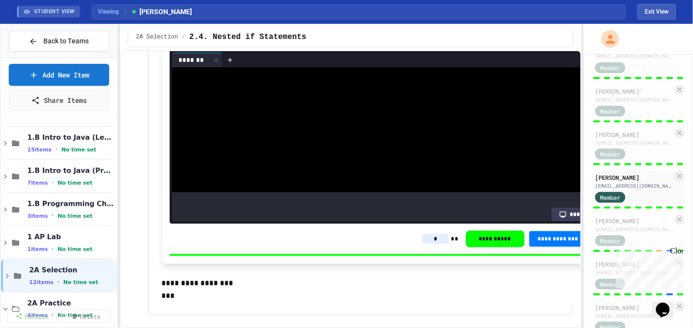
type input "*"
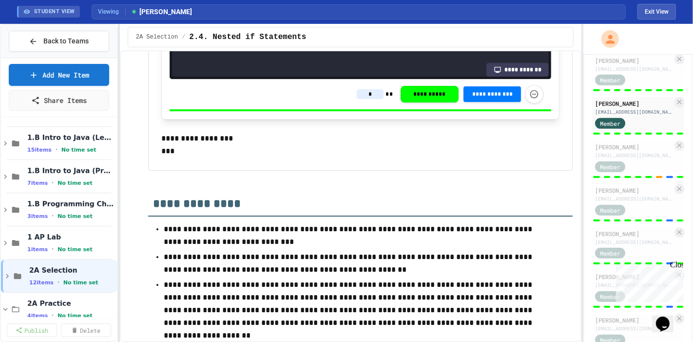
scroll to position [461, 0]
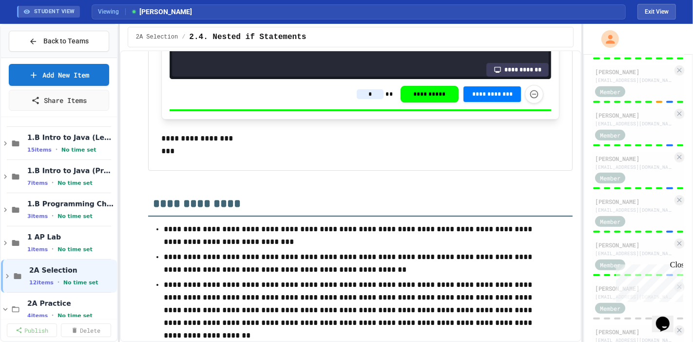
click at [624, 84] on div "[EMAIL_ADDRESS][DOMAIN_NAME]" at bounding box center [634, 80] width 78 height 7
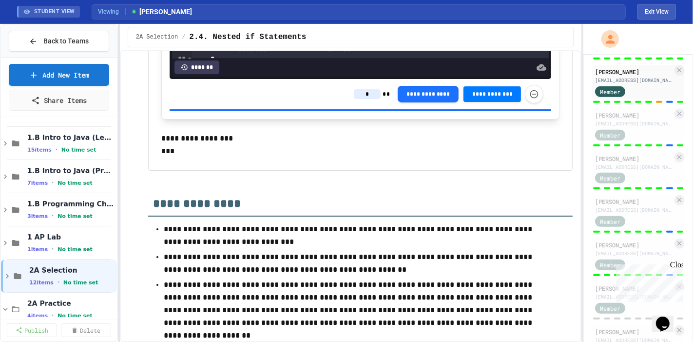
scroll to position [5968, 0]
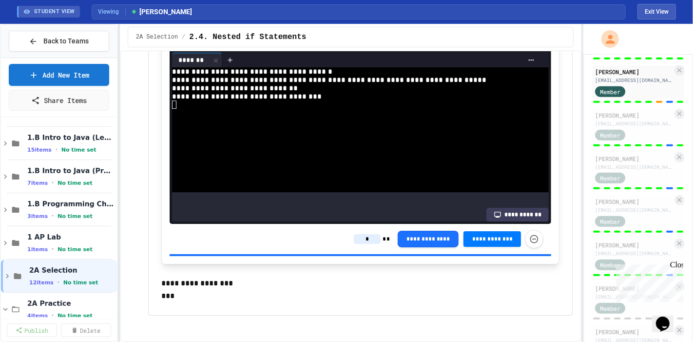
scroll to position [6113, 0]
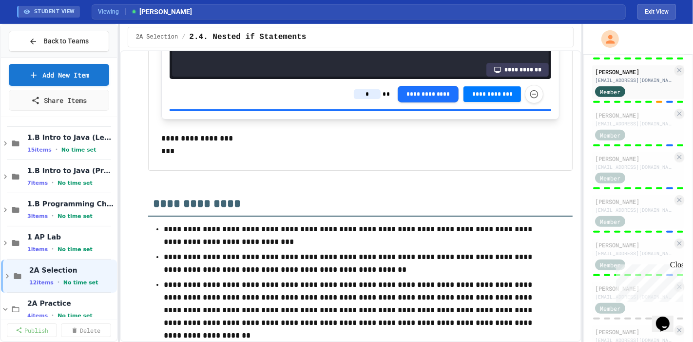
click at [354, 99] on input "*" at bounding box center [367, 94] width 27 height 10
click at [364, 99] on input at bounding box center [367, 94] width 27 height 10
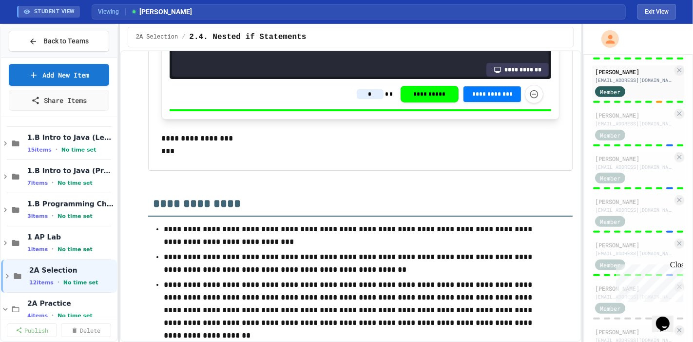
type input "*"
click at [635, 140] on div "Member" at bounding box center [619, 134] width 49 height 12
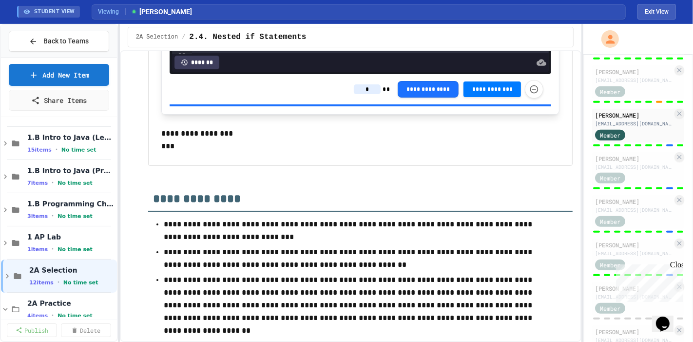
scroll to position [5829, 0]
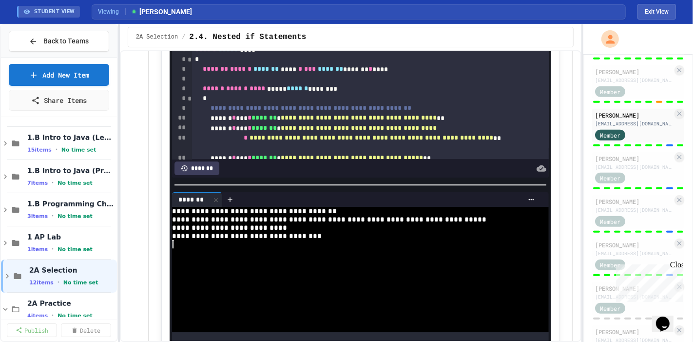
scroll to position [6118, 0]
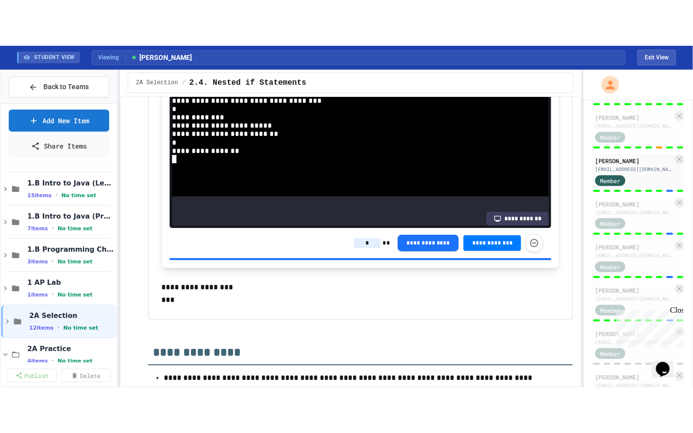
scroll to position [5988, 0]
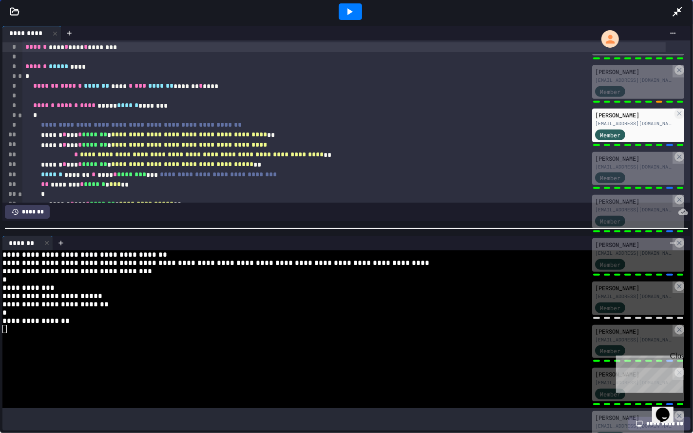
click at [354, 10] on icon at bounding box center [350, 12] width 12 height 12
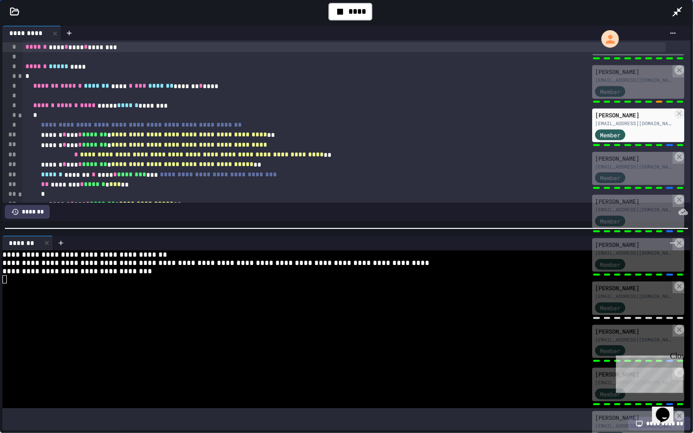
click at [27, 275] on div at bounding box center [337, 279] width 671 height 8
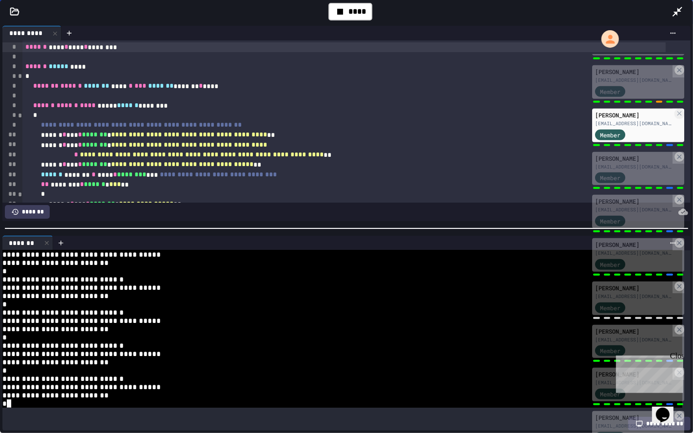
scroll to position [199, 0]
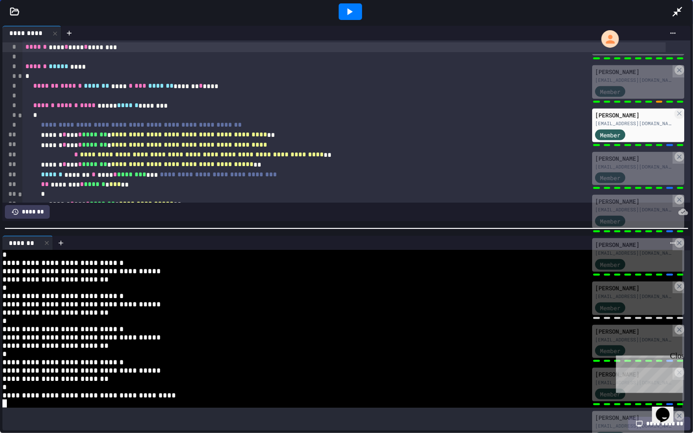
click at [356, 169] on div "**********" at bounding box center [344, 165] width 644 height 10
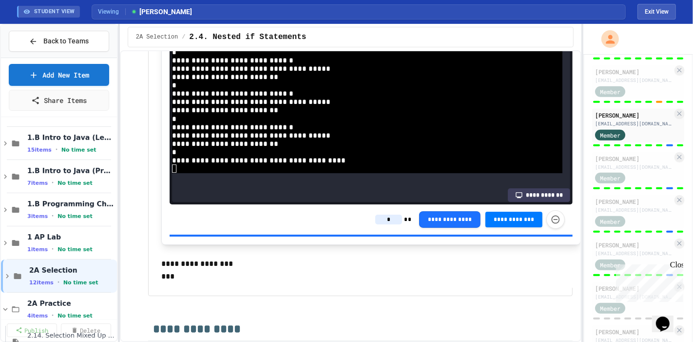
scroll to position [6132, 0]
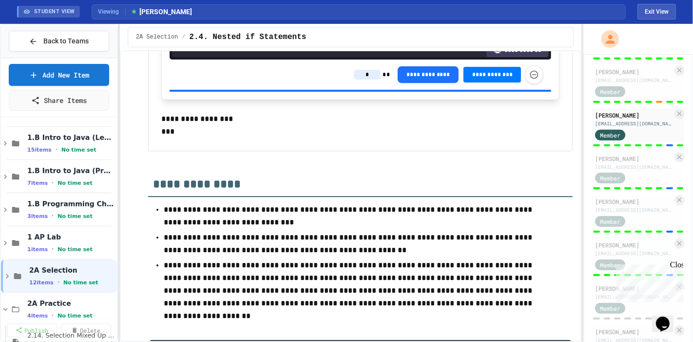
click at [366, 79] on input "*" at bounding box center [367, 75] width 27 height 10
click at [366, 79] on input at bounding box center [367, 75] width 27 height 10
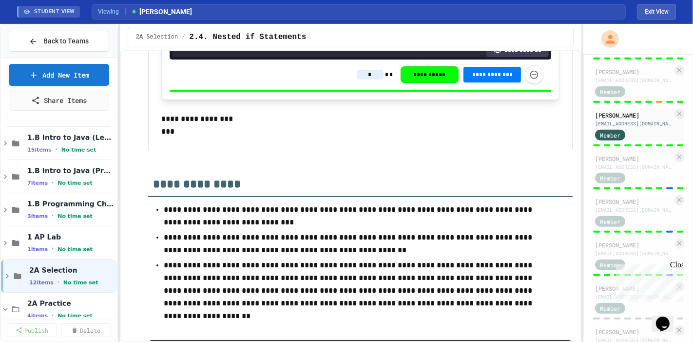
type input "*"
click at [638, 206] on div "[PERSON_NAME]" at bounding box center [634, 201] width 78 height 9
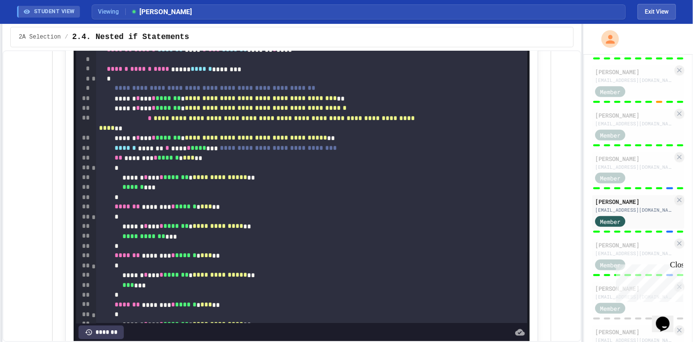
scroll to position [5839, 0]
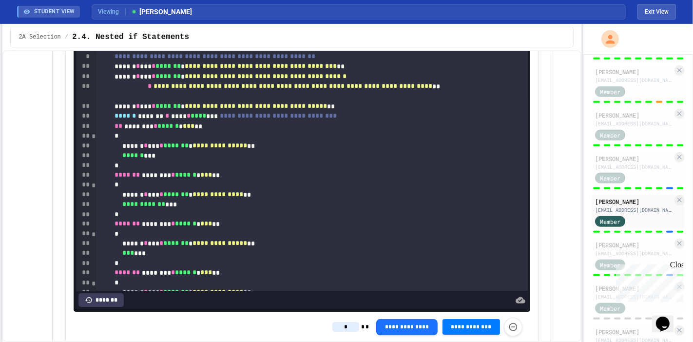
click at [0, 193] on div "**********" at bounding box center [346, 183] width 693 height 318
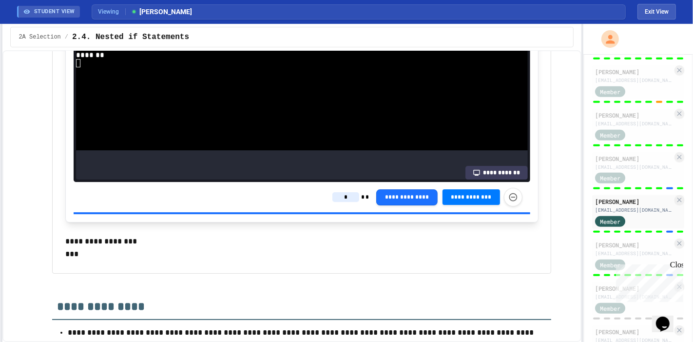
scroll to position [6114, 0]
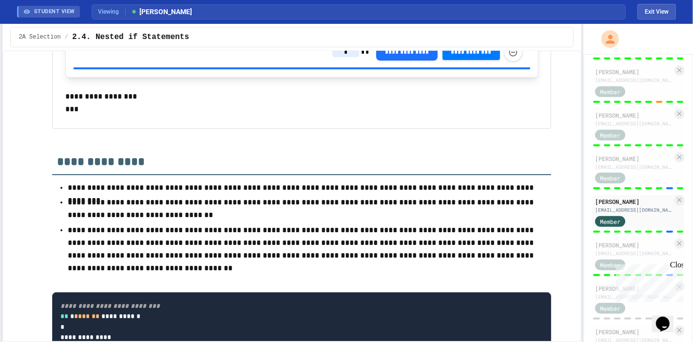
click at [333, 57] on input "*" at bounding box center [346, 52] width 27 height 10
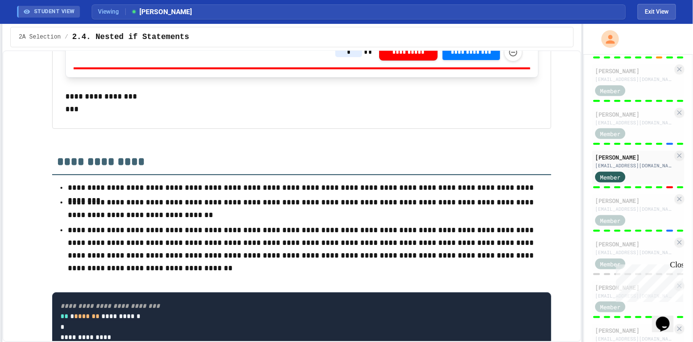
scroll to position [559, 0]
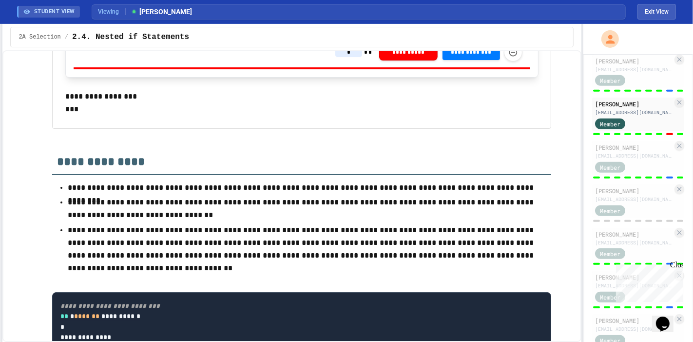
type input "*"
click at [640, 159] on div "[EMAIL_ADDRESS][DOMAIN_NAME]" at bounding box center [634, 155] width 78 height 7
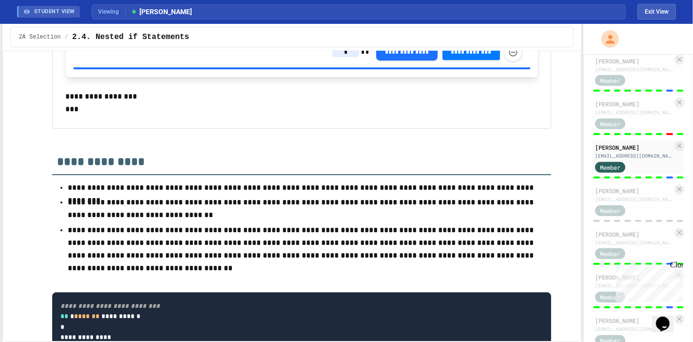
click at [361, 56] on span "*" at bounding box center [362, 52] width 3 height 8
click at [346, 57] on input "*" at bounding box center [346, 52] width 27 height 10
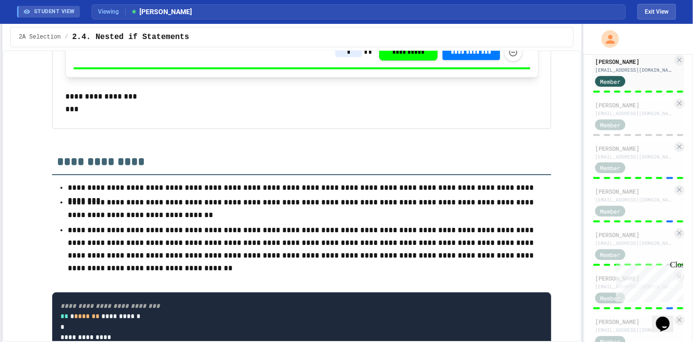
scroll to position [641, 0]
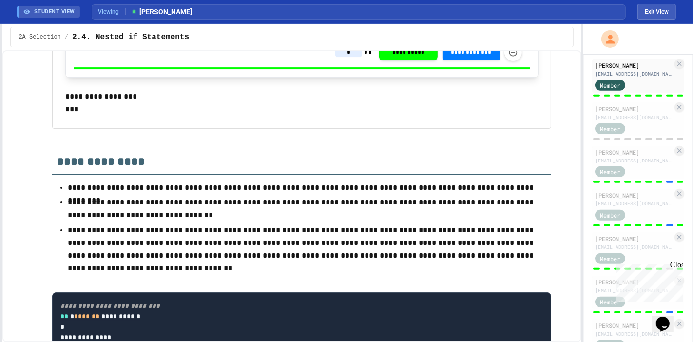
type input "*"
click at [649, 177] on div "Member" at bounding box center [634, 171] width 78 height 12
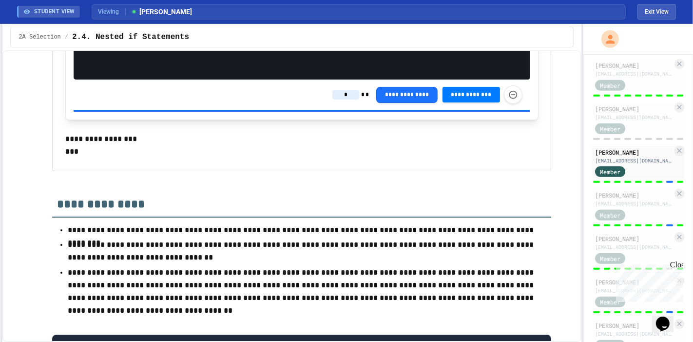
scroll to position [5841, 0]
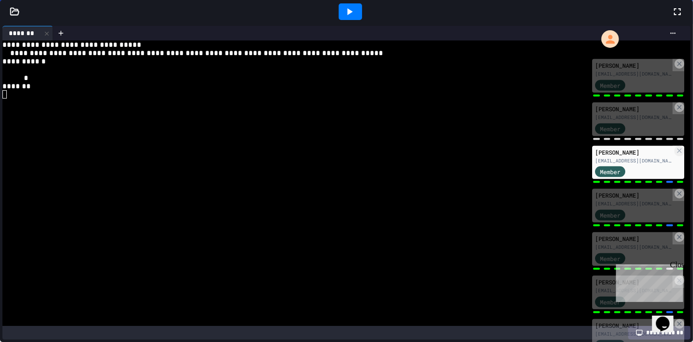
scroll to position [5928, 0]
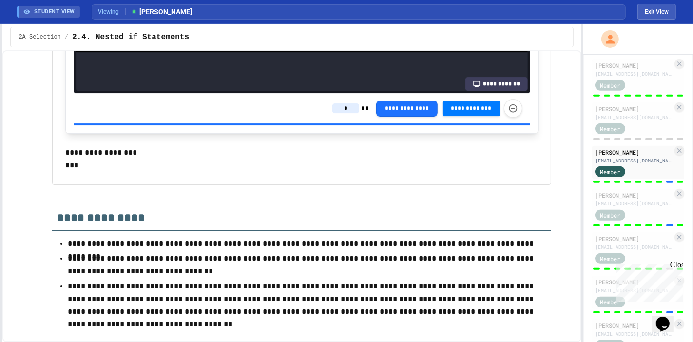
scroll to position [6079, 0]
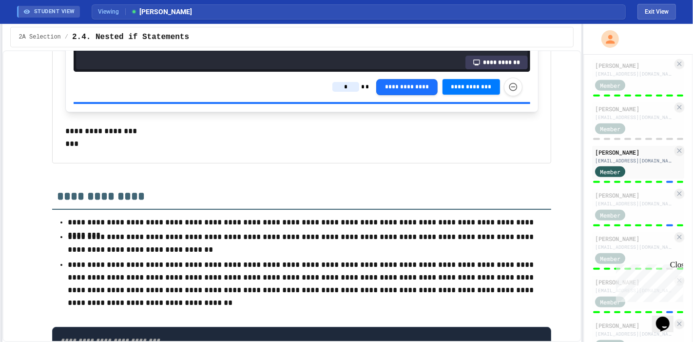
click at [341, 92] on input "*" at bounding box center [346, 87] width 27 height 10
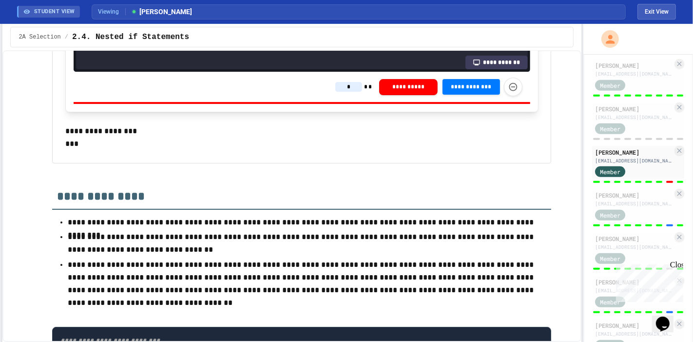
type input "*"
click at [639, 220] on div "Member" at bounding box center [619, 214] width 49 height 12
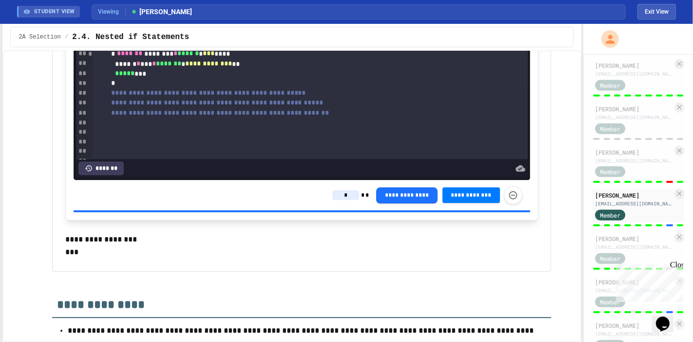
scroll to position [5950, 0]
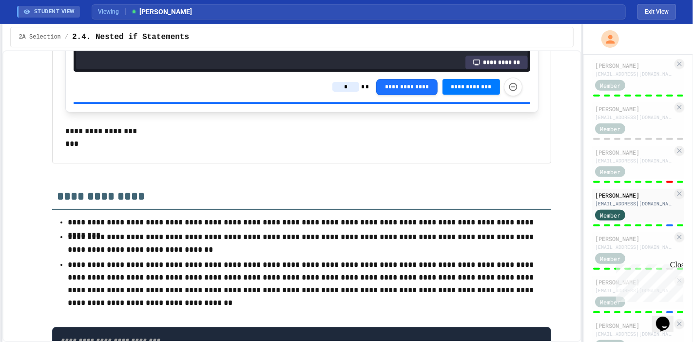
scroll to position [6101, 0]
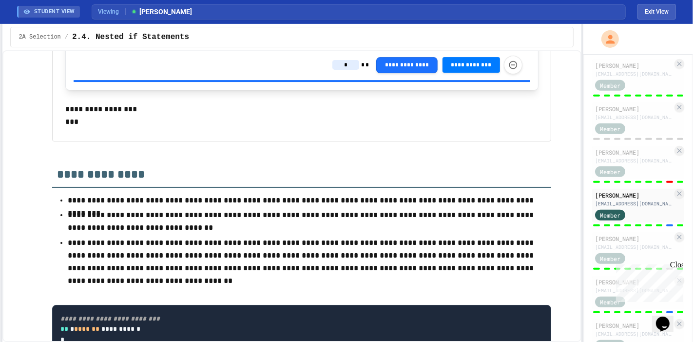
click at [351, 70] on input "*" at bounding box center [346, 65] width 27 height 10
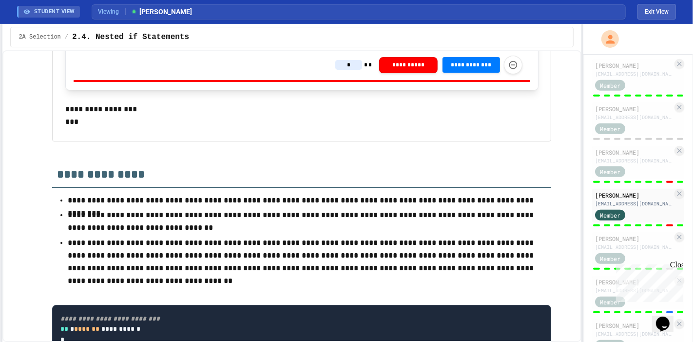
click at [237, 0] on html "**********" at bounding box center [346, 171] width 693 height 342
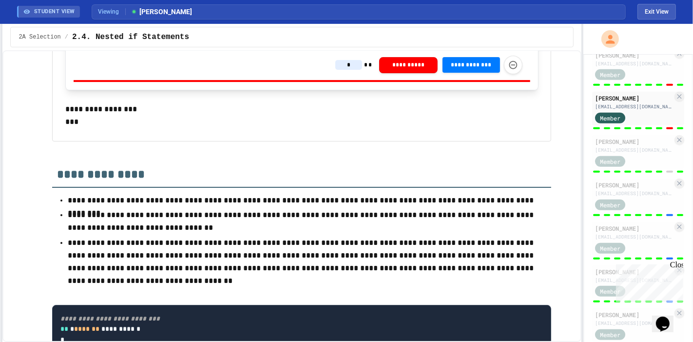
scroll to position [785, 0]
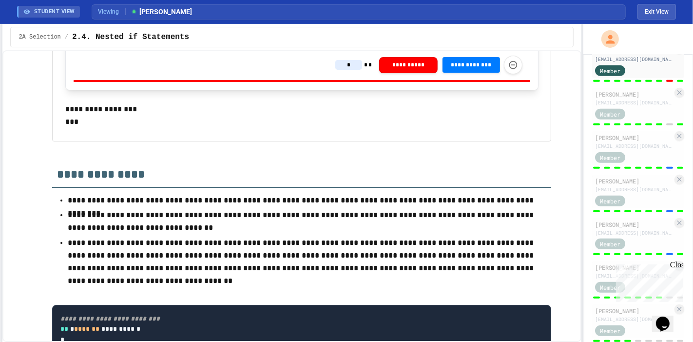
type input "*"
click at [623, 142] on div "[PERSON_NAME]" at bounding box center [634, 137] width 78 height 9
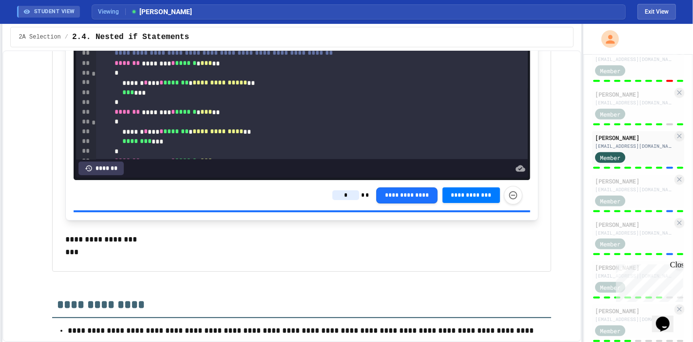
scroll to position [5950, 0]
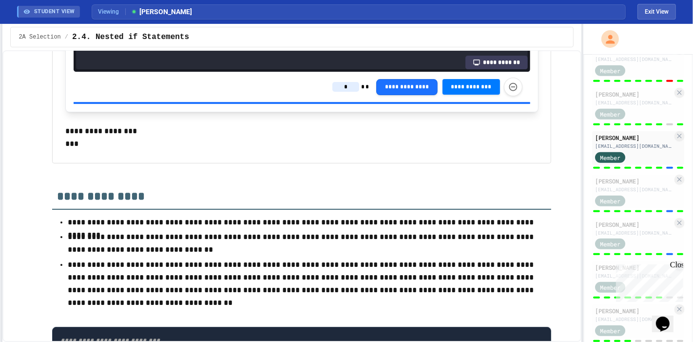
scroll to position [6101, 0]
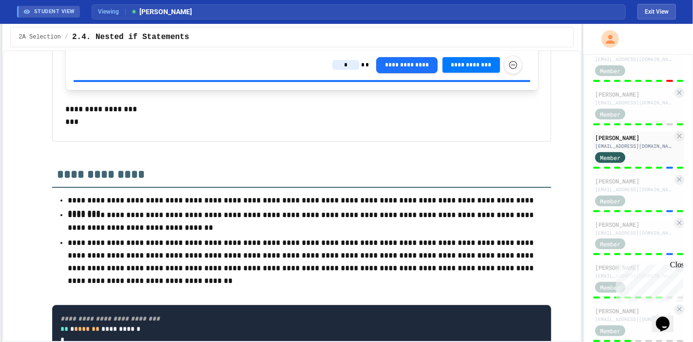
click at [337, 70] on input "*" at bounding box center [346, 65] width 27 height 10
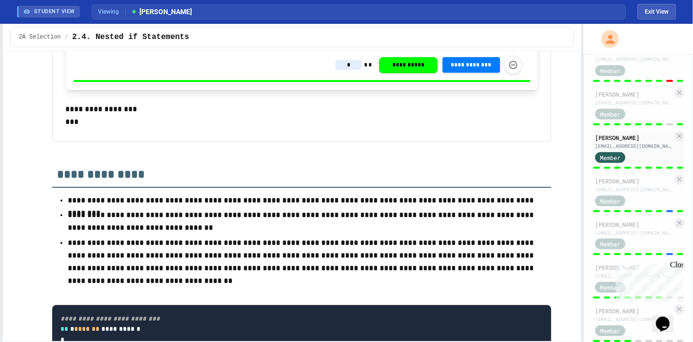
type input "*"
click at [644, 206] on div "Member" at bounding box center [619, 200] width 49 height 12
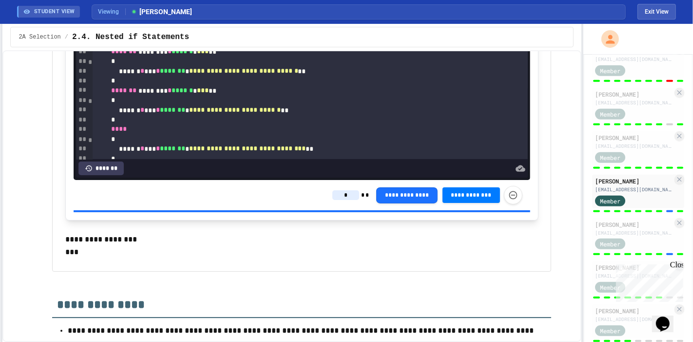
scroll to position [5950, 0]
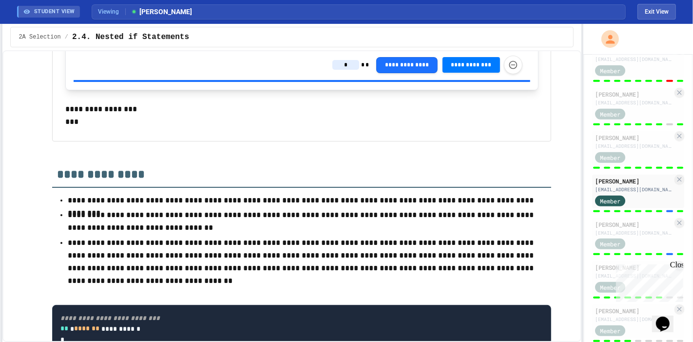
scroll to position [6123, 0]
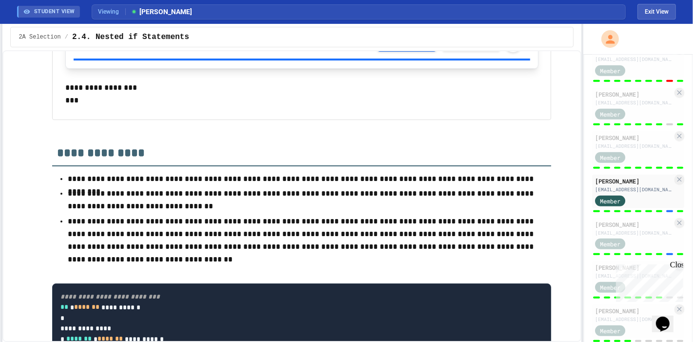
click at [351, 48] on input "*" at bounding box center [346, 44] width 27 height 10
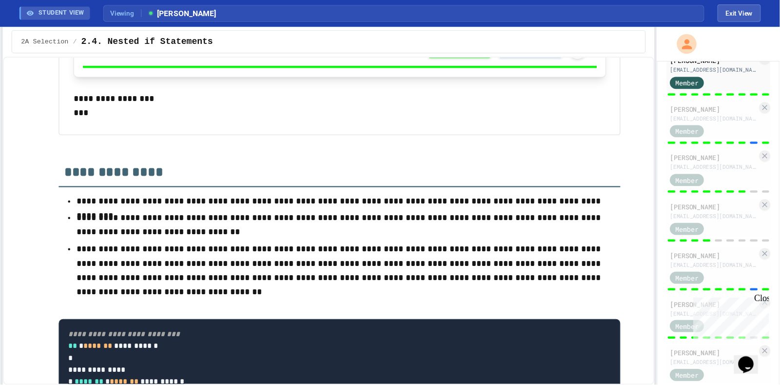
scroll to position [918, 0]
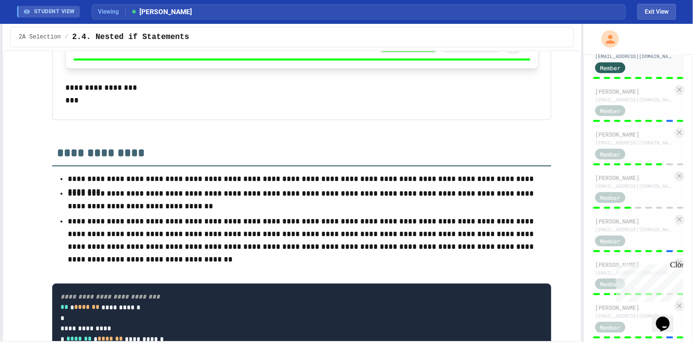
type input "*"
click at [626, 96] on div "[PERSON_NAME]" at bounding box center [634, 91] width 78 height 9
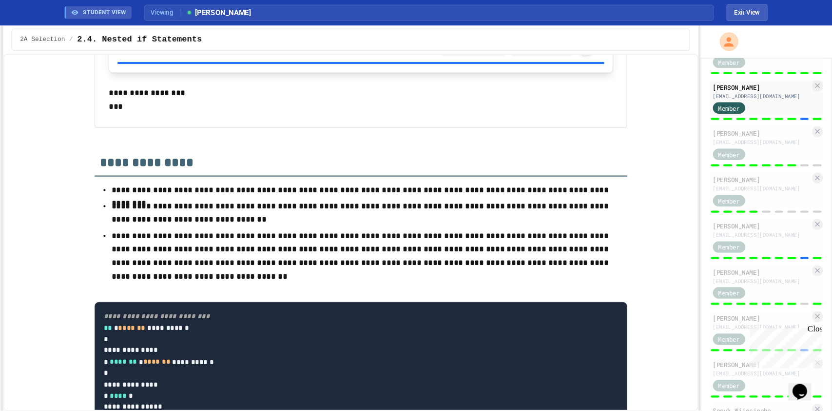
scroll to position [918, 0]
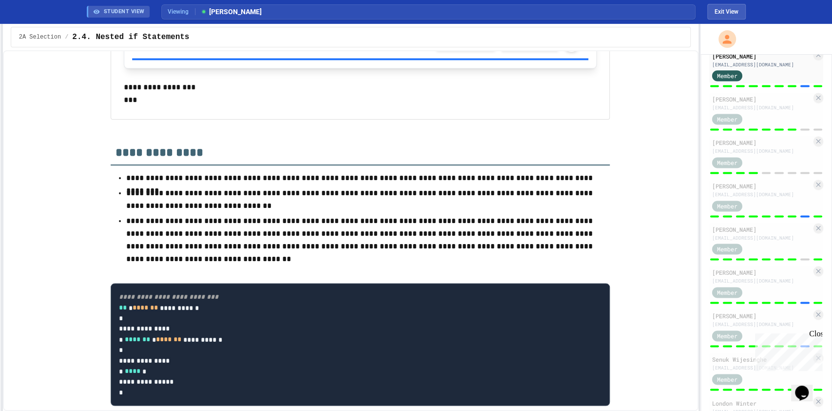
drag, startPoint x: 621, startPoint y: 1, endPoint x: 275, endPoint y: 318, distance: 469.4
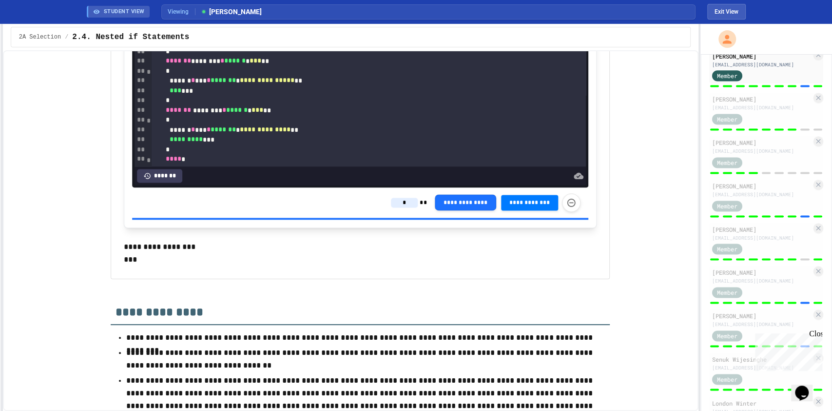
scroll to position [5905, 0]
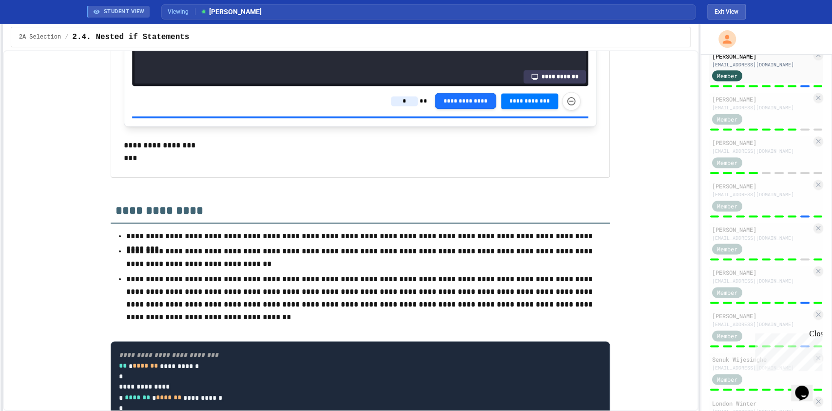
scroll to position [6074, 0]
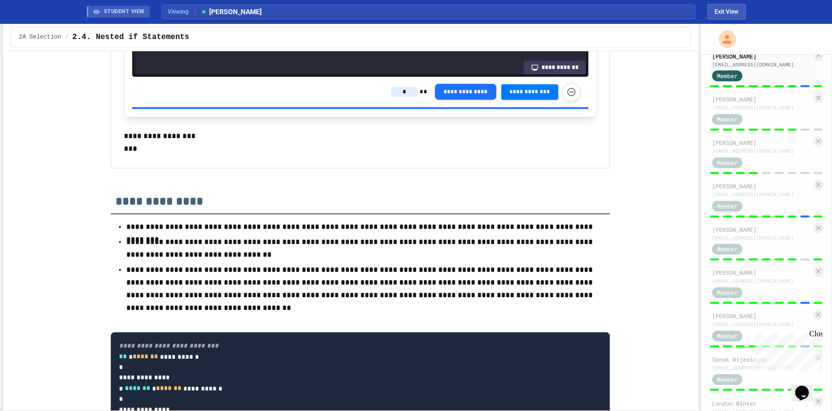
click at [391, 97] on input "*" at bounding box center [404, 92] width 27 height 10
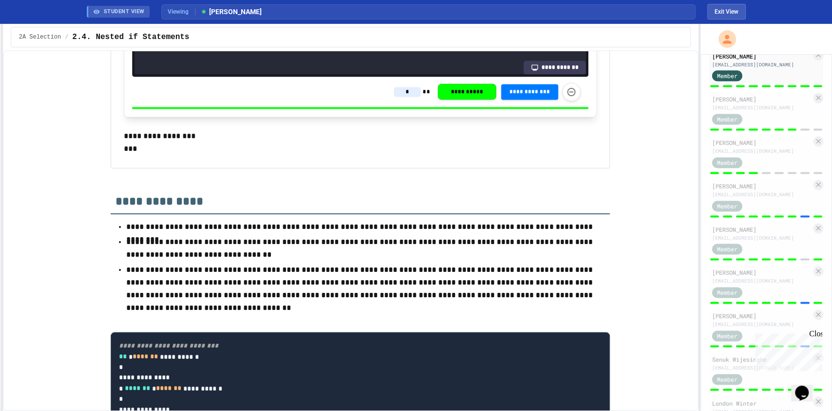
type input "*"
click at [765, 211] on div "Member" at bounding box center [761, 205] width 99 height 12
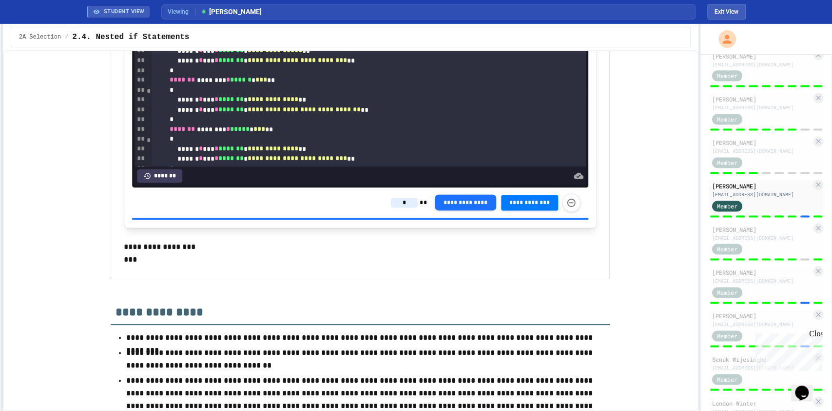
scroll to position [5905, 0]
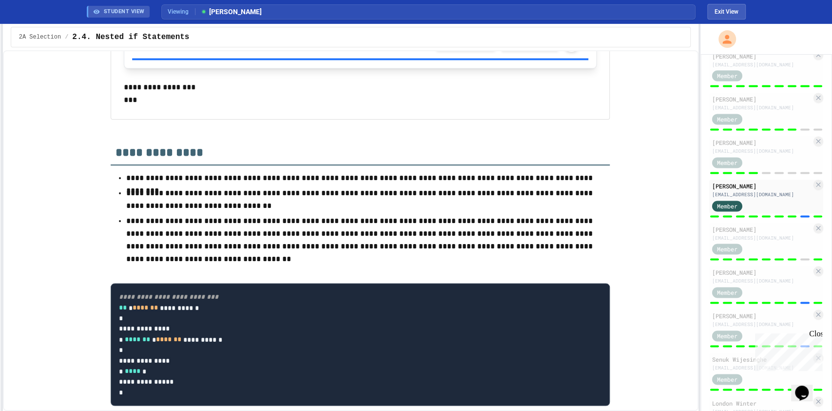
scroll to position [6180, 0]
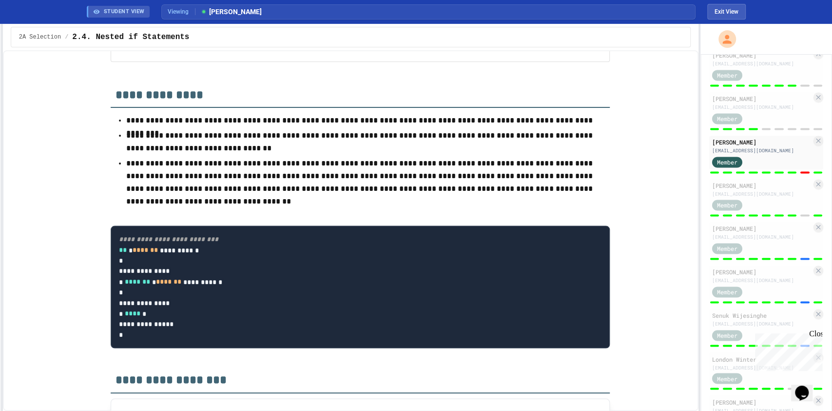
scroll to position [964, 0]
type input "*"
click at [767, 252] on div "Member" at bounding box center [761, 245] width 99 height 12
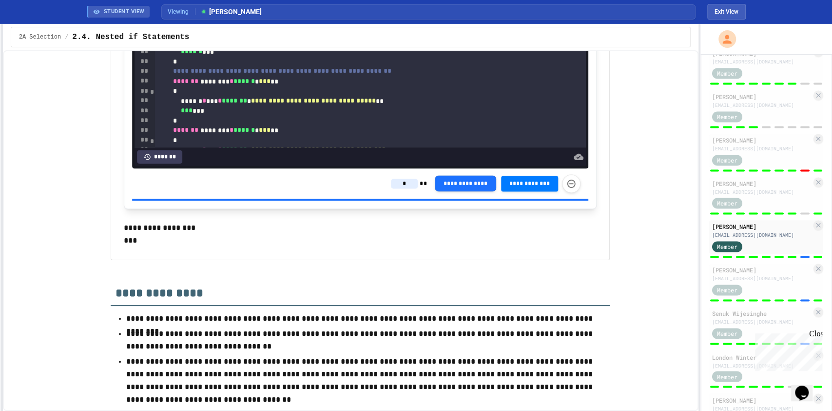
scroll to position [5799, 0]
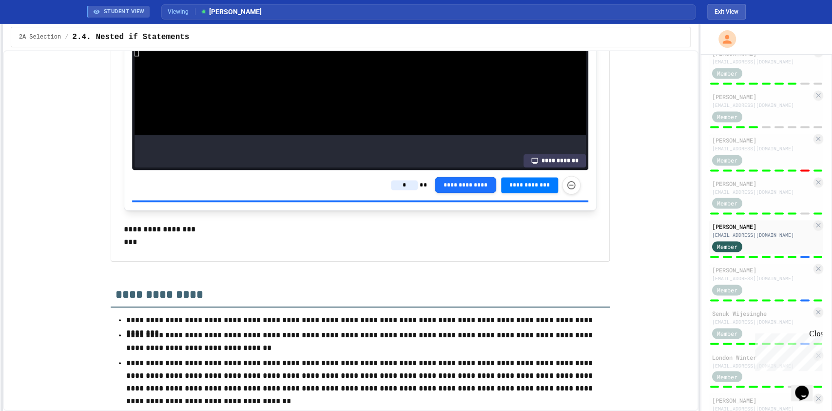
scroll to position [6007, 0]
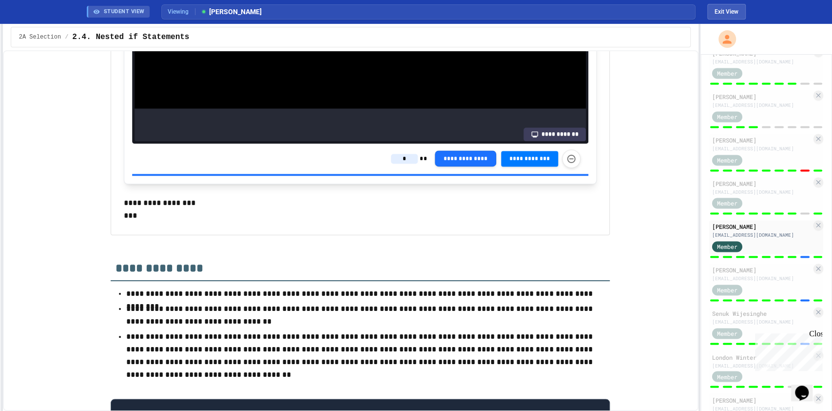
click at [401, 163] on input "*" at bounding box center [404, 159] width 27 height 10
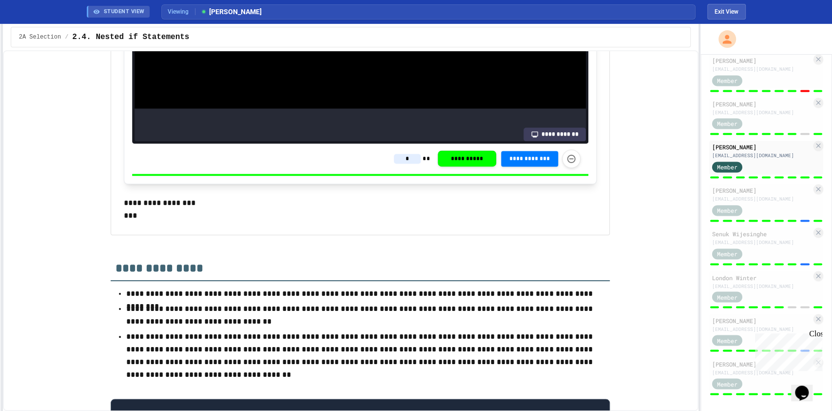
scroll to position [1057, 0]
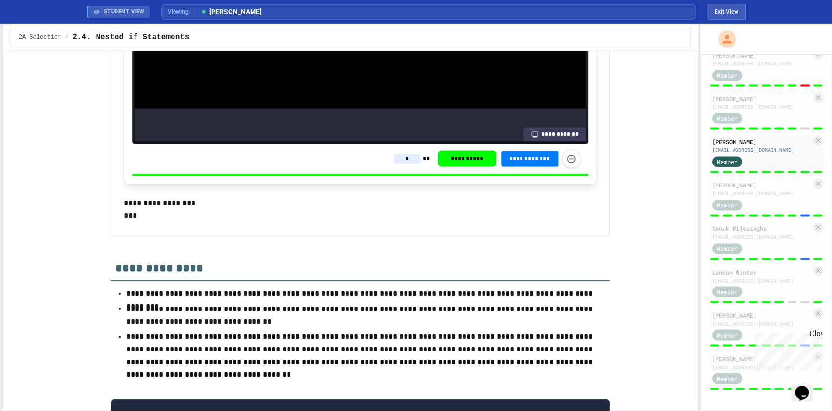
type input "*"
click at [772, 189] on div "[PERSON_NAME]" at bounding box center [761, 184] width 99 height 9
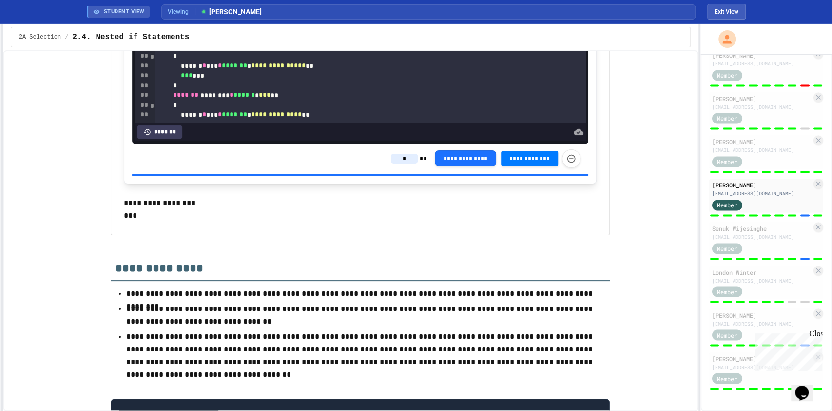
click at [405, 163] on input "*" at bounding box center [404, 159] width 27 height 10
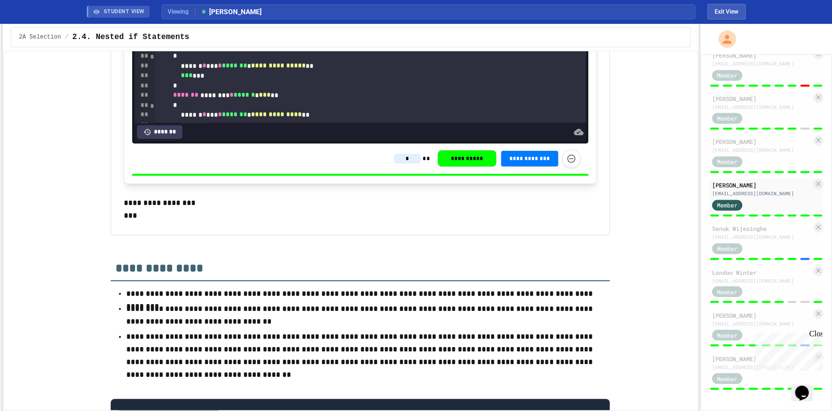
type input "*"
click at [785, 254] on div "Member" at bounding box center [761, 247] width 99 height 12
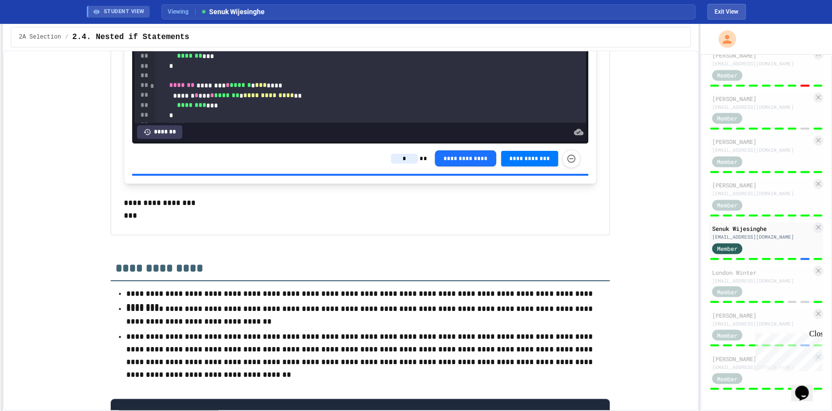
click at [406, 163] on input "*" at bounding box center [404, 159] width 27 height 10
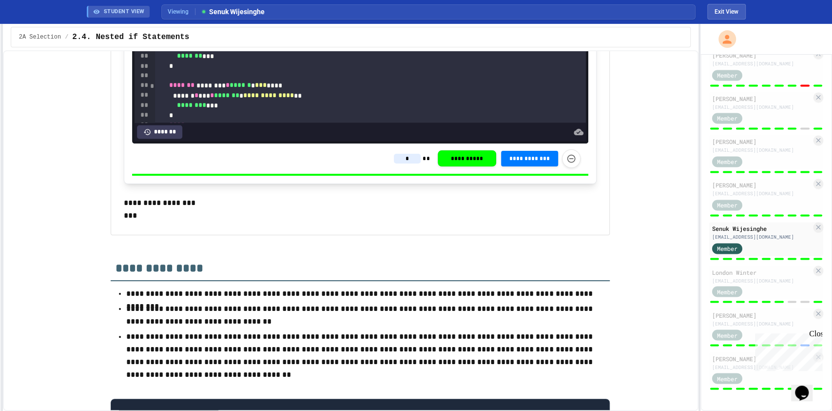
type input "*"
click at [723, 319] on div "[PERSON_NAME]" at bounding box center [761, 314] width 99 height 9
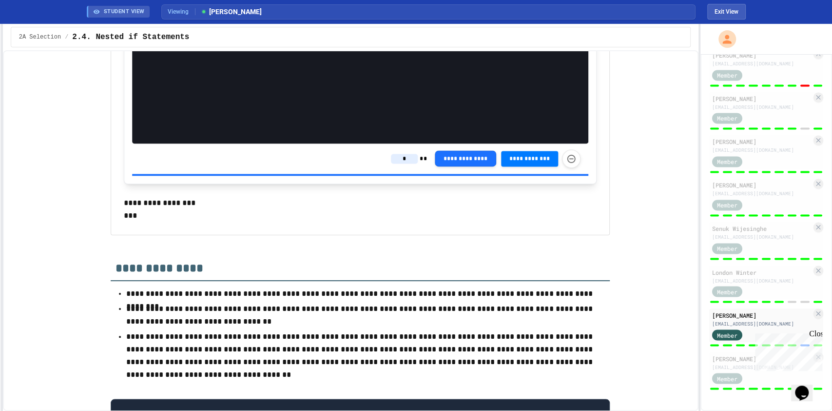
click at [410, 163] on input "*" at bounding box center [404, 159] width 27 height 10
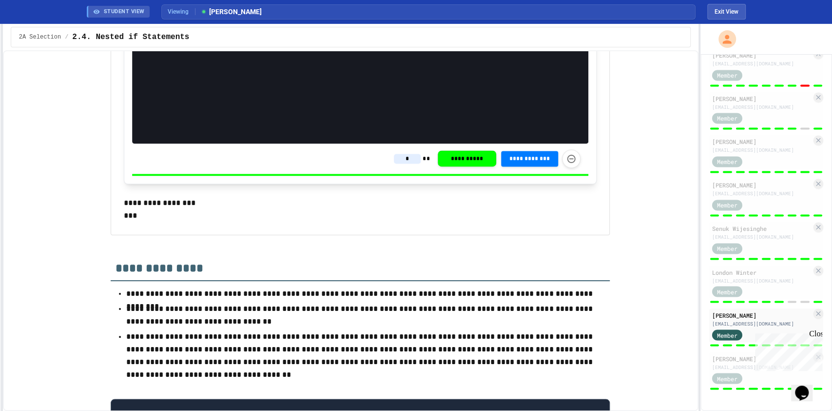
scroll to position [1080, 0]
type input "*"
click at [716, 370] on div "[PERSON_NAME] [EMAIL_ADDRESS][DOMAIN_NAME] Member" at bounding box center [766, 369] width 114 height 34
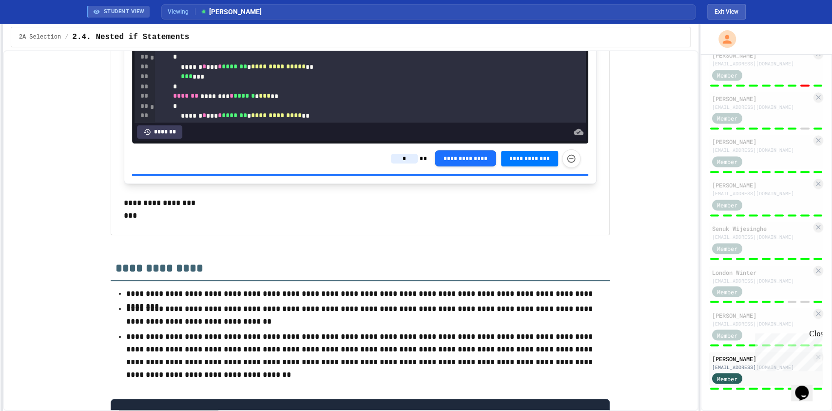
click at [409, 163] on input "*" at bounding box center [404, 159] width 27 height 10
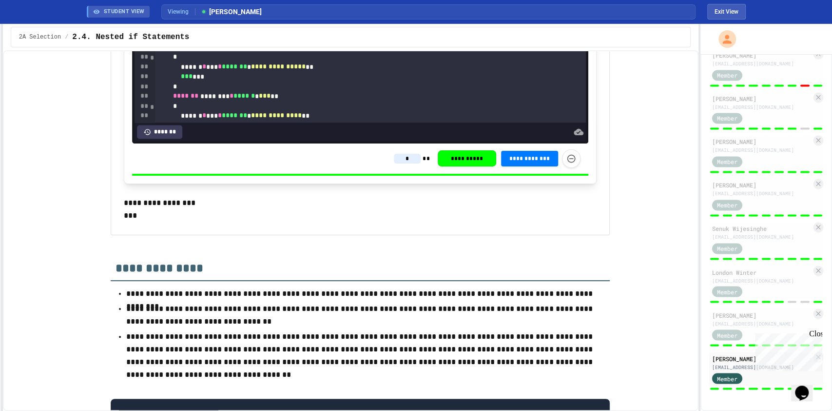
type input "*"
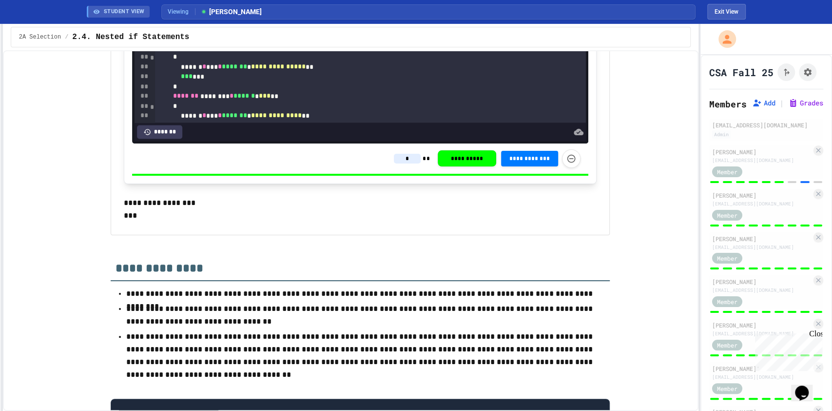
click at [790, 108] on button "Grades" at bounding box center [805, 103] width 35 height 10
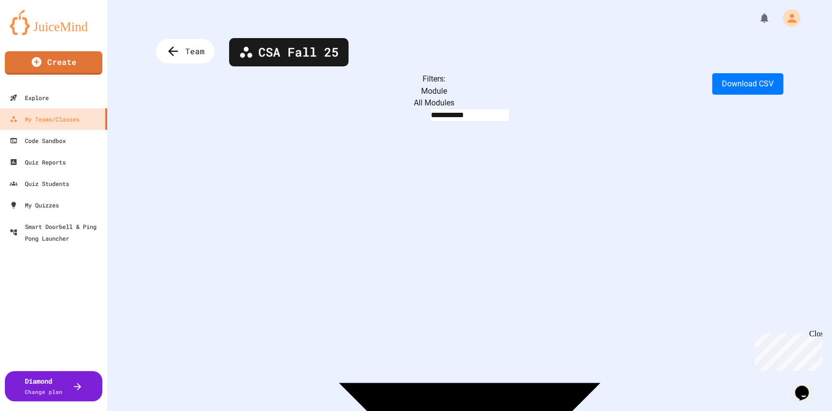
click at [246, 89] on body "**********" at bounding box center [416, 205] width 832 height 411
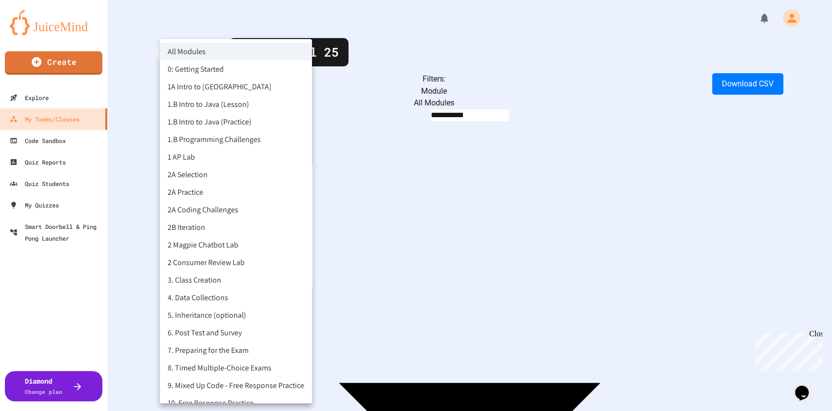
click at [188, 175] on li "2A Selection" at bounding box center [236, 175] width 152 height 18
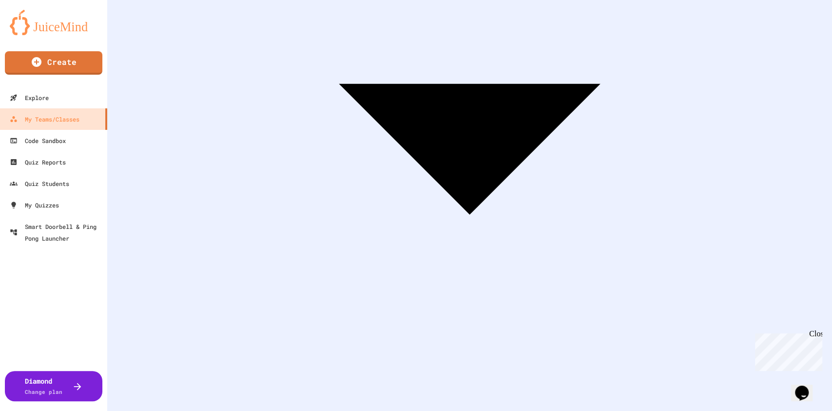
scroll to position [0, 253]
click at [761, 382] on p "Chat with us now!" at bounding box center [786, 386] width 63 height 9
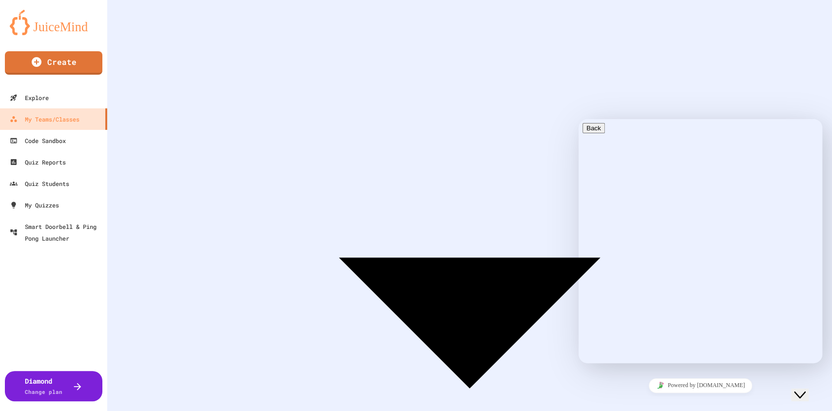
scroll to position [974, 0]
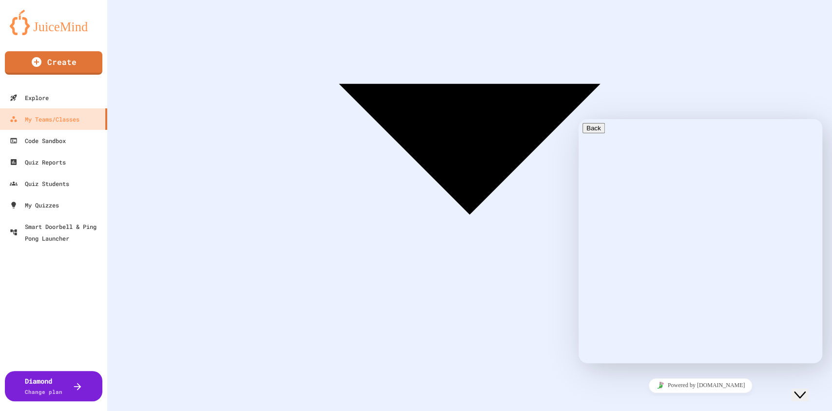
drag, startPoint x: 610, startPoint y: 367, endPoint x: 491, endPoint y: 374, distance: 119.7
click at [806, 391] on icon "Chat widget" at bounding box center [800, 394] width 12 height 7
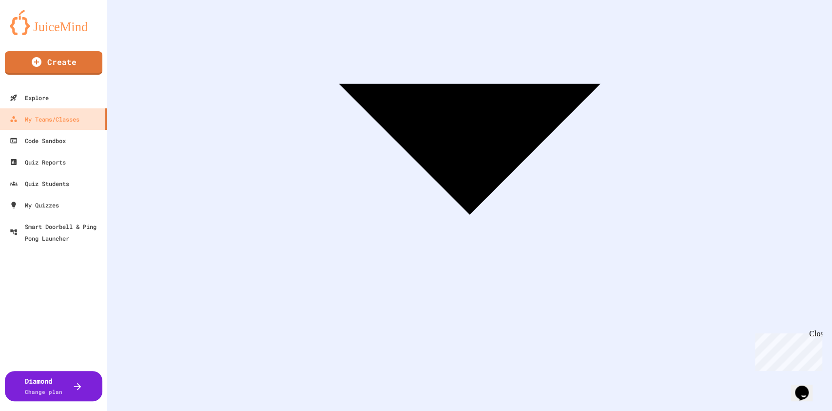
drag, startPoint x: 584, startPoint y: 330, endPoint x: 558, endPoint y: 319, distance: 27.7
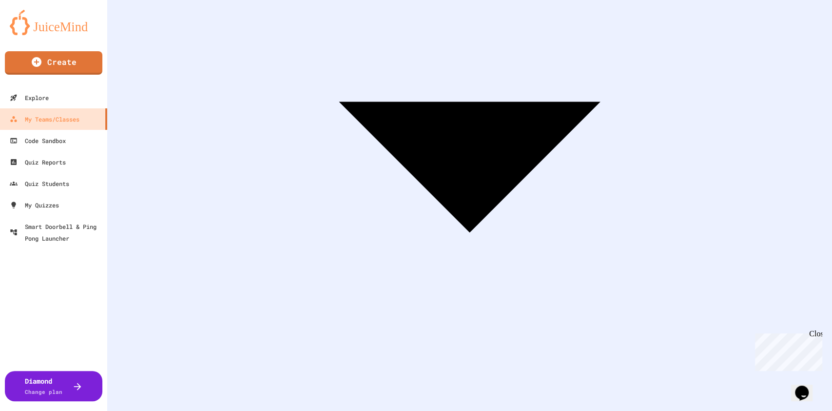
scroll to position [107, 0]
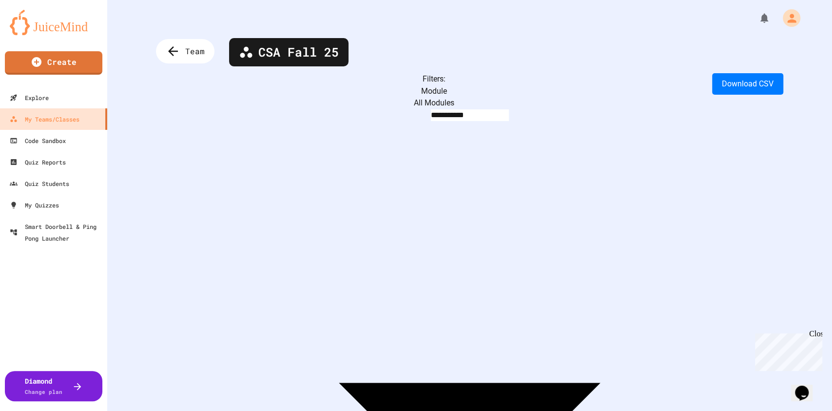
click at [260, 84] on body "**********" at bounding box center [416, 205] width 832 height 411
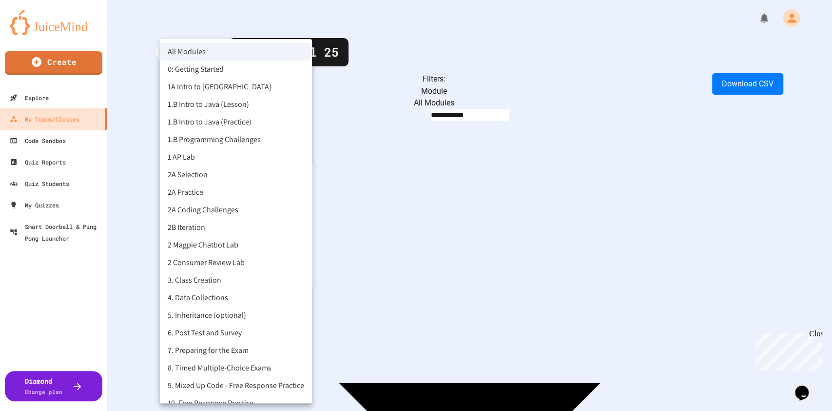
click at [195, 172] on li "2A Selection" at bounding box center [236, 175] width 152 height 18
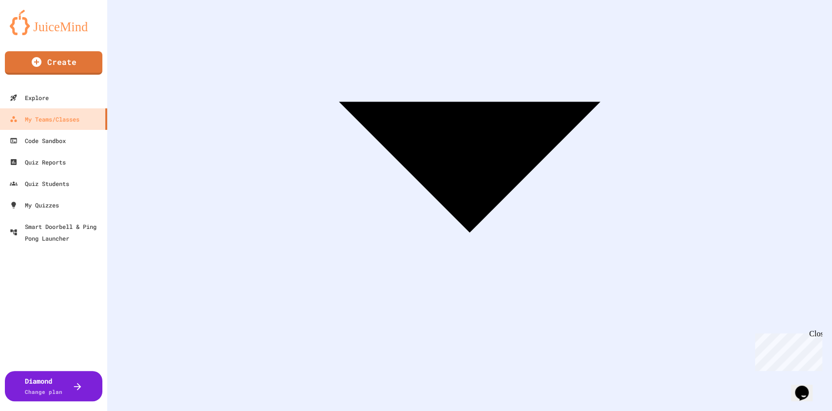
scroll to position [107, 0]
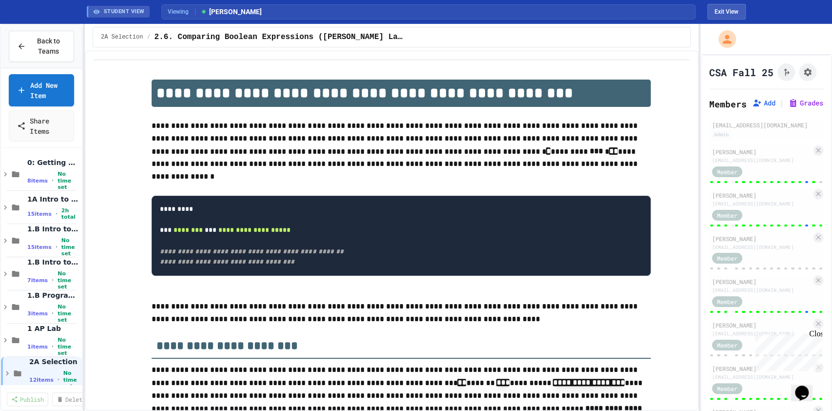
click at [757, 164] on div "[EMAIL_ADDRESS][DOMAIN_NAME]" at bounding box center [761, 160] width 99 height 7
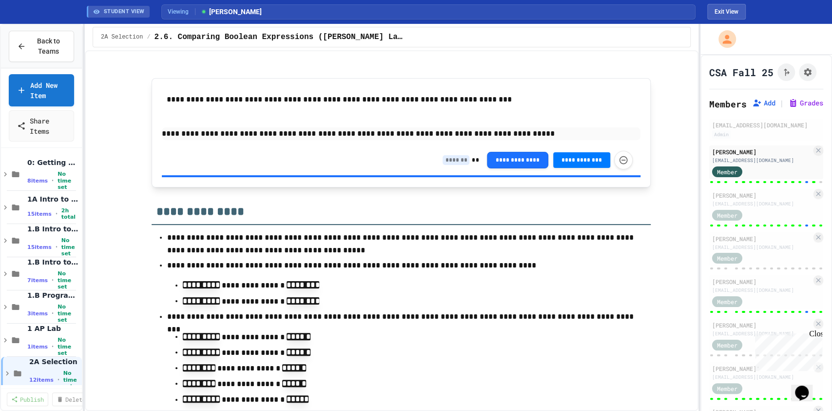
scroll to position [8788, 0]
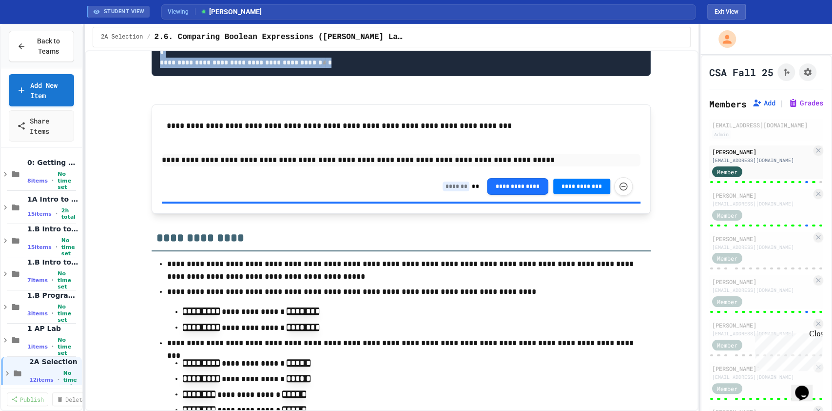
drag, startPoint x: 173, startPoint y: 322, endPoint x: 144, endPoint y: 80, distance: 244.1
click at [459, 172] on div "**********" at bounding box center [401, 143] width 479 height 57
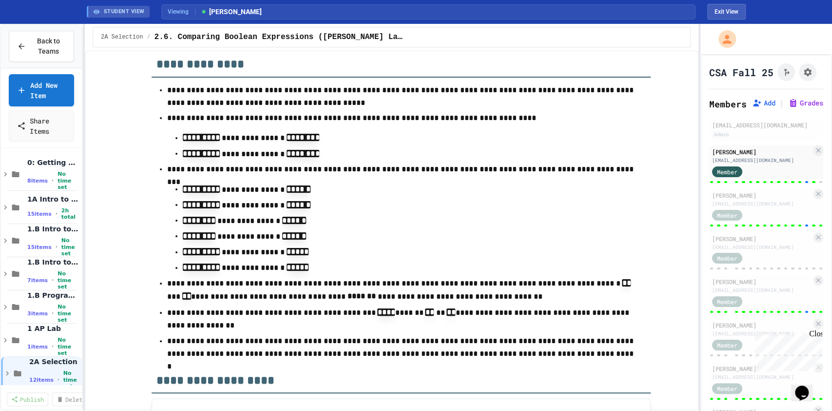
click at [445, 18] on input at bounding box center [456, 13] width 27 height 10
click at [446, 18] on input at bounding box center [456, 13] width 27 height 10
type input "*"
click at [773, 220] on div "Member" at bounding box center [761, 214] width 99 height 12
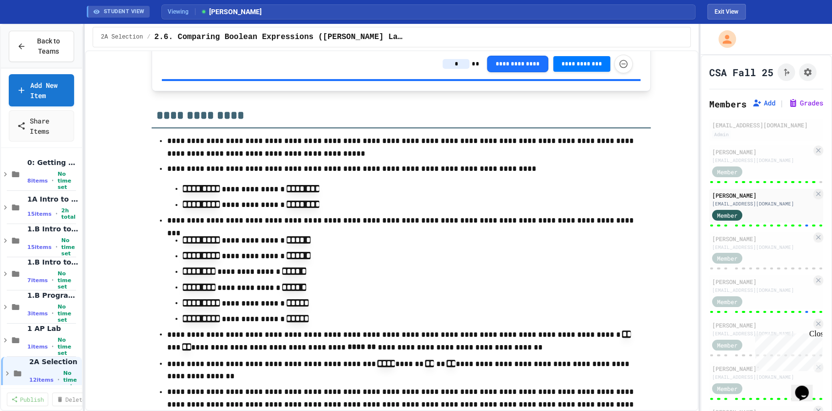
click at [445, 69] on input "*" at bounding box center [456, 64] width 27 height 10
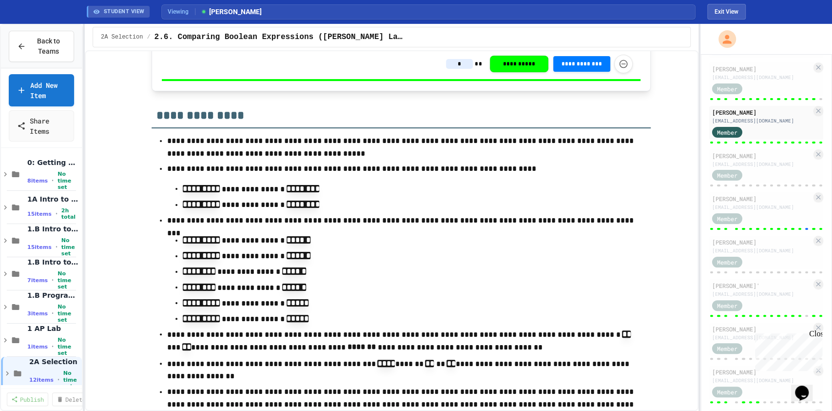
scroll to position [134, 0]
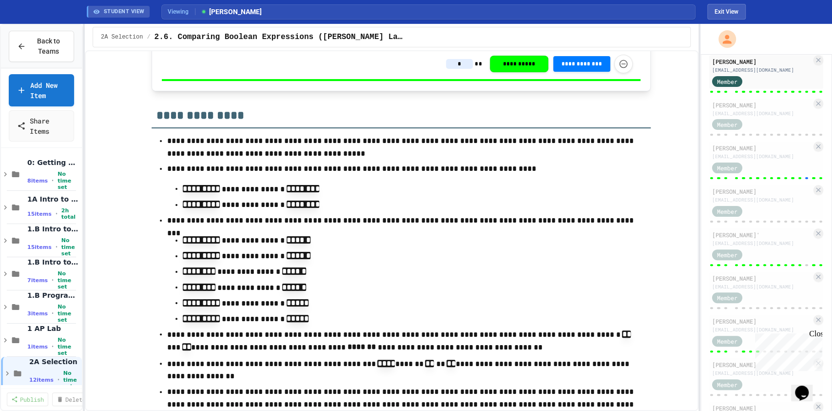
type input "*"
click at [757, 173] on div "Member" at bounding box center [736, 167] width 49 height 12
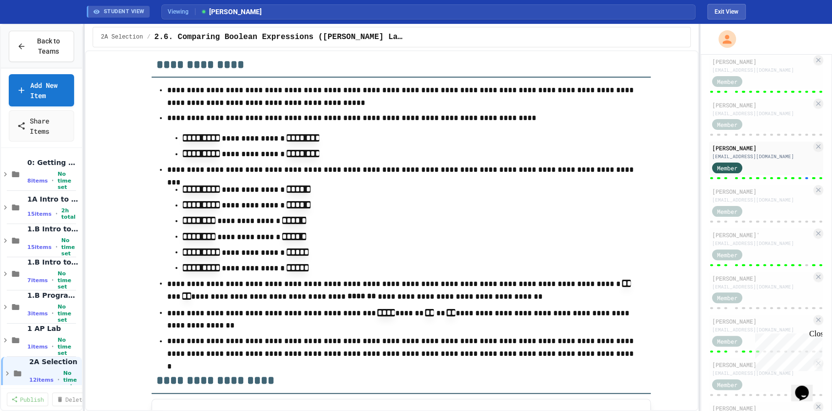
click at [455, 18] on input "*" at bounding box center [456, 13] width 27 height 10
type input "*"
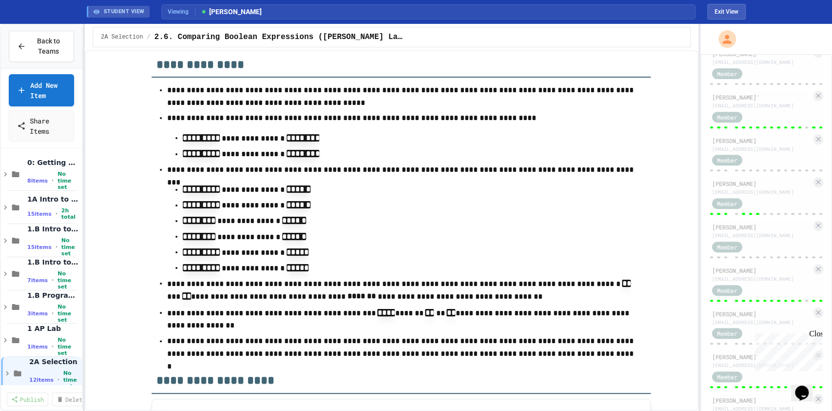
scroll to position [294, 0]
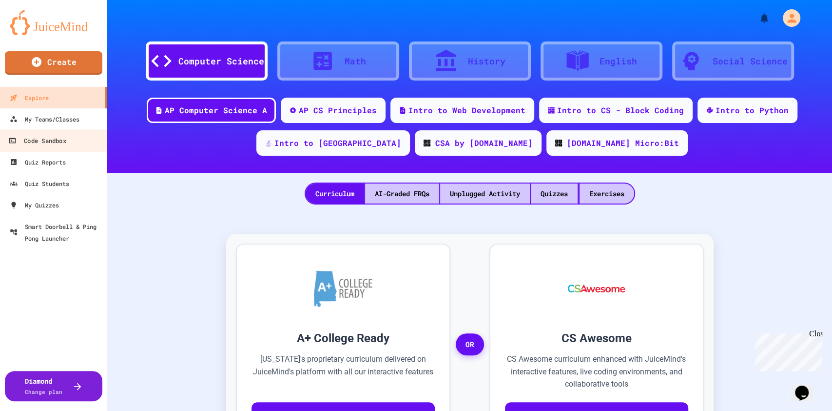
click at [45, 138] on div "Code Sandbox" at bounding box center [37, 141] width 58 height 12
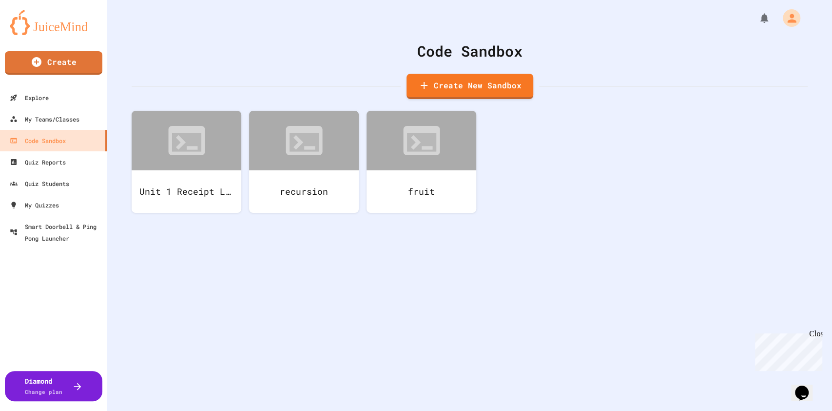
click at [406, 189] on div "fruit" at bounding box center [422, 191] width 110 height 42
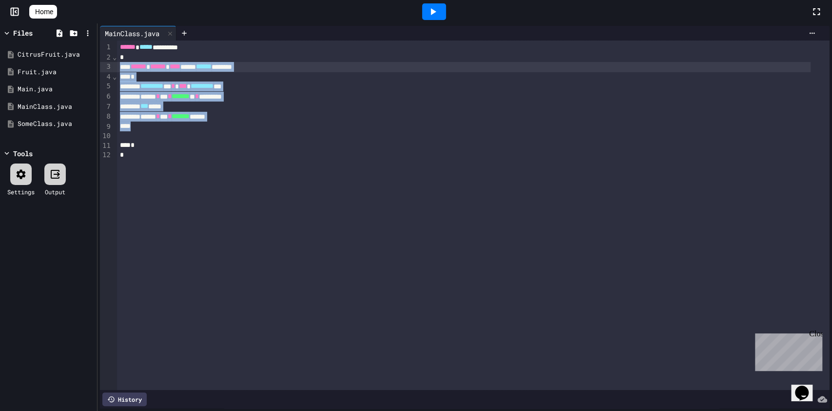
drag, startPoint x: 247, startPoint y: 121, endPoint x: 77, endPoint y: 65, distance: 179.2
click at [77, 65] on div "Files CitrusFruit.java Fruit.java Main.java MainClass.java SomeClass.java Tools…" at bounding box center [416, 216] width 832 height 387
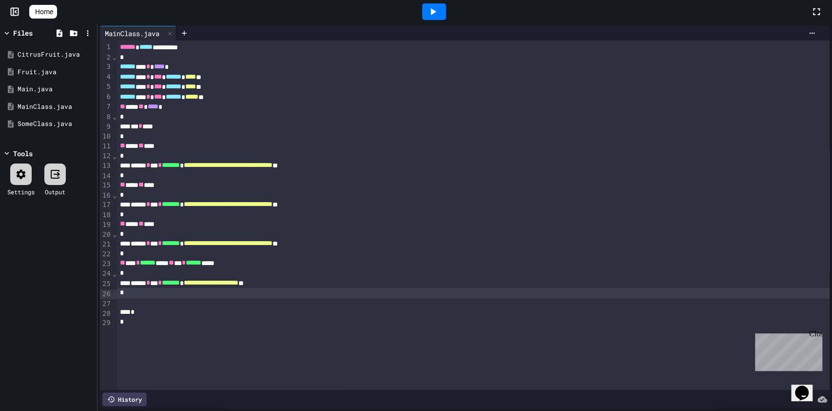
click at [433, 15] on icon at bounding box center [433, 12] width 12 height 12
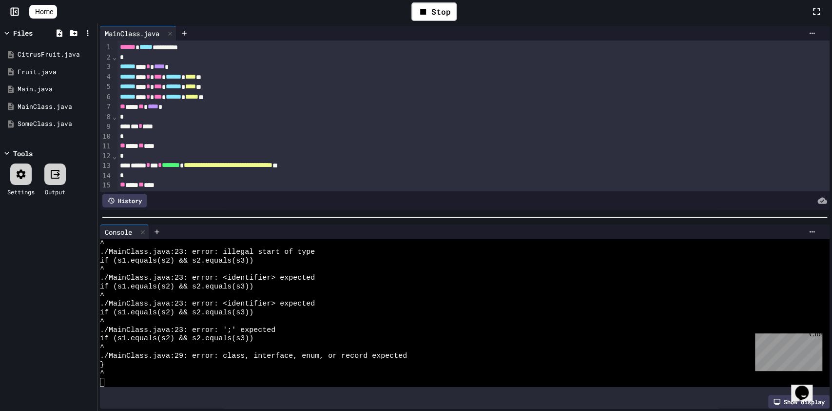
scroll to position [286, 0]
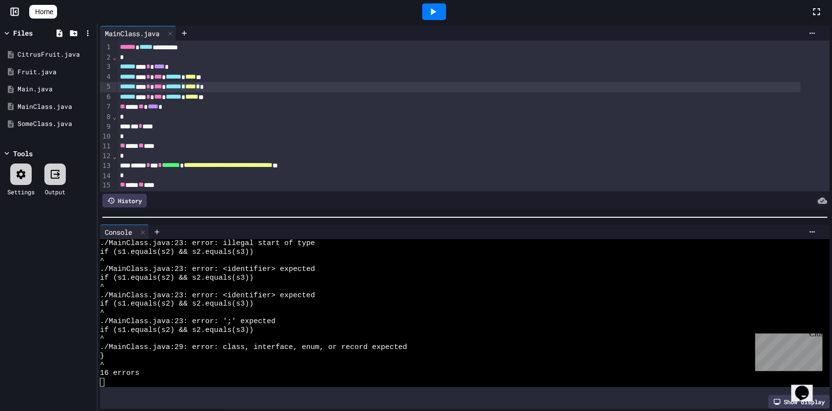
click at [224, 84] on div "****** ** * *** ****** * **** * *" at bounding box center [459, 87] width 684 height 10
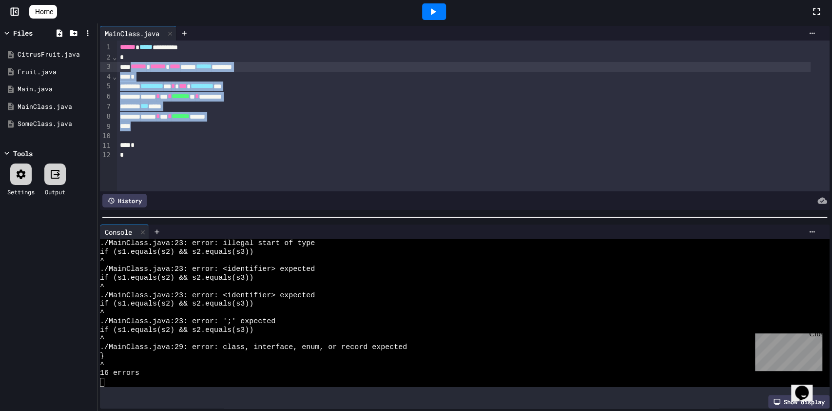
click at [189, 85] on div "********* * * *** ********* ***" at bounding box center [463, 86] width 693 height 10
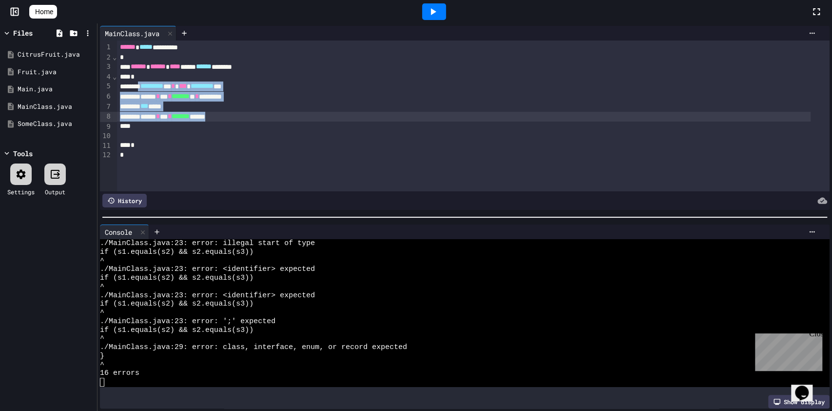
drag, startPoint x: 146, startPoint y: 90, endPoint x: 247, endPoint y: 120, distance: 105.4
click at [247, 120] on div "****** ***** ********* * ****** ****** **** ***** ****** ******** * ********* *…" at bounding box center [473, 115] width 713 height 151
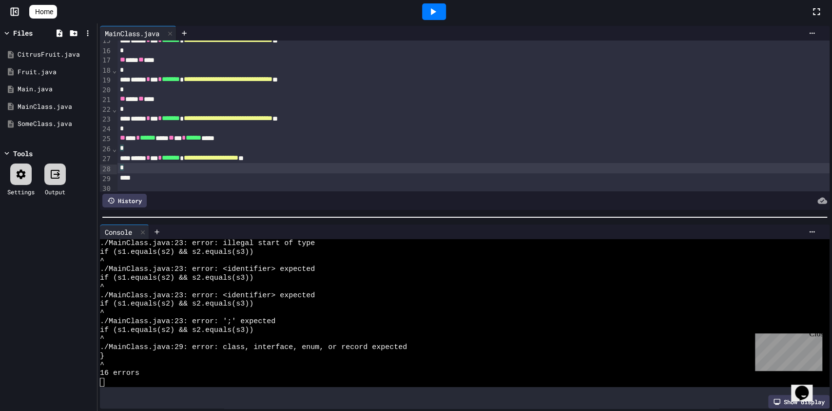
scroll to position [0, 0]
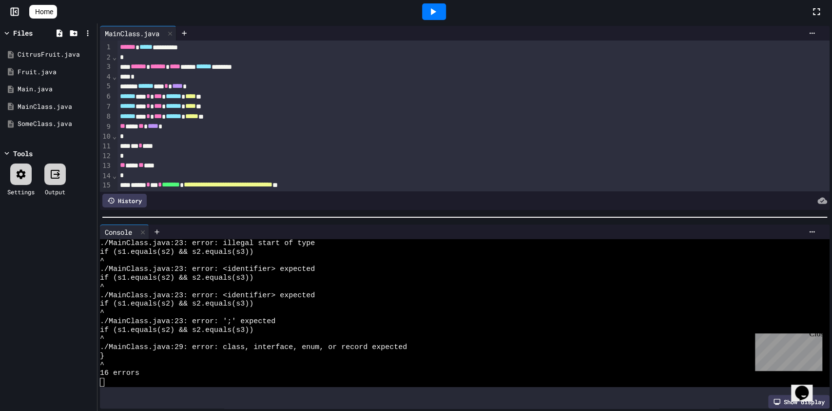
click at [445, 10] on div at bounding box center [434, 11] width 24 height 17
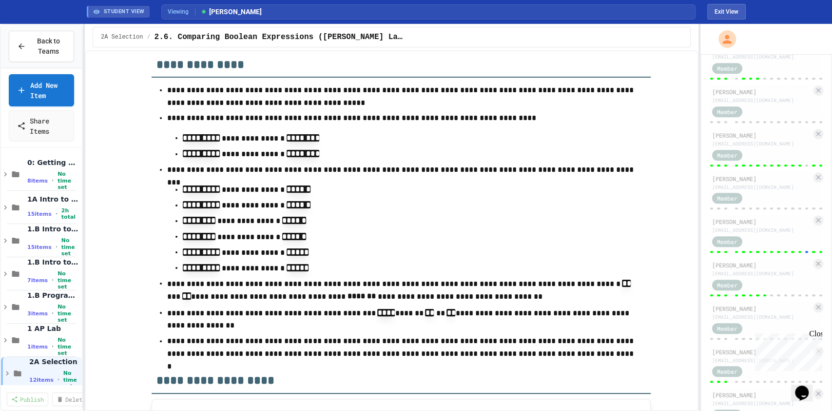
scroll to position [434, 0]
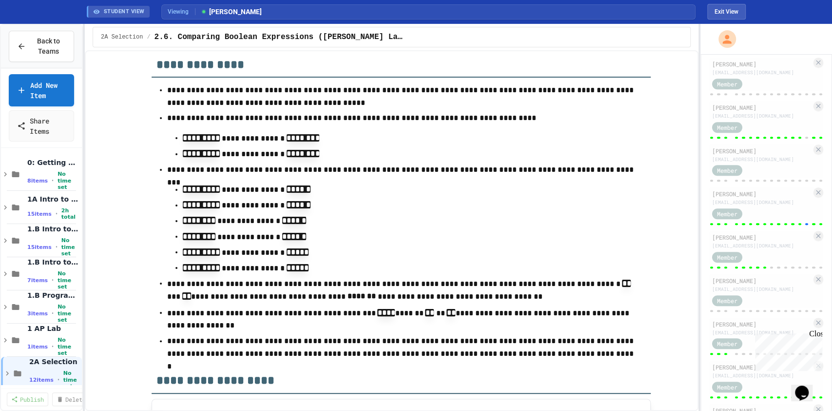
type input "*"
click at [767, 219] on div "Member" at bounding box center [761, 213] width 99 height 12
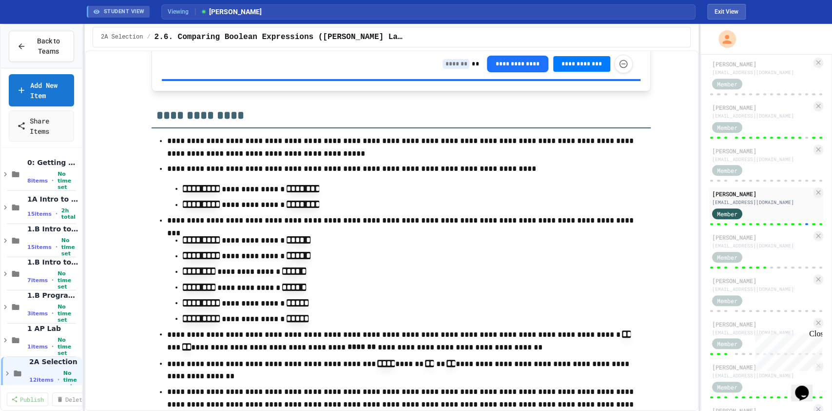
click at [457, 69] on input at bounding box center [456, 64] width 27 height 10
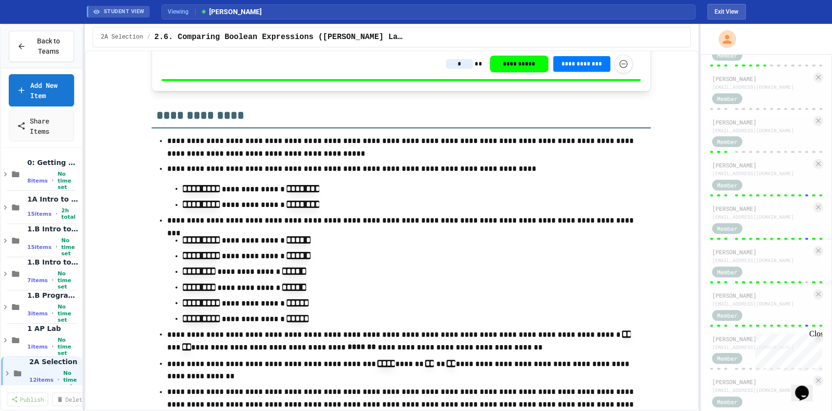
scroll to position [647, 0]
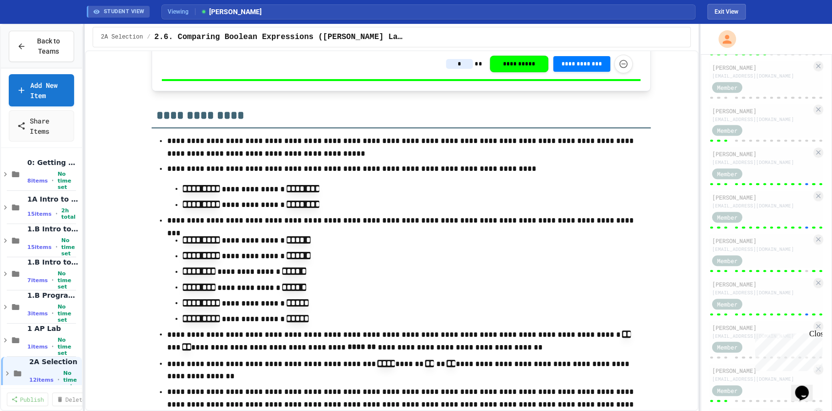
type input "*"
click at [780, 166] on div "[EMAIL_ADDRESS][DOMAIN_NAME]" at bounding box center [761, 161] width 99 height 7
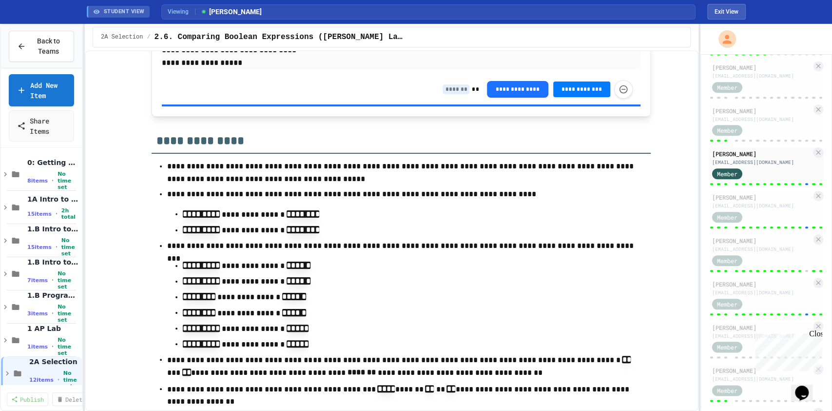
click at [443, 94] on input at bounding box center [456, 89] width 27 height 10
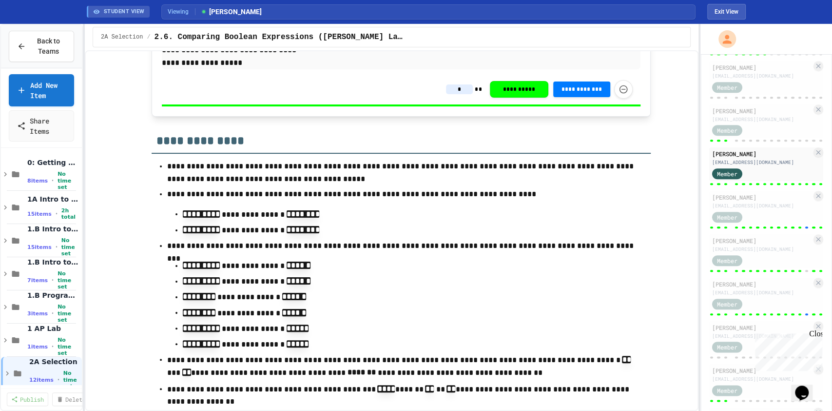
type input "*"
click at [773, 222] on div "Member" at bounding box center [761, 216] width 99 height 12
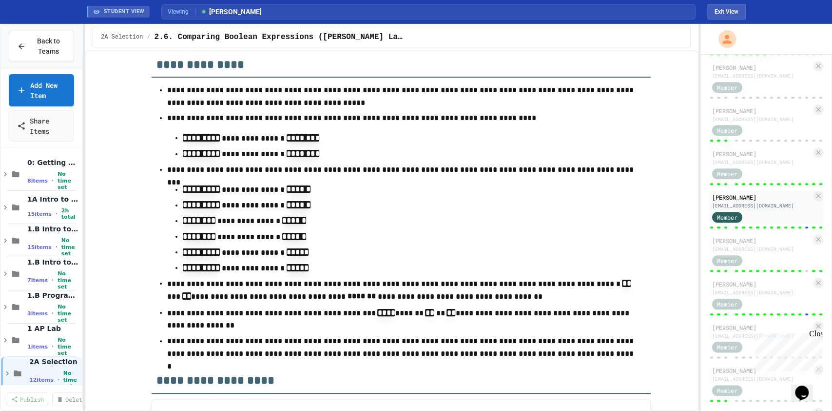
click at [448, 18] on input at bounding box center [456, 13] width 27 height 10
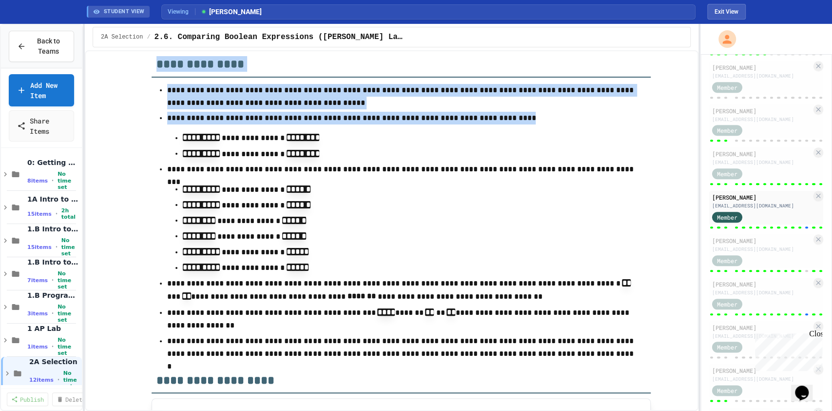
drag, startPoint x: 144, startPoint y: 397, endPoint x: 158, endPoint y: 385, distance: 18.4
click at [377, 28] on div "**********" at bounding box center [401, 13] width 479 height 30
click at [460, 18] on input at bounding box center [456, 13] width 27 height 10
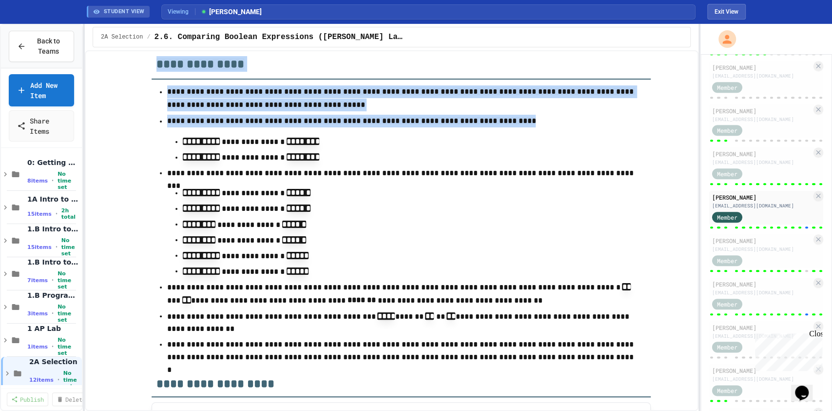
click at [446, 18] on input at bounding box center [456, 13] width 27 height 10
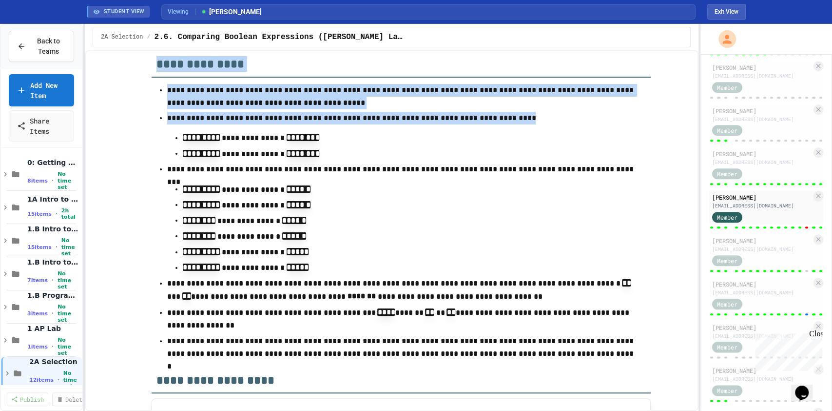
drag, startPoint x: 411, startPoint y: 349, endPoint x: 383, endPoint y: 276, distance: 77.3
click at [383, 28] on div "**********" at bounding box center [401, 13] width 479 height 30
click at [459, 18] on input "**" at bounding box center [459, 13] width 27 height 10
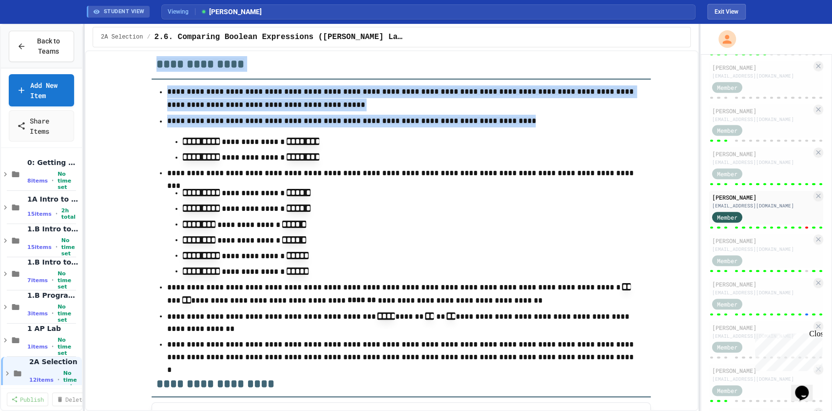
click at [463, 18] on input "**" at bounding box center [459, 13] width 27 height 10
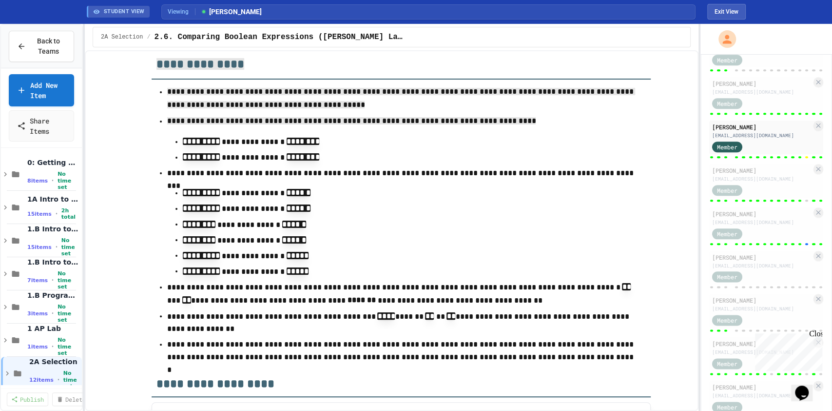
scroll to position [775, 0]
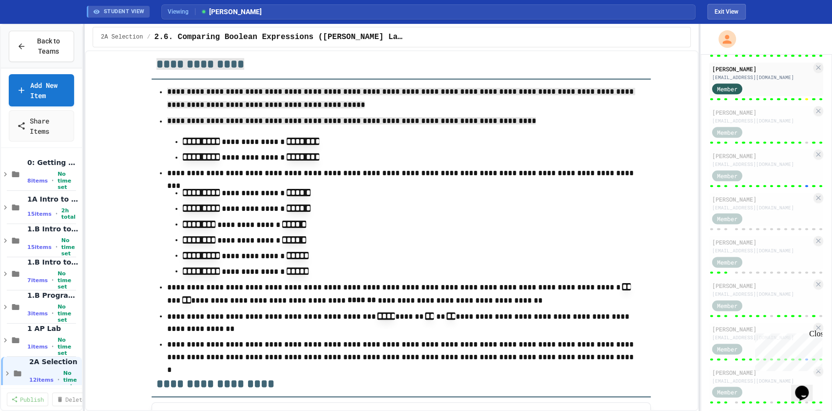
type input "***"
click at [783, 160] on div "[PERSON_NAME]" at bounding box center [761, 155] width 99 height 9
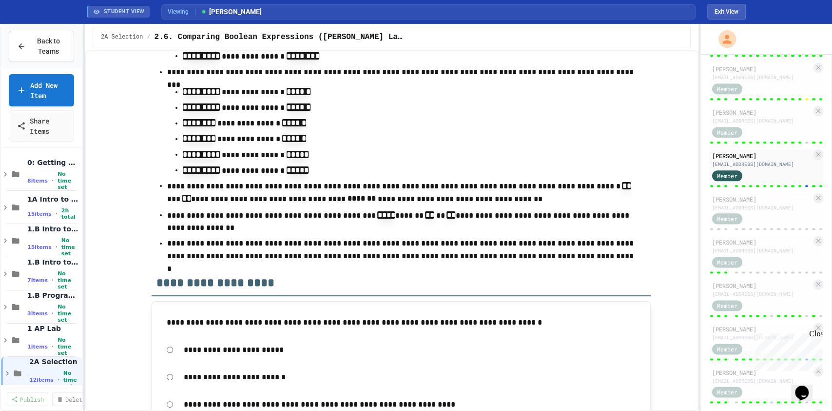
scroll to position [8962, 0]
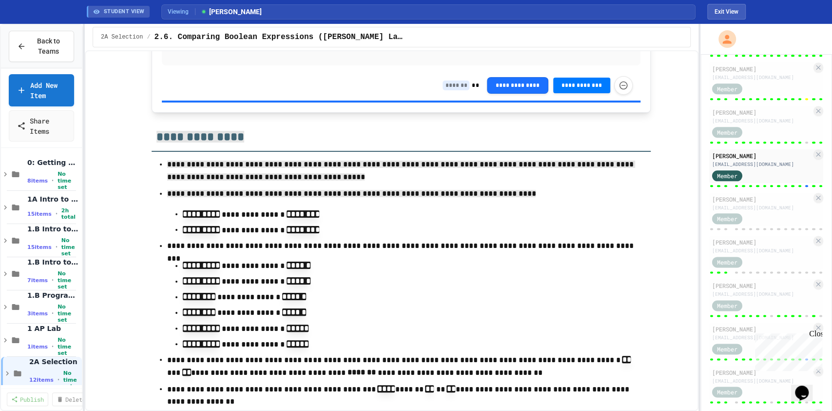
click at [443, 90] on input at bounding box center [456, 85] width 27 height 10
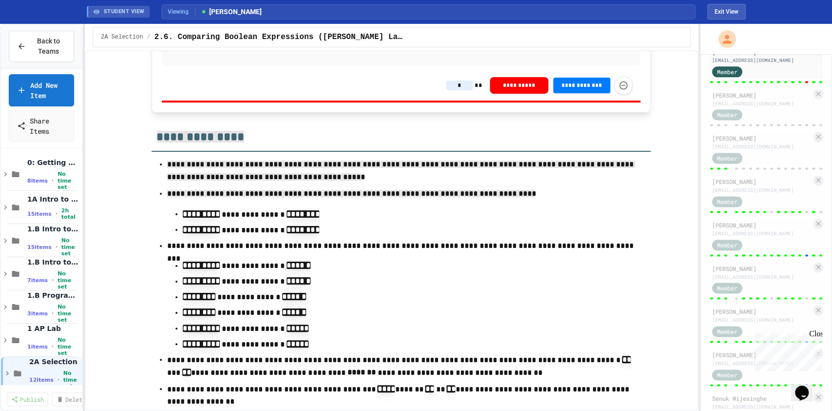
scroll to position [913, 0]
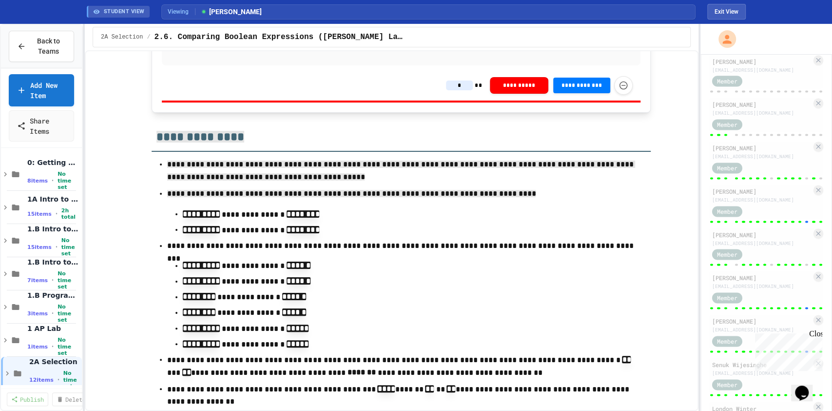
type input "*"
click at [767, 196] on div "[PERSON_NAME]" at bounding box center [761, 191] width 99 height 9
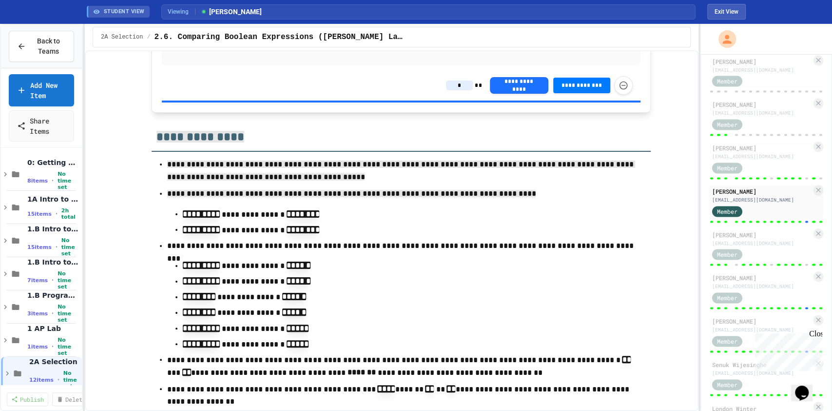
type input "*"
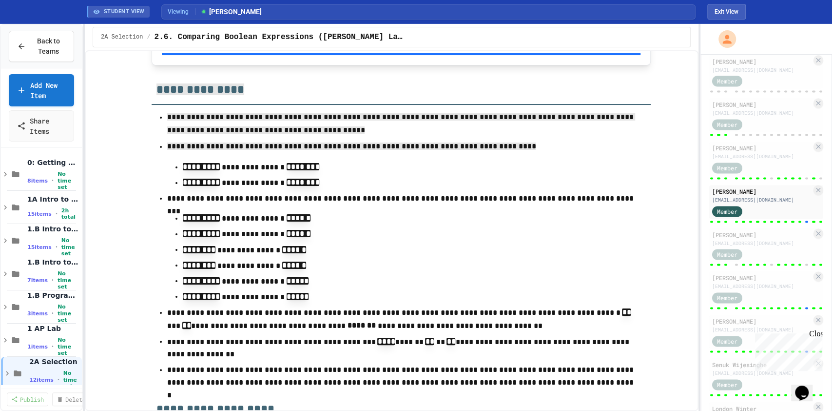
click at [447, 43] on input at bounding box center [456, 38] width 27 height 10
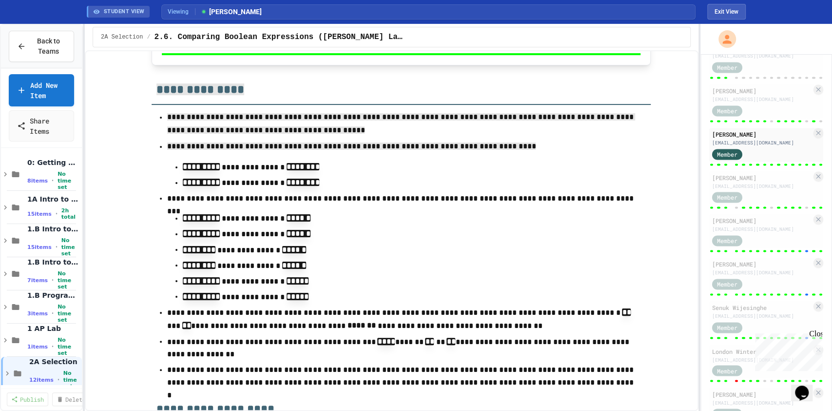
scroll to position [1026, 0]
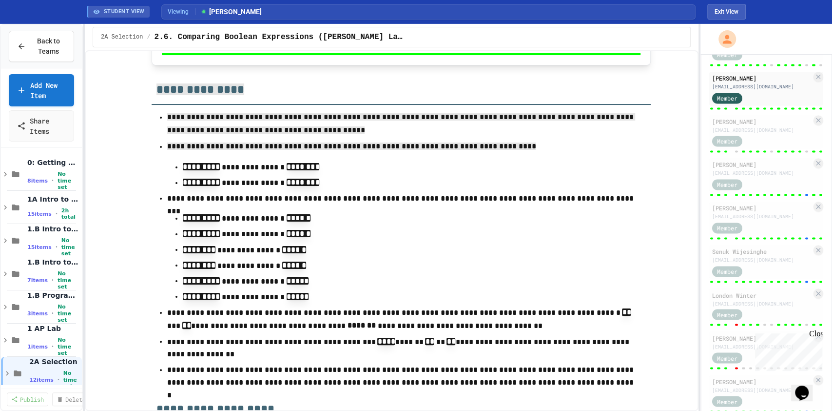
type input "*"
click at [746, 169] on div "[PERSON_NAME]" at bounding box center [761, 164] width 99 height 9
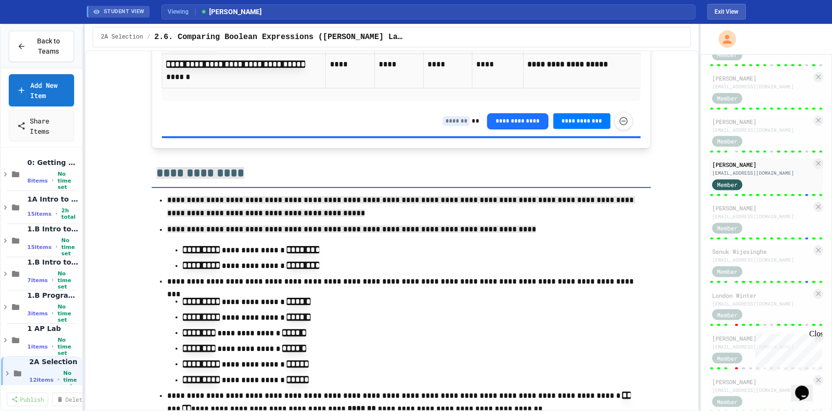
scroll to position [9144, 0]
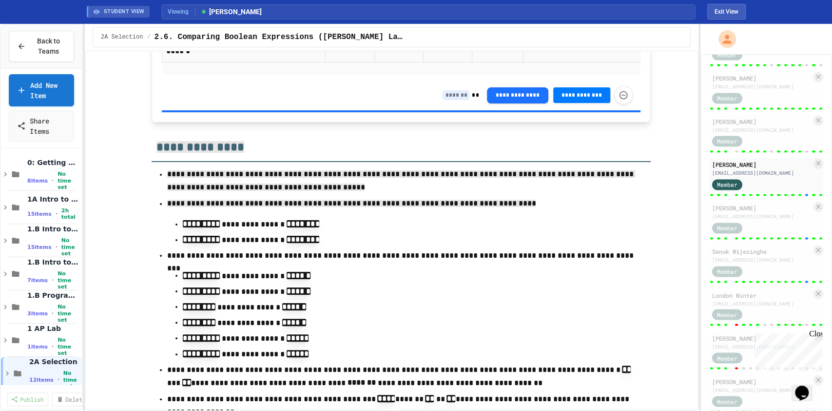
click at [457, 100] on input at bounding box center [456, 95] width 27 height 10
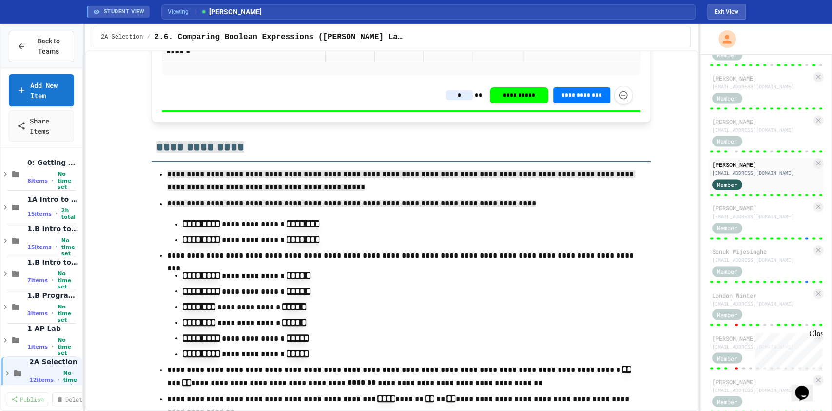
type input "*"
click at [755, 212] on div "[PERSON_NAME]" at bounding box center [761, 207] width 99 height 9
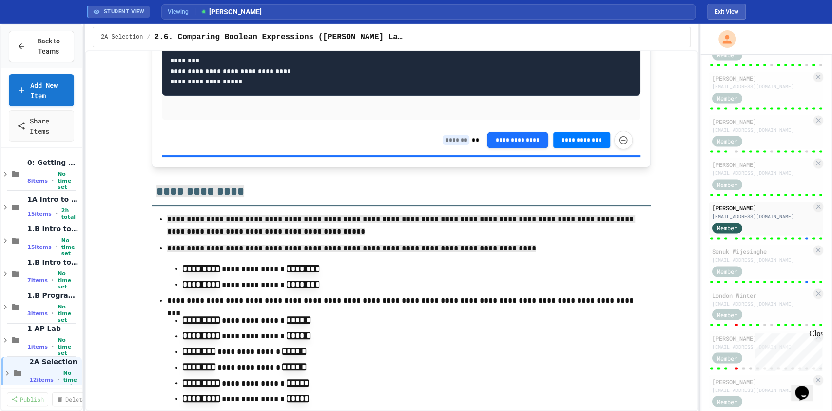
scroll to position [9144, 0]
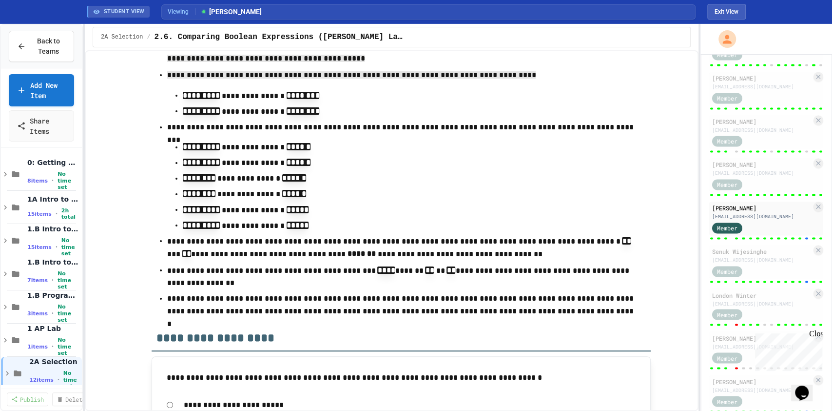
type input "*"
type input "***"
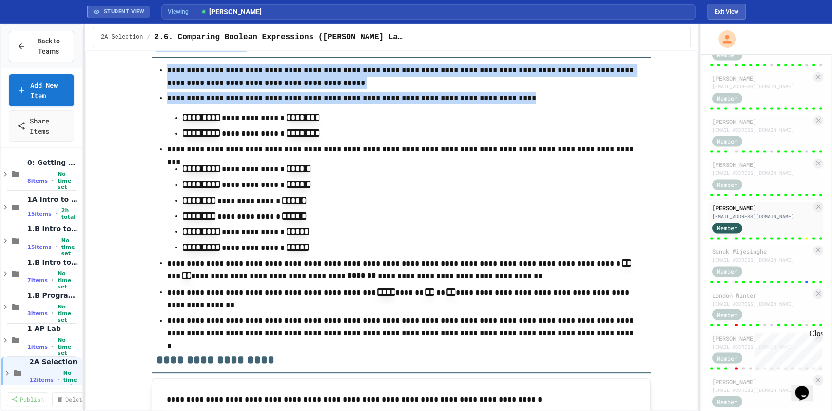
scroll to position [9092, 0]
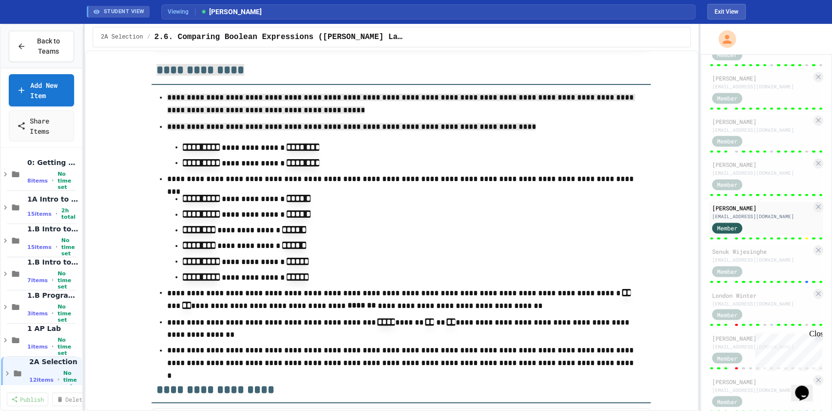
click at [765, 255] on div "Senuk Wijesinghe" at bounding box center [761, 251] width 99 height 9
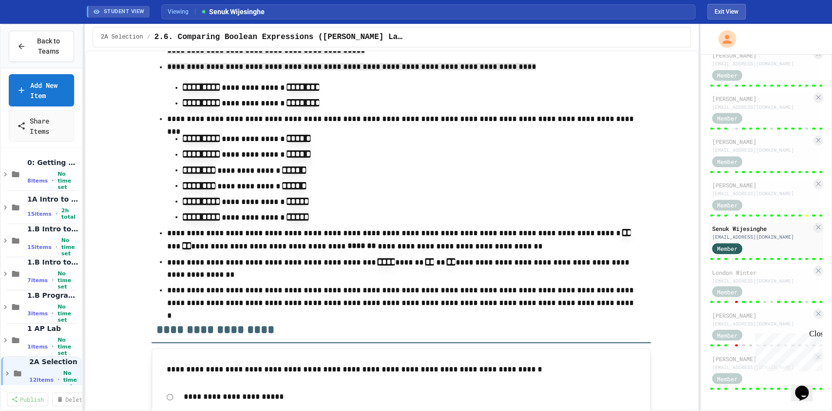
scroll to position [1080, 0]
type input "*"
click at [815, 334] on div "Close" at bounding box center [815, 335] width 12 height 12
click at [774, 364] on div "[EMAIL_ADDRESS][DOMAIN_NAME]" at bounding box center [761, 366] width 99 height 7
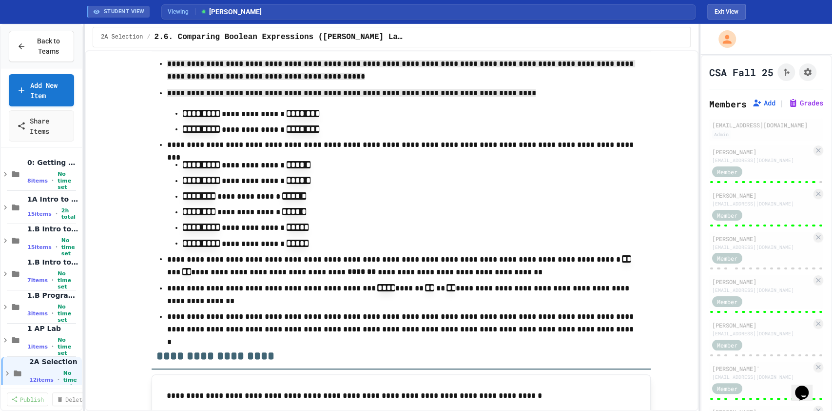
type input "*"
click at [788, 108] on button "Grades" at bounding box center [805, 103] width 35 height 10
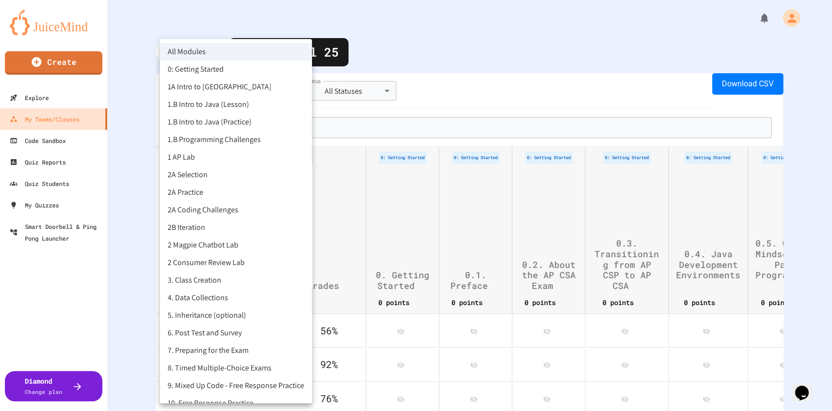
click at [254, 98] on body "**********" at bounding box center [416, 205] width 832 height 411
click at [201, 171] on li "2A Selection" at bounding box center [236, 175] width 152 height 18
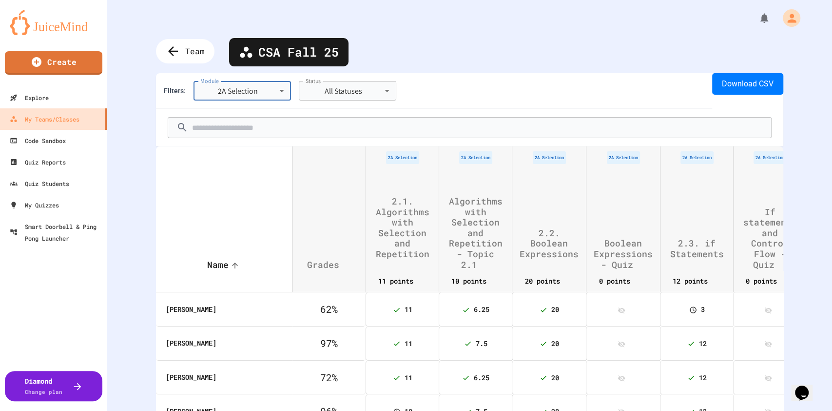
click at [738, 78] on button "Download CSV" at bounding box center [747, 83] width 71 height 21
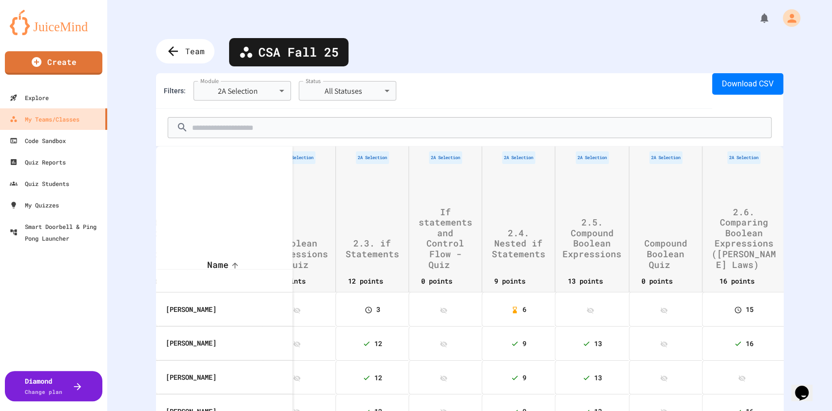
click at [268, 96] on body "**********" at bounding box center [416, 205] width 832 height 411
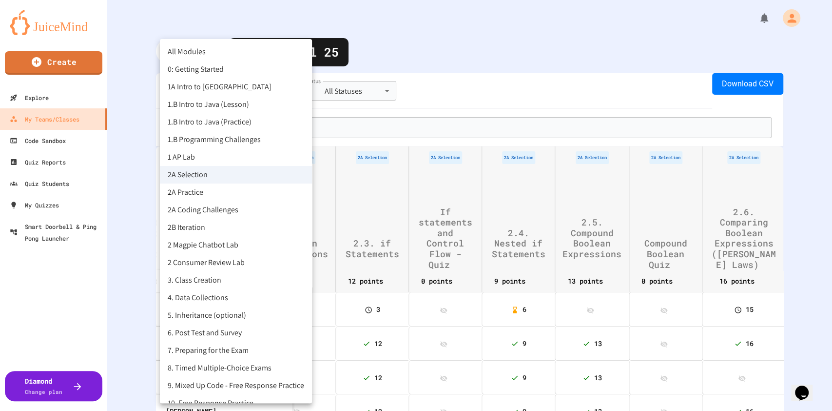
click at [200, 194] on li "2A Practice" at bounding box center [236, 192] width 152 height 18
type input "**********"
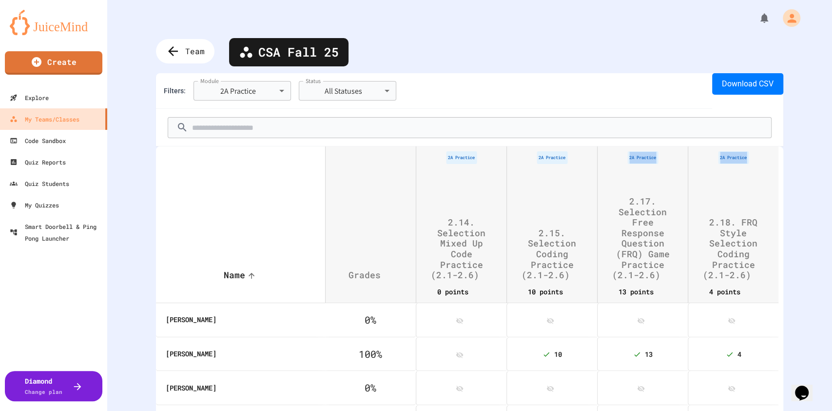
drag, startPoint x: 498, startPoint y: 225, endPoint x: 693, endPoint y: 259, distance: 198.1
click at [693, 259] on tr "Name sorted ascending Grades 2A Practice 2.14. Selection Mixed Up Code Practice…" at bounding box center [467, 213] width 623 height 134
click at [788, 51] on div "**********" at bounding box center [469, 205] width 725 height 411
